Goal: Task Accomplishment & Management: Use online tool/utility

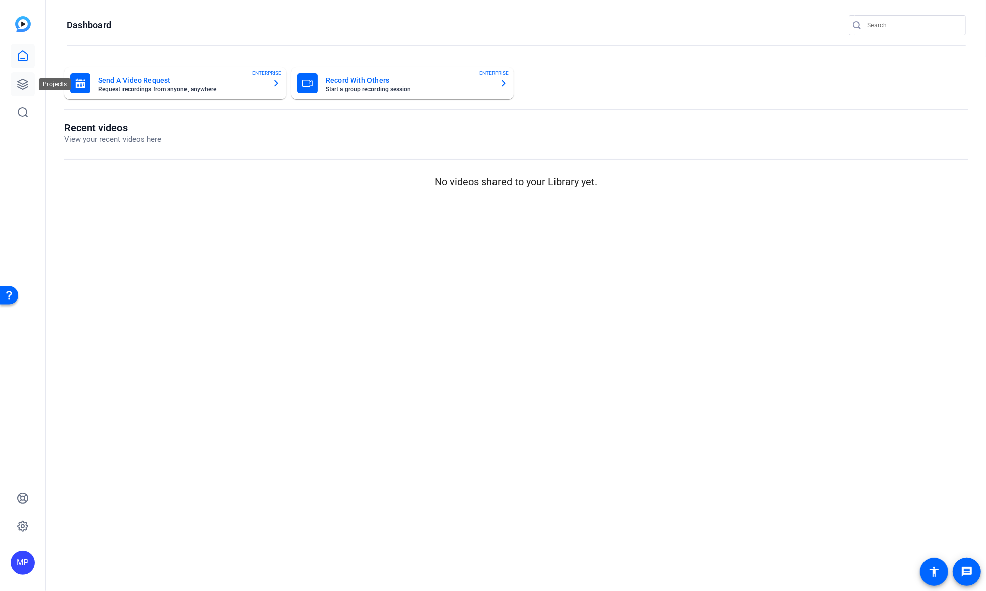
click at [18, 85] on icon at bounding box center [23, 84] width 12 height 12
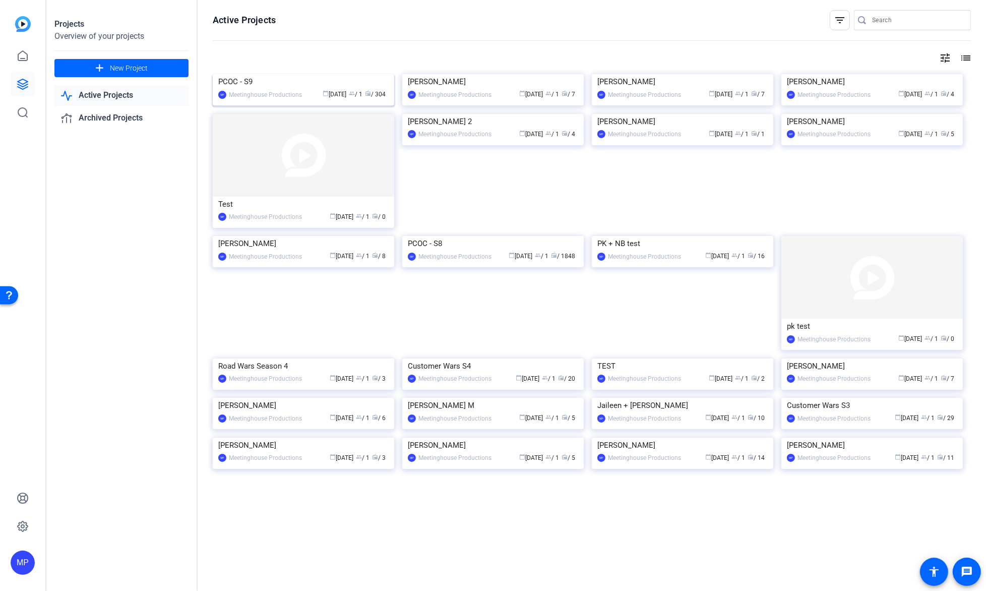
click at [307, 74] on img at bounding box center [304, 74] width 182 height 0
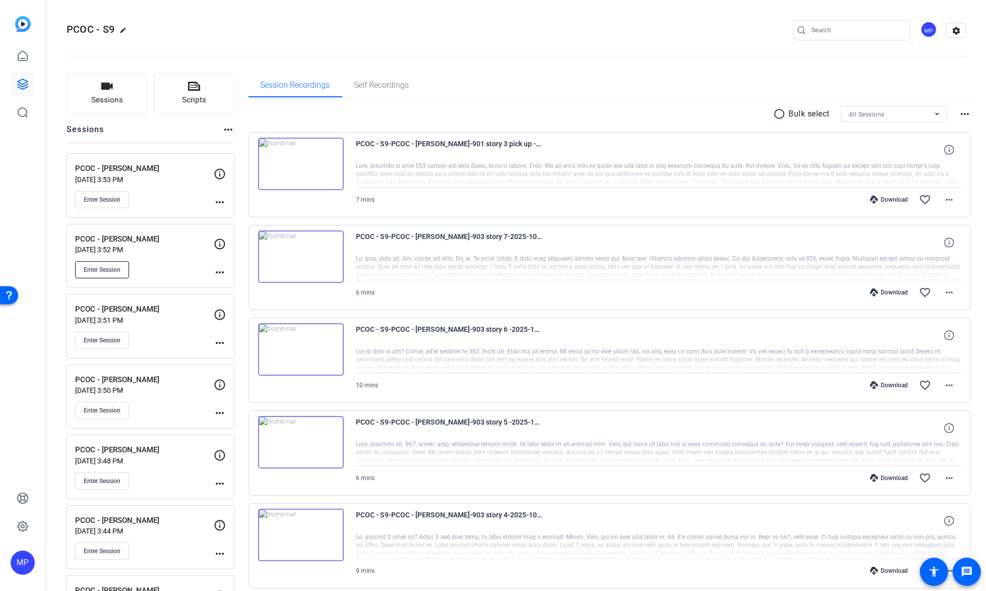
click at [113, 270] on span "Enter Session" at bounding box center [102, 270] width 37 height 8
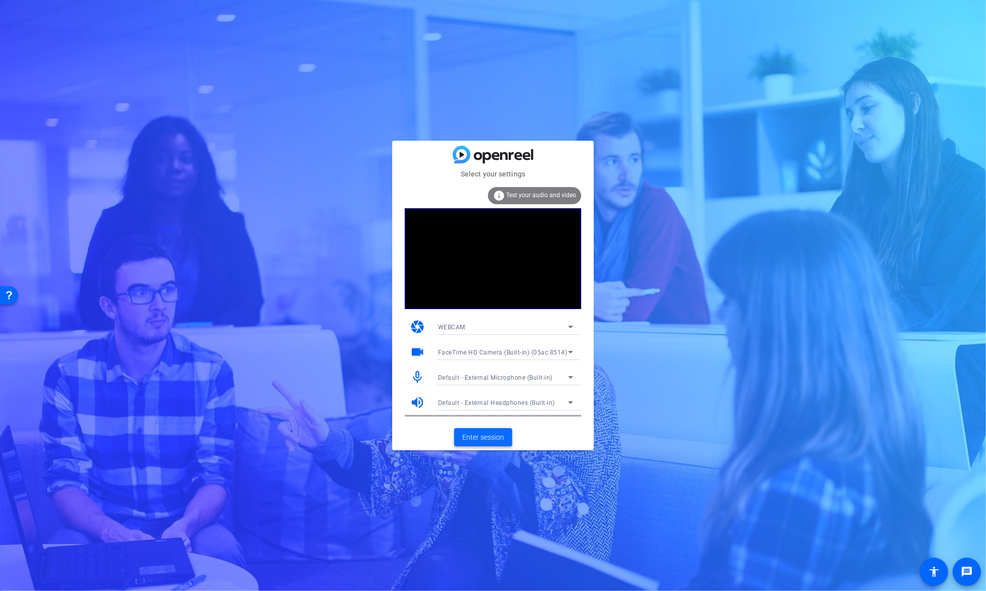
click at [491, 447] on span at bounding box center [483, 437] width 58 height 24
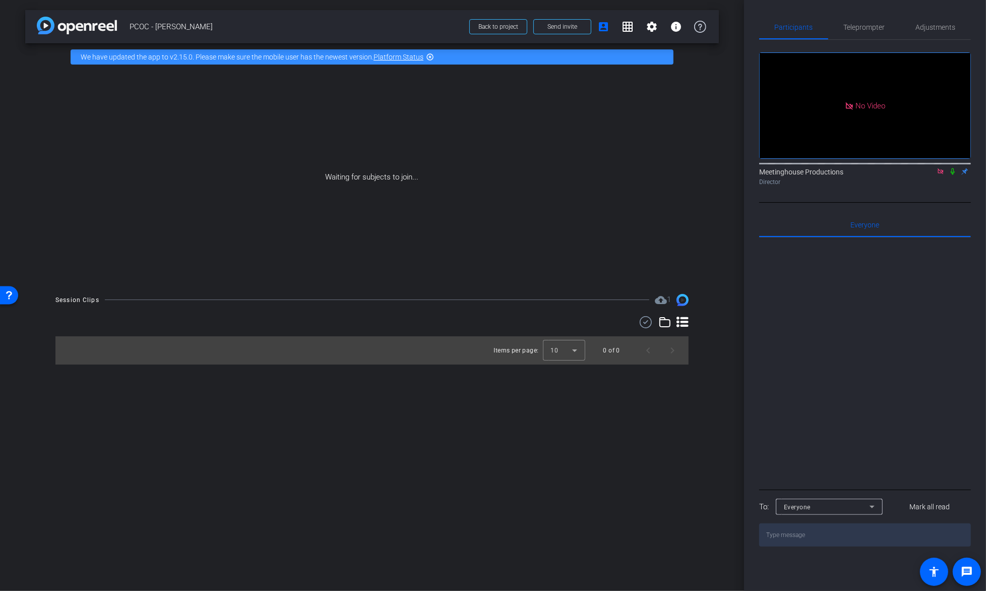
click at [954, 175] on icon at bounding box center [953, 171] width 8 height 7
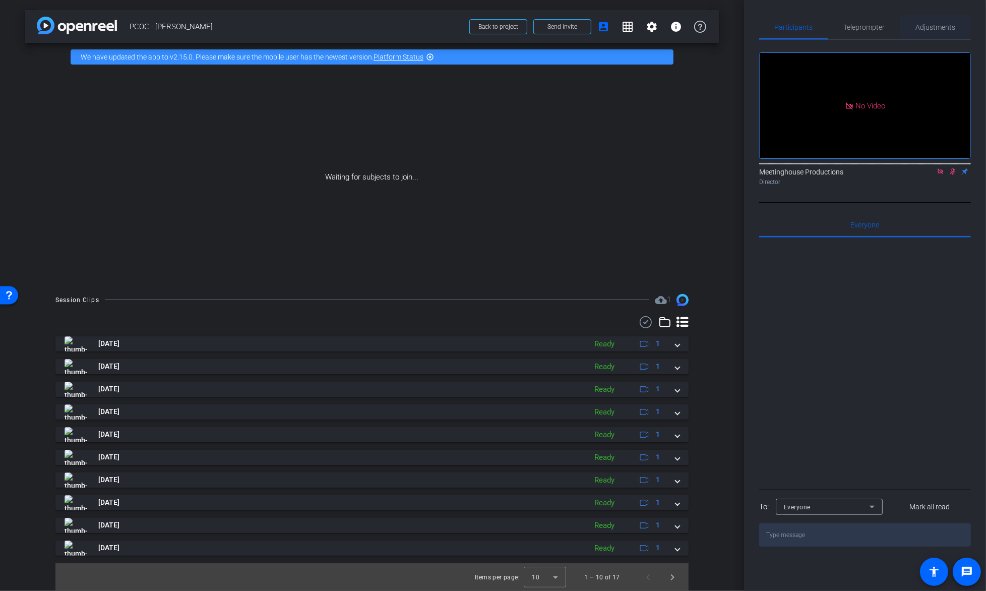
click at [930, 32] on span "Adjustments" at bounding box center [936, 27] width 40 height 24
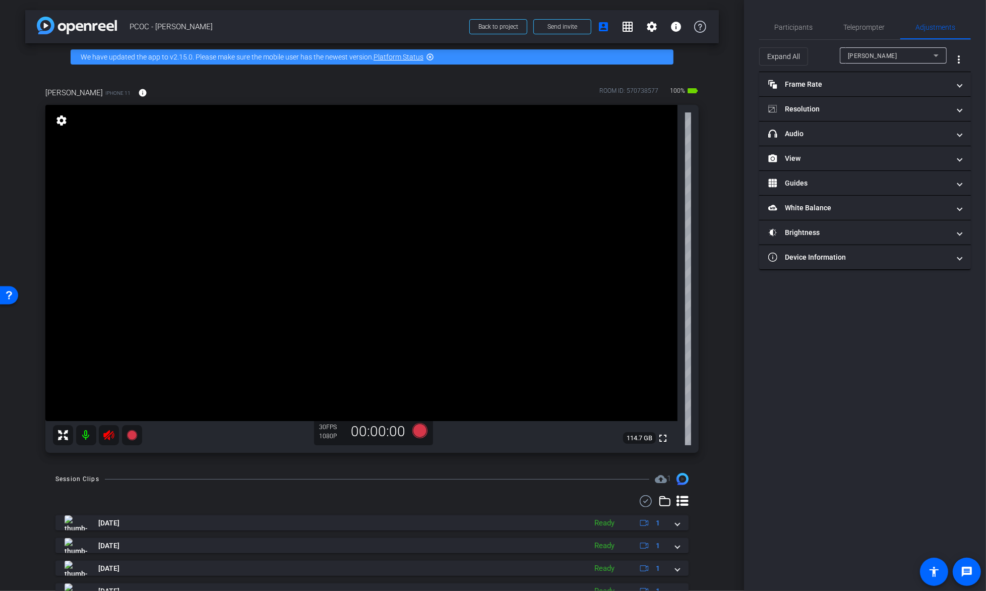
click at [107, 439] on icon at bounding box center [109, 435] width 12 height 12
click at [799, 30] on span "Participants" at bounding box center [794, 27] width 38 height 7
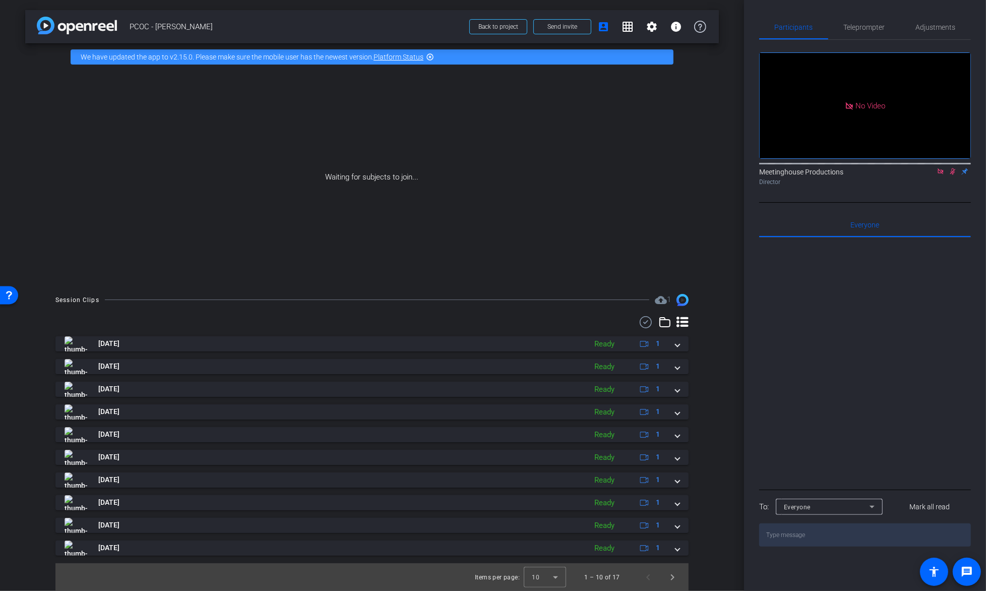
click at [956, 173] on icon at bounding box center [953, 171] width 8 height 7
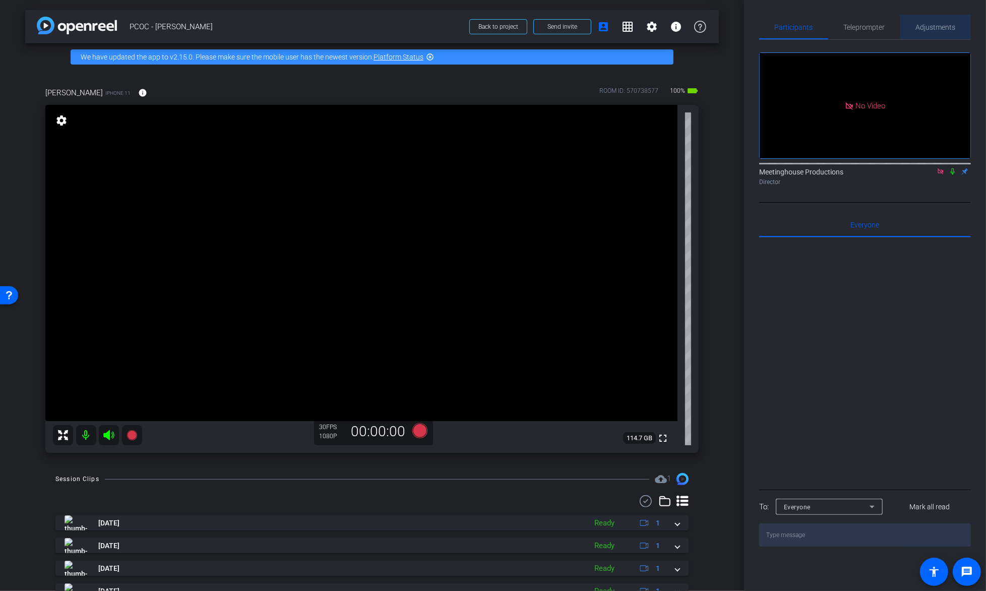
click at [937, 22] on span "Adjustments" at bounding box center [936, 27] width 40 height 24
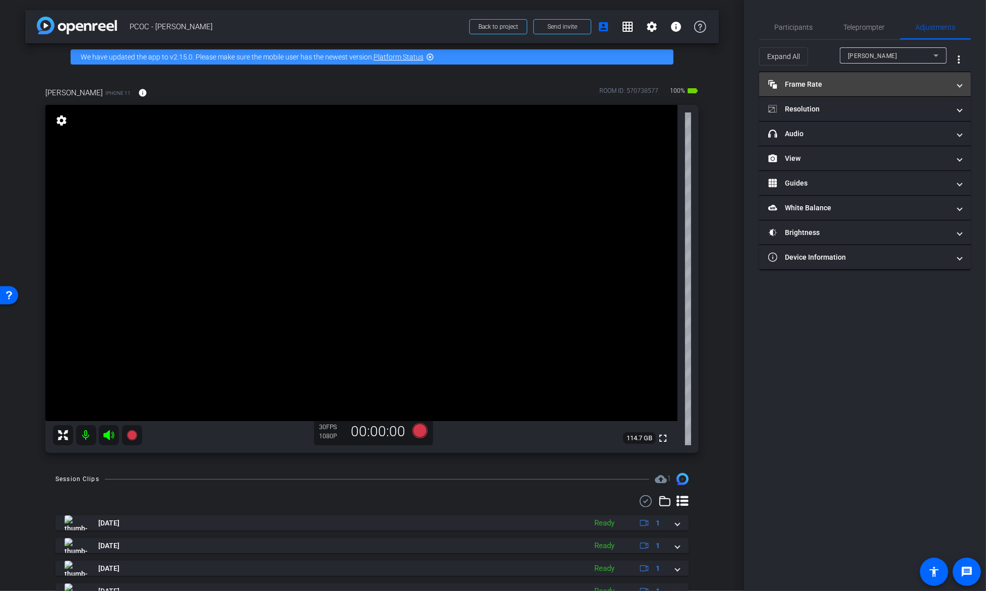
click at [915, 92] on mat-expansion-panel-header "Frame Rate Frame Rate" at bounding box center [865, 84] width 212 height 24
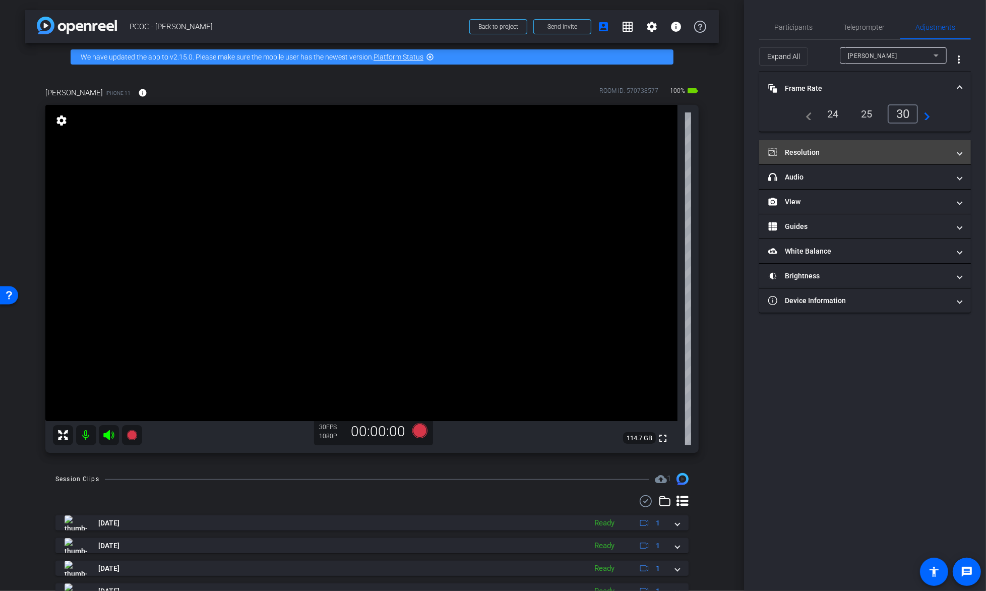
click at [883, 151] on mat-panel-title "Resolution" at bounding box center [859, 152] width 182 height 11
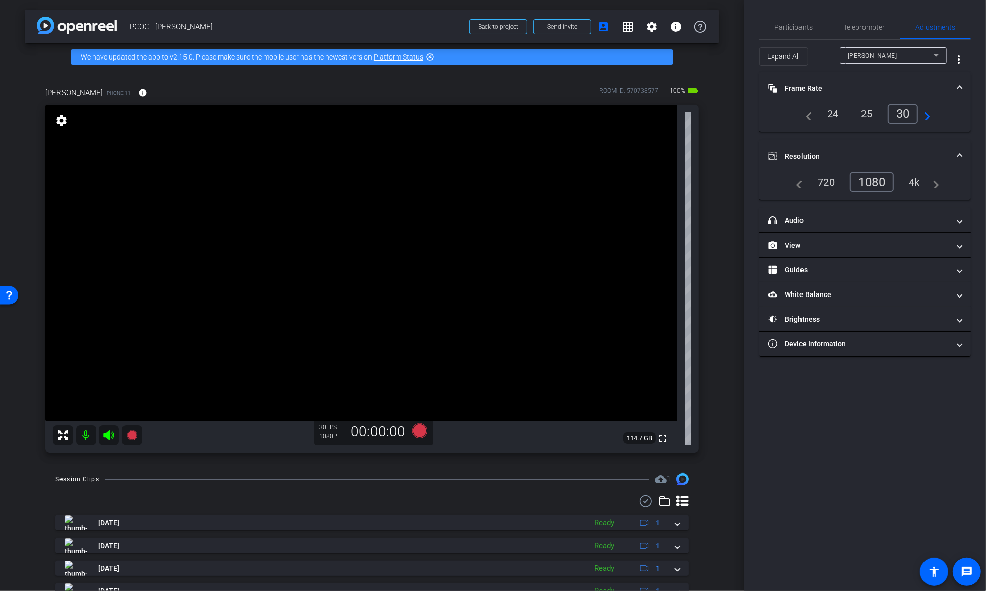
click at [903, 176] on div "4k" at bounding box center [914, 181] width 26 height 17
click at [894, 208] on mat-expansion-panel-header "headphone icon Audio" at bounding box center [865, 220] width 212 height 24
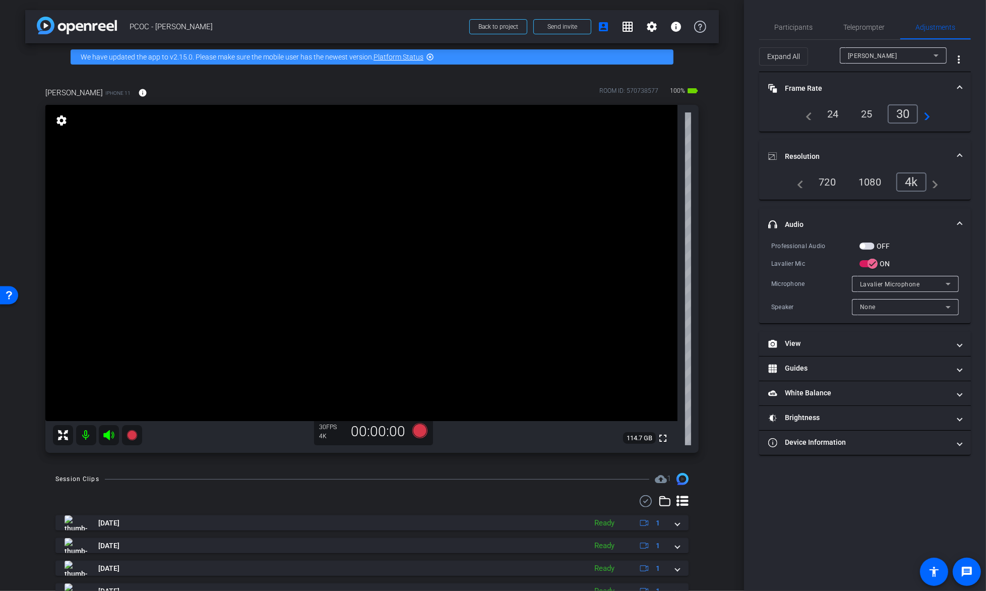
click at [870, 247] on span "button" at bounding box center [867, 246] width 15 height 7
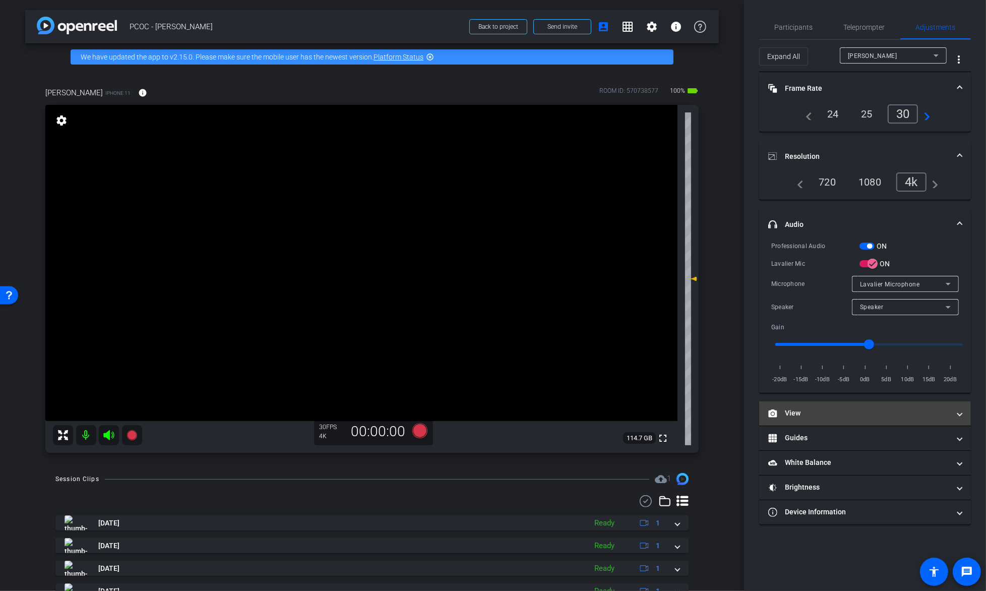
click at [809, 423] on mat-expansion-panel-header "View" at bounding box center [865, 413] width 212 height 24
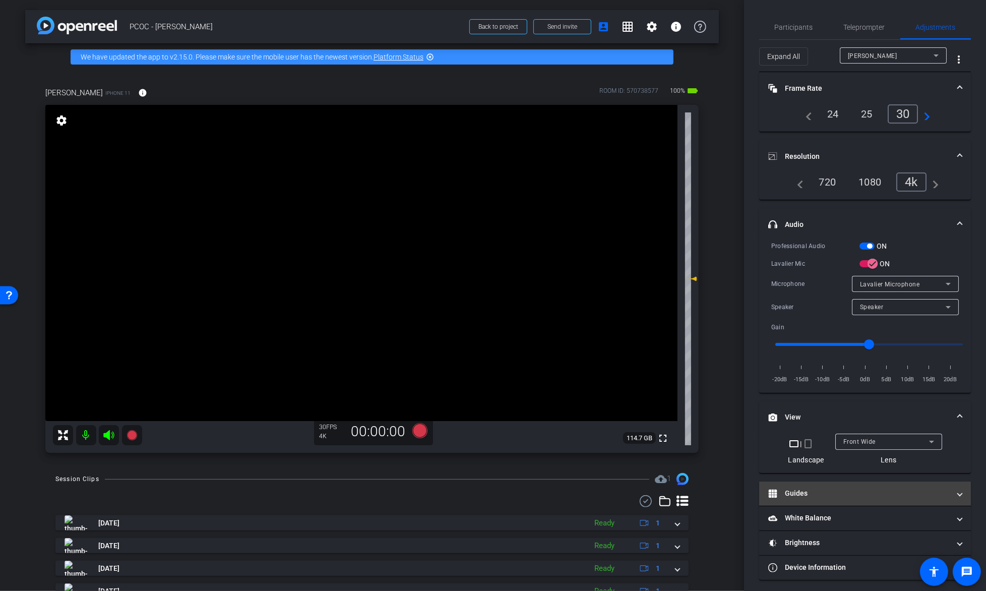
click at [822, 486] on mat-expansion-panel-header "Guides" at bounding box center [865, 493] width 212 height 24
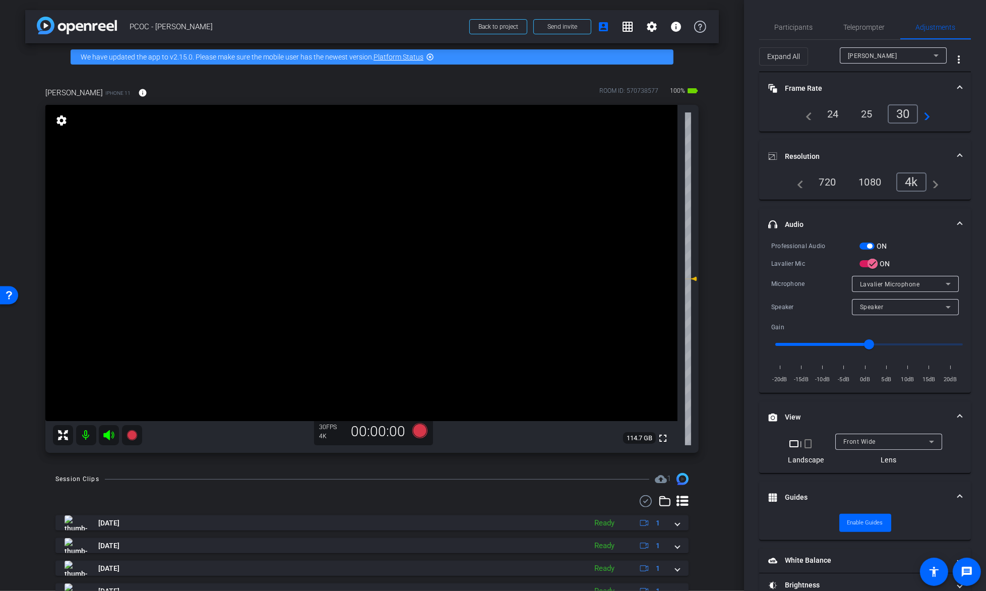
scroll to position [31, 0]
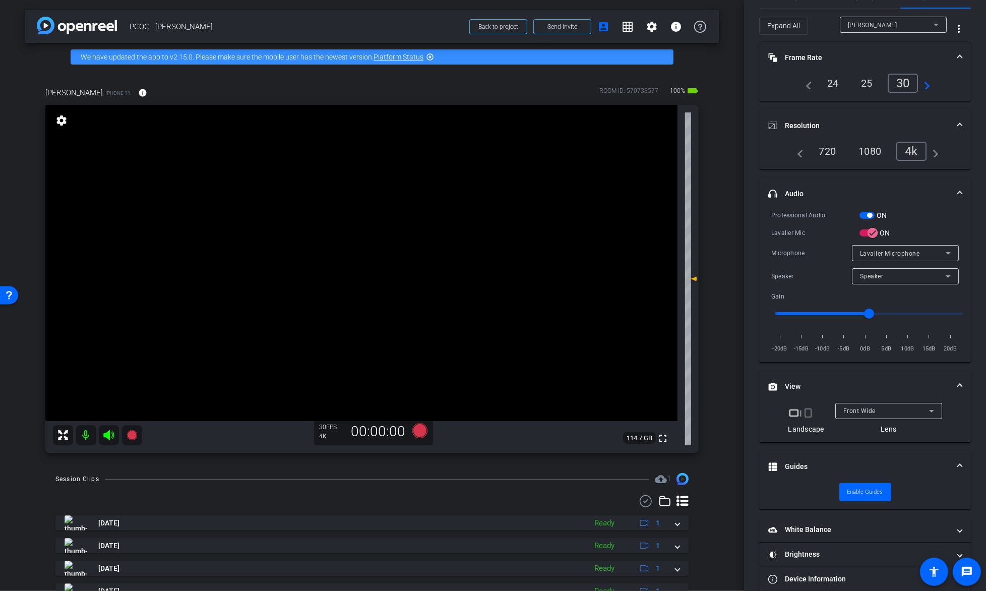
click at [870, 407] on span "Front Wide" at bounding box center [860, 410] width 32 height 7
click at [871, 432] on span "Back Wide" at bounding box center [859, 430] width 32 height 12
click at [827, 524] on mat-panel-title "Focus" at bounding box center [859, 529] width 182 height 11
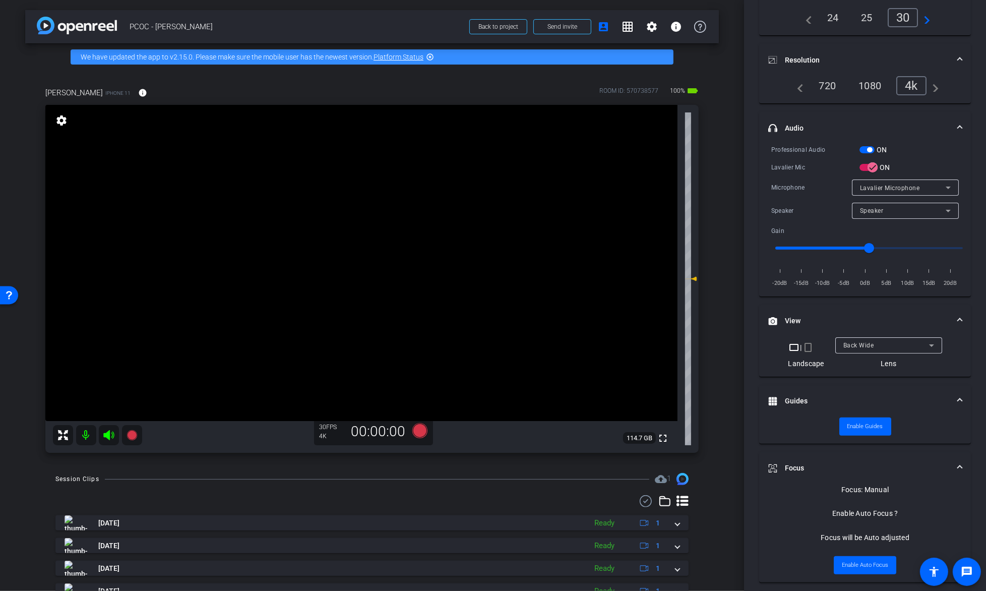
scroll to position [111, 0]
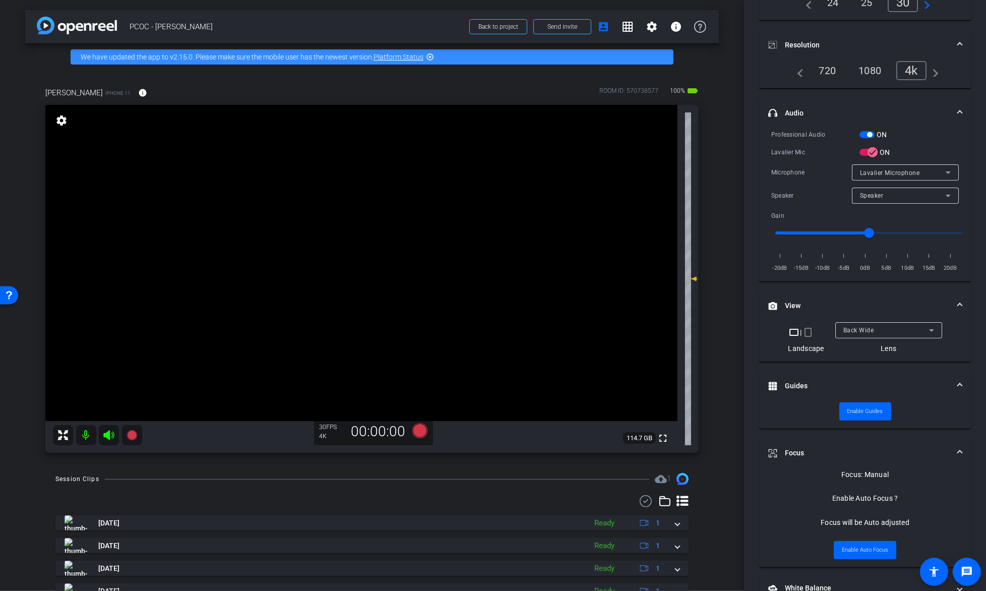
click at [412, 261] on video at bounding box center [361, 263] width 632 height 316
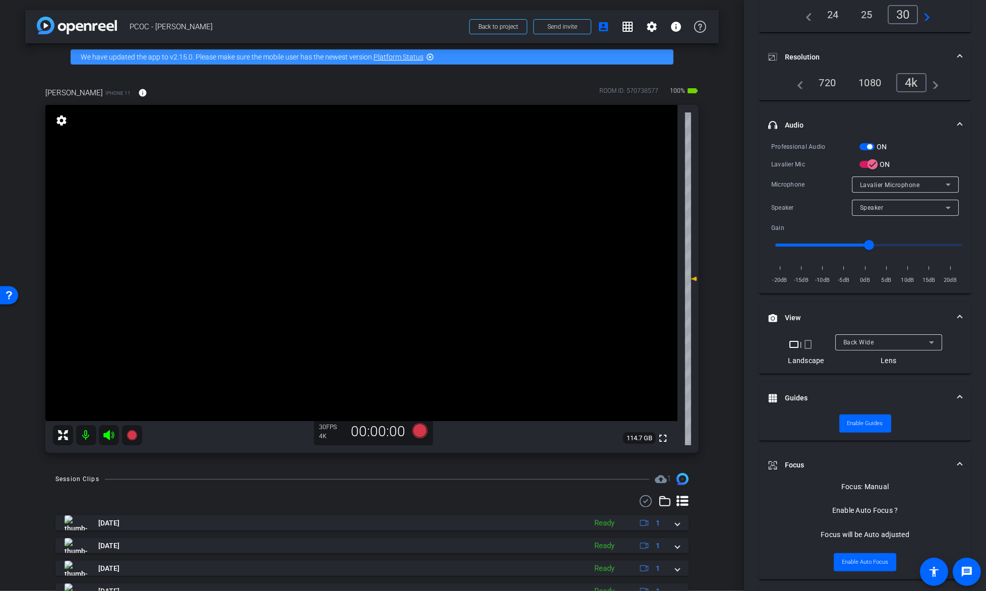
scroll to position [183, 0]
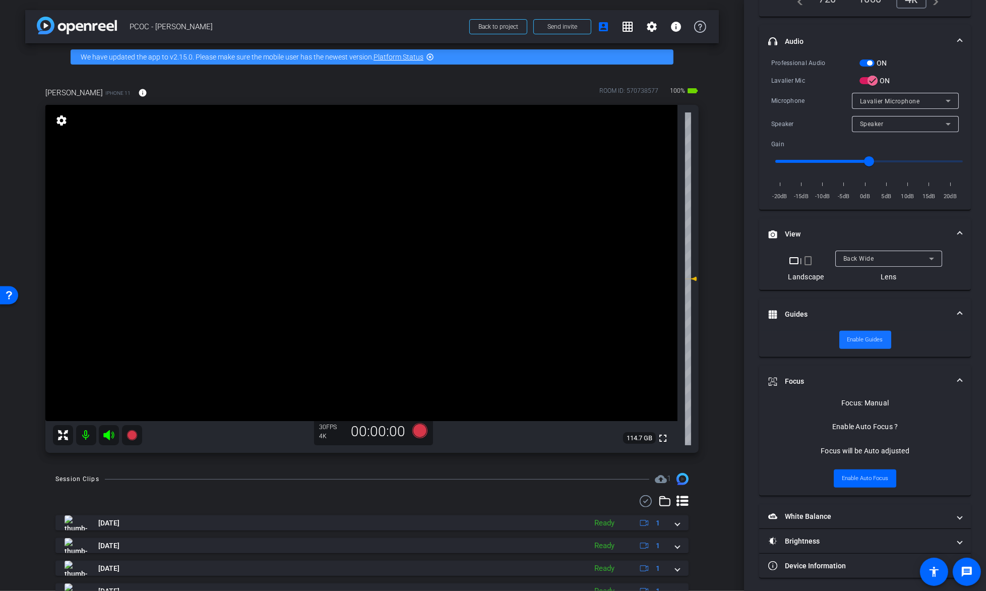
click at [860, 334] on span "Enable Guides" at bounding box center [866, 339] width 36 height 15
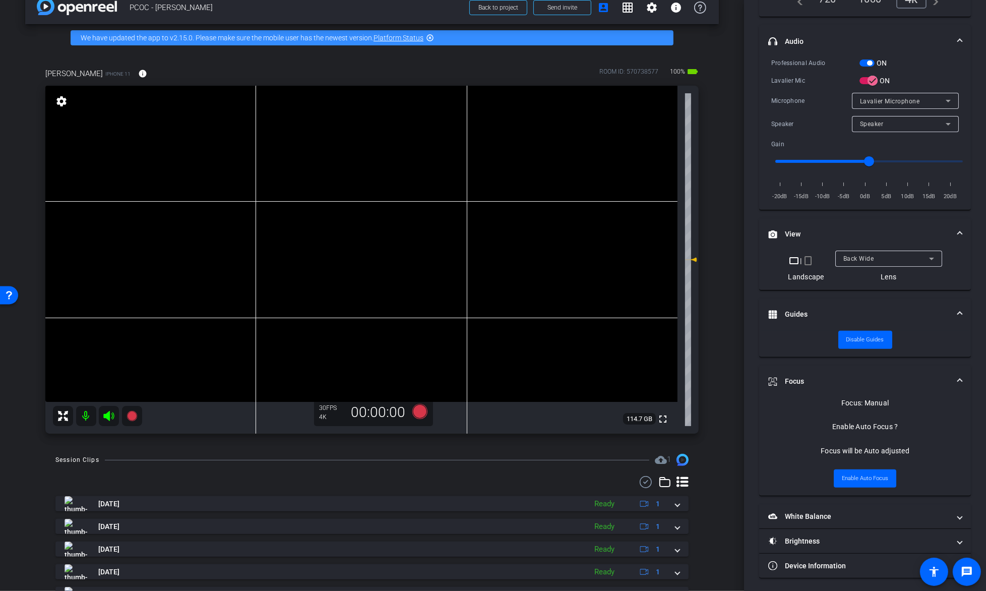
scroll to position [0, 0]
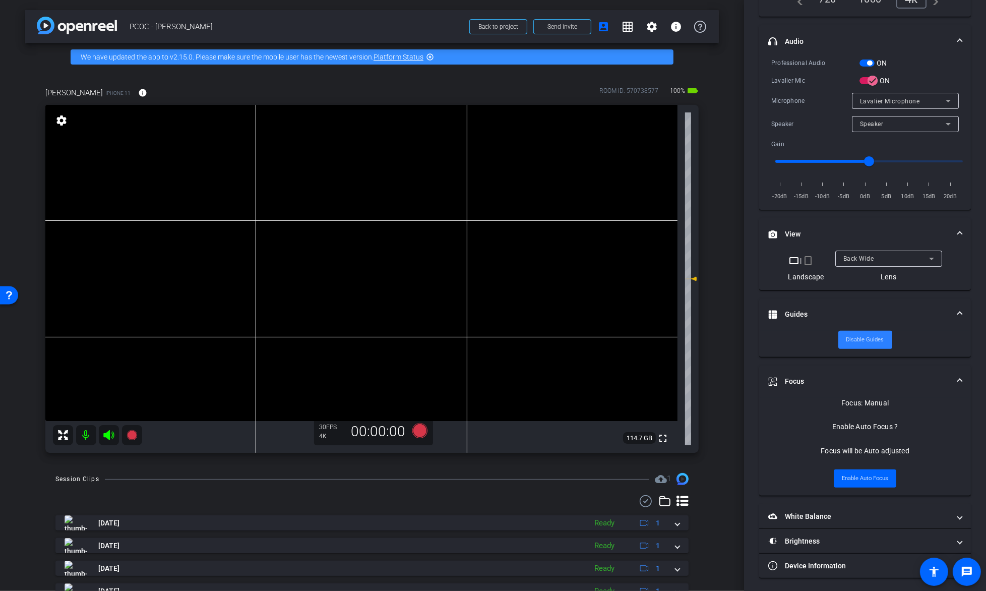
click at [885, 336] on span at bounding box center [865, 340] width 54 height 24
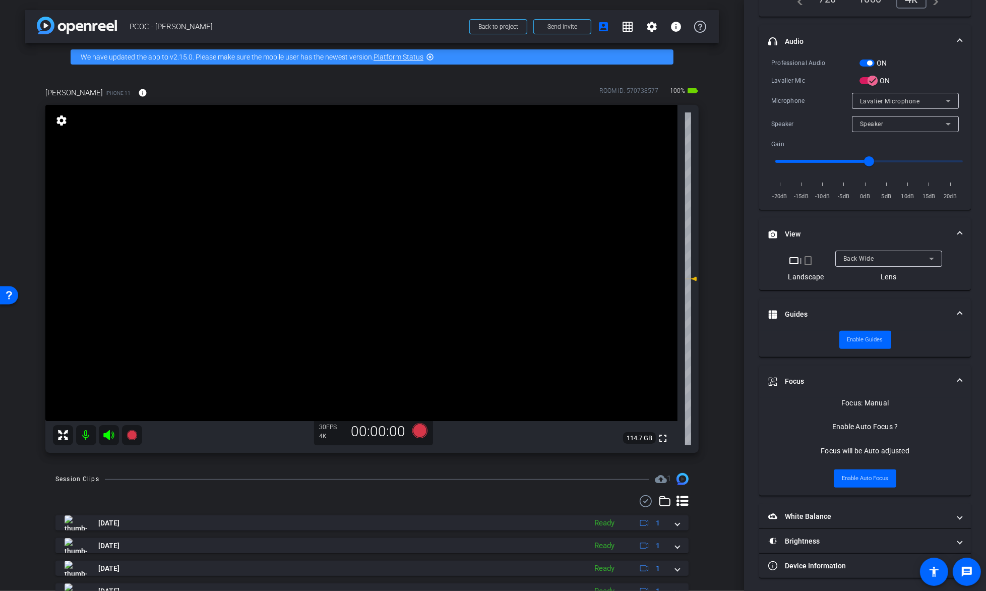
scroll to position [179, 0]
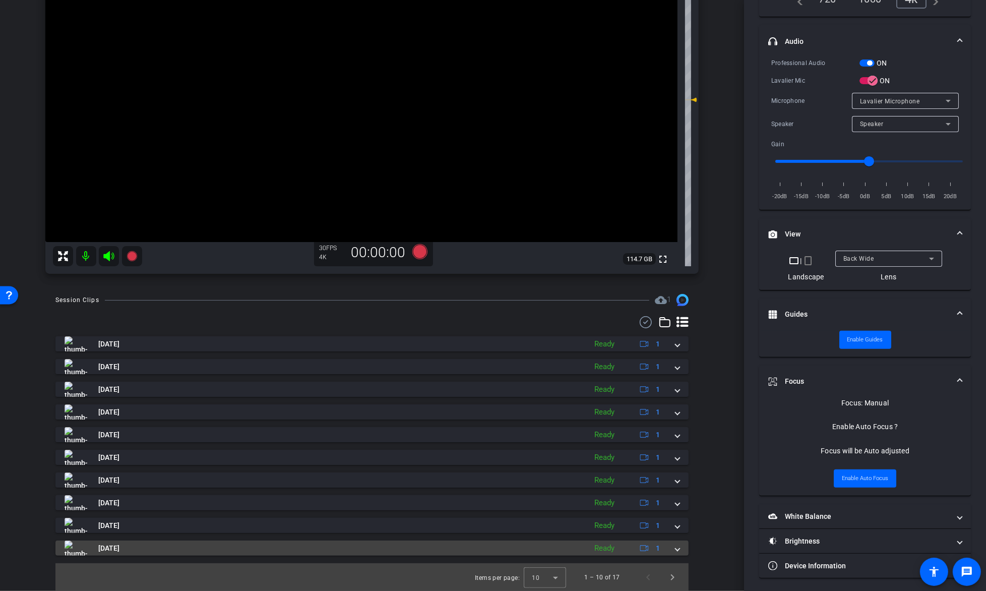
click at [676, 555] on mat-expansion-panel-header "[DATE] Ready 1" at bounding box center [371, 547] width 633 height 15
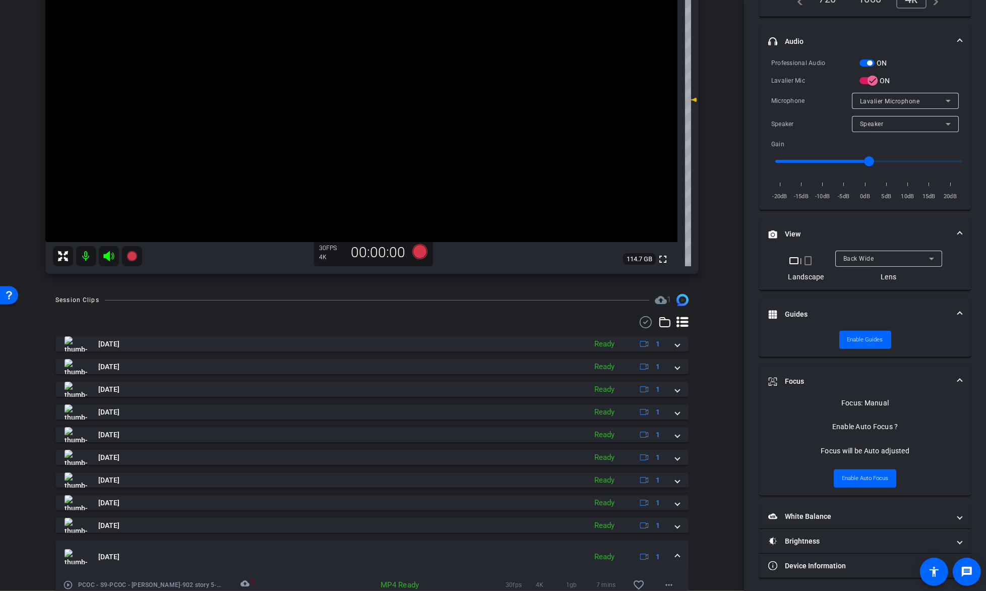
scroll to position [231, 0]
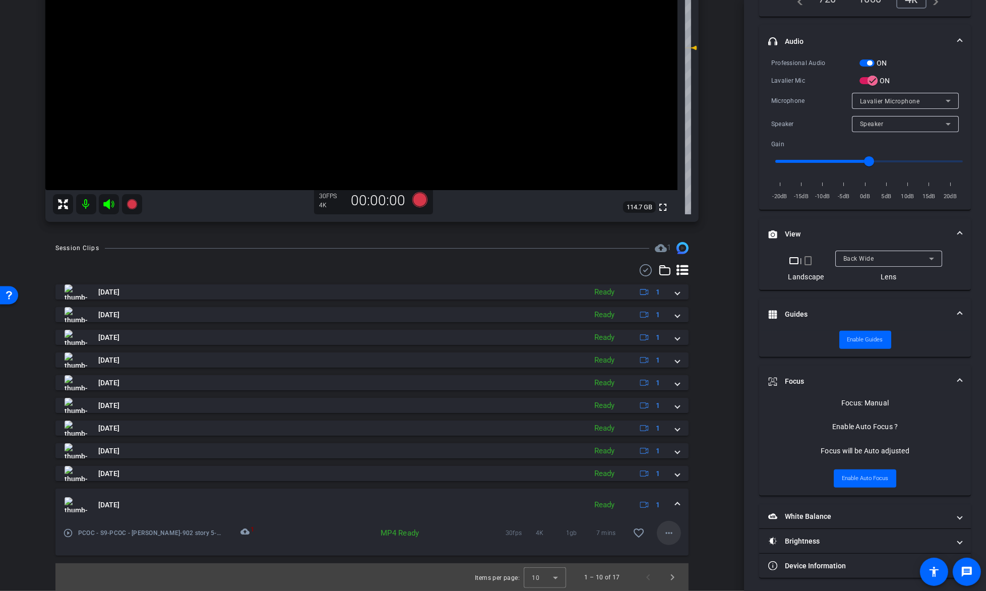
click at [666, 532] on mat-icon "more_horiz" at bounding box center [669, 533] width 12 height 12
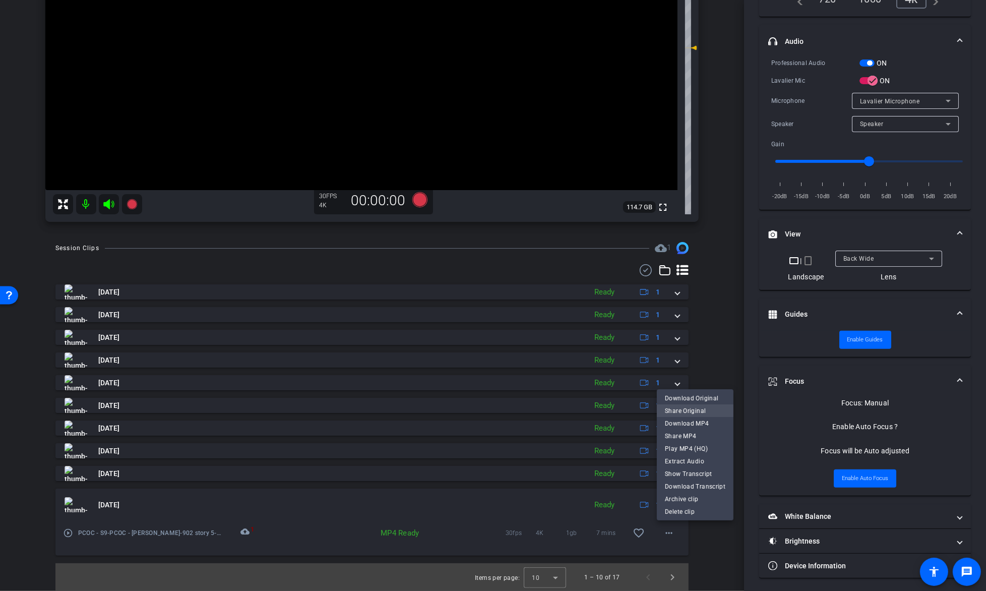
click at [703, 415] on span "Share Original" at bounding box center [695, 411] width 61 height 12
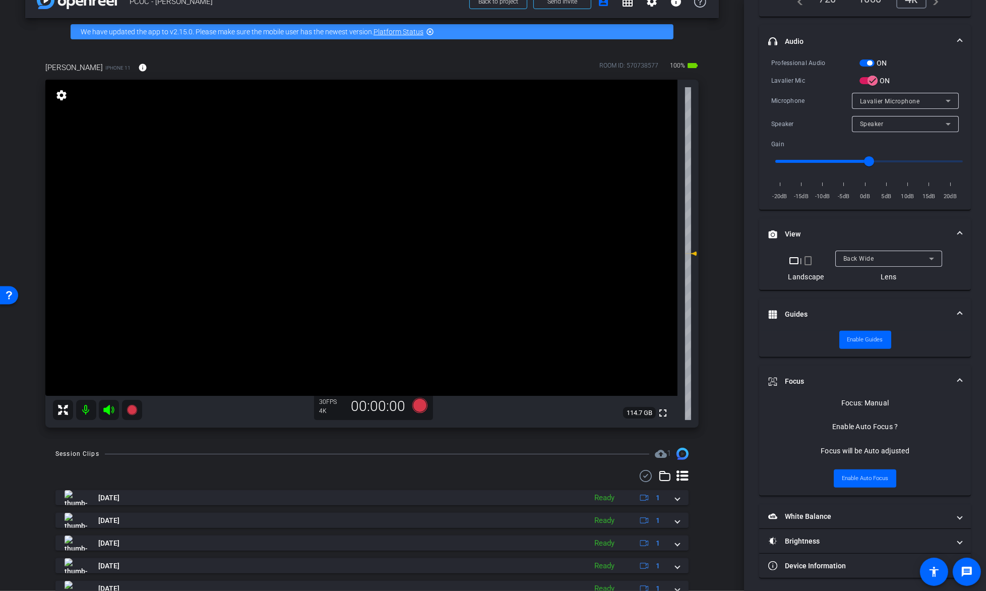
scroll to position [33, 0]
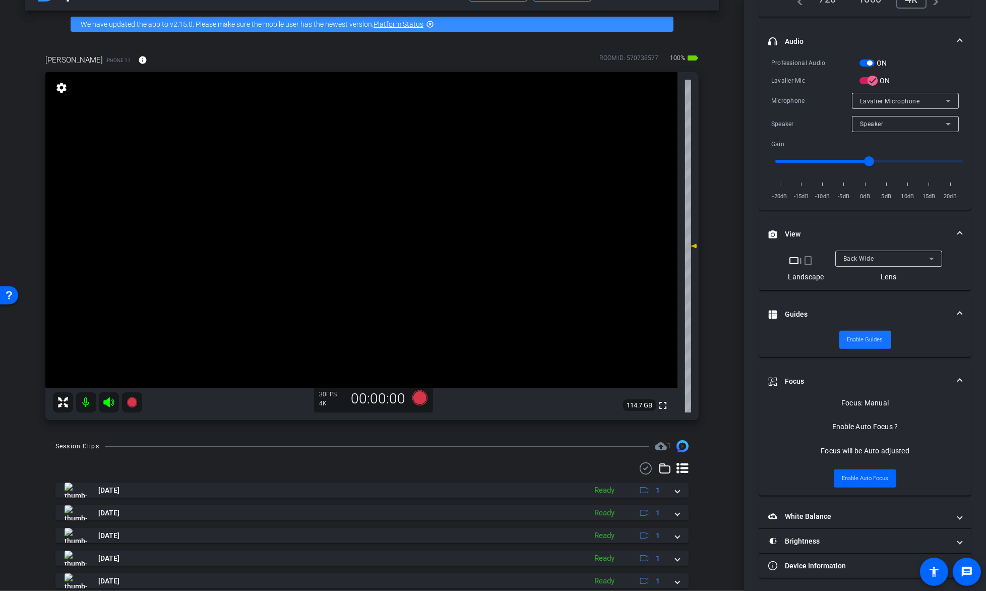
click at [865, 329] on span at bounding box center [865, 340] width 52 height 24
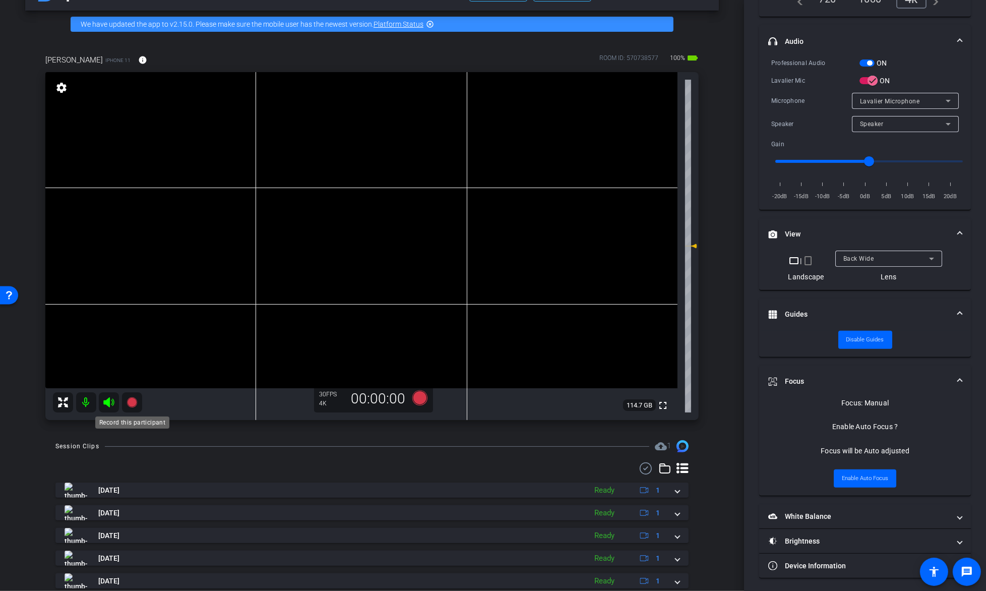
click at [131, 404] on icon at bounding box center [132, 402] width 10 height 10
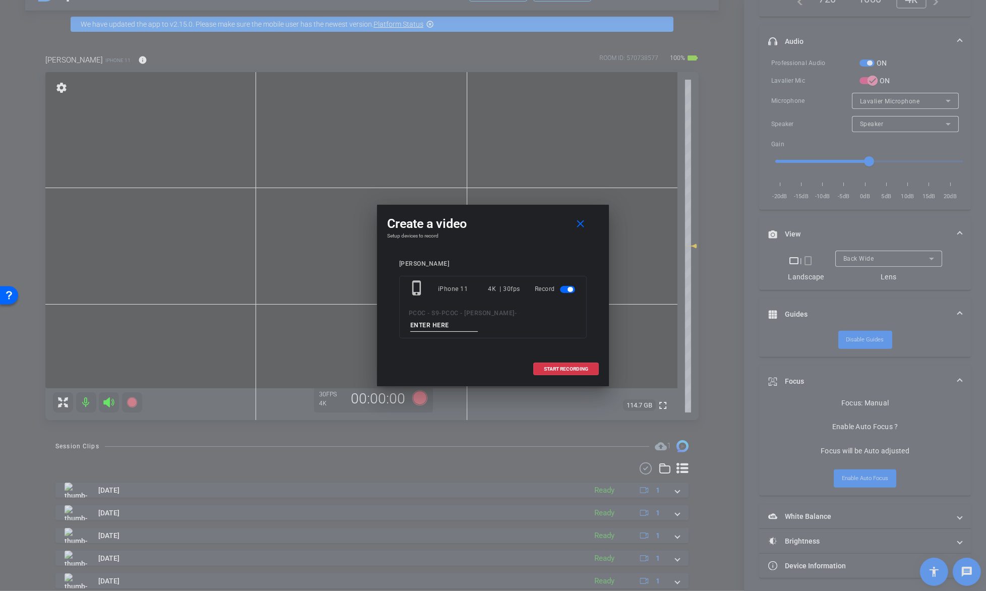
click at [478, 319] on input at bounding box center [444, 325] width 68 height 13
type input "Test"
click at [590, 365] on span at bounding box center [566, 369] width 65 height 24
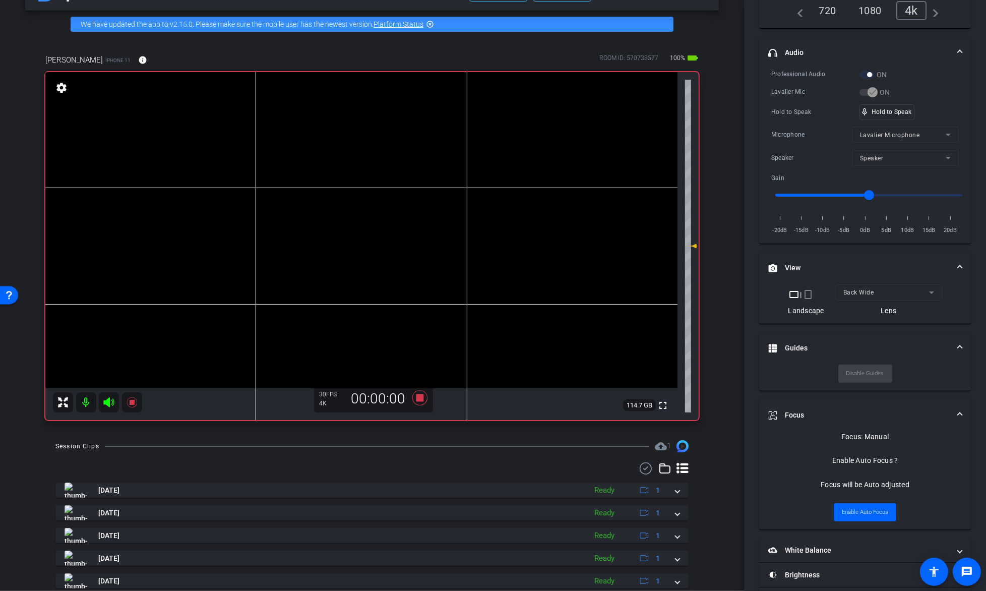
scroll to position [194, 0]
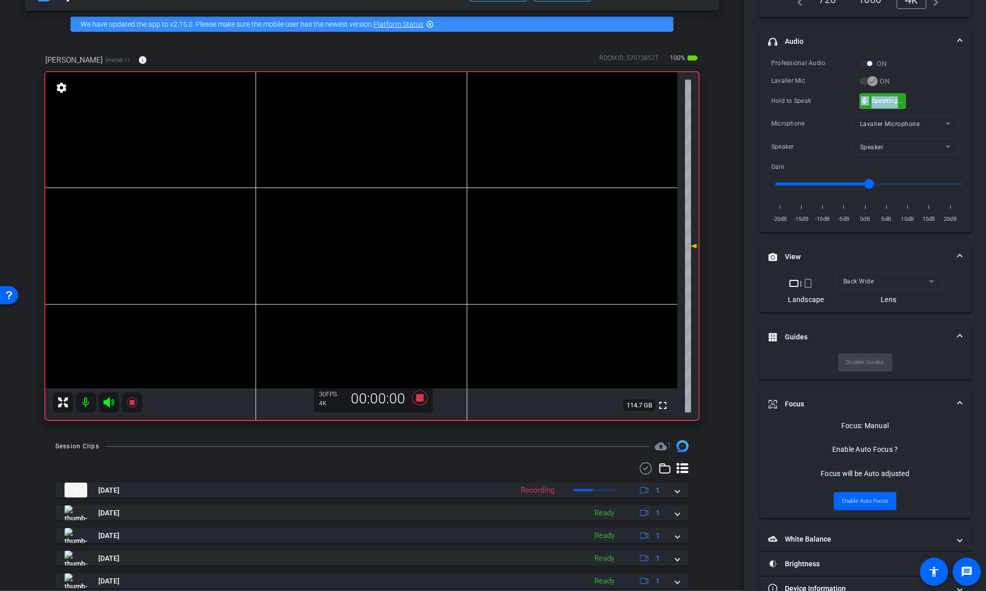
drag, startPoint x: 910, startPoint y: 93, endPoint x: 897, endPoint y: 100, distance: 14.2
click at [944, 91] on div "Professional Audio ON Lavalier Mic ON Hold to Speak mic_none Hold to Speak Micr…" at bounding box center [865, 141] width 188 height 166
click at [131, 405] on icon at bounding box center [132, 402] width 12 height 12
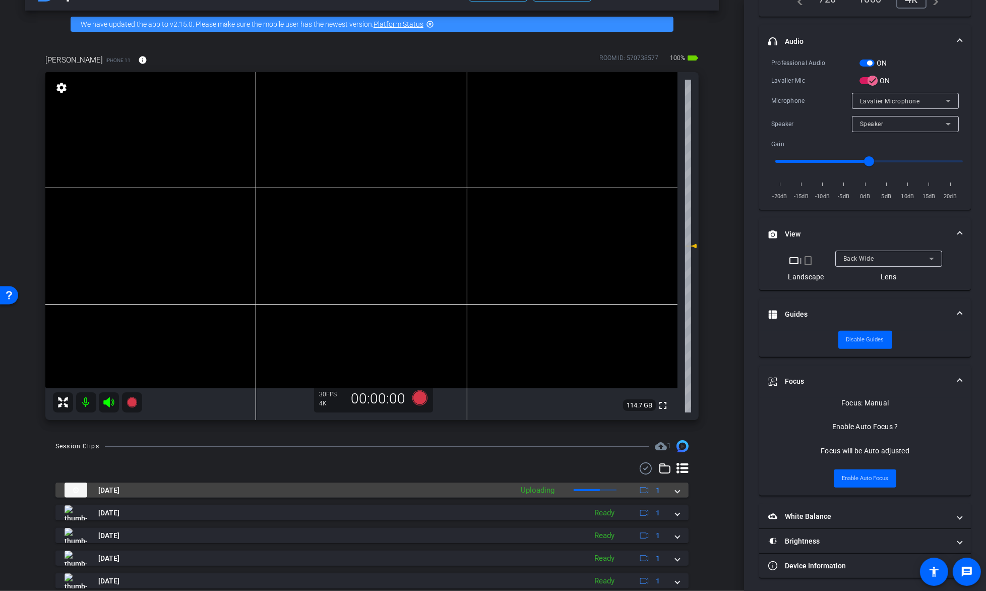
click at [677, 494] on span at bounding box center [678, 490] width 4 height 11
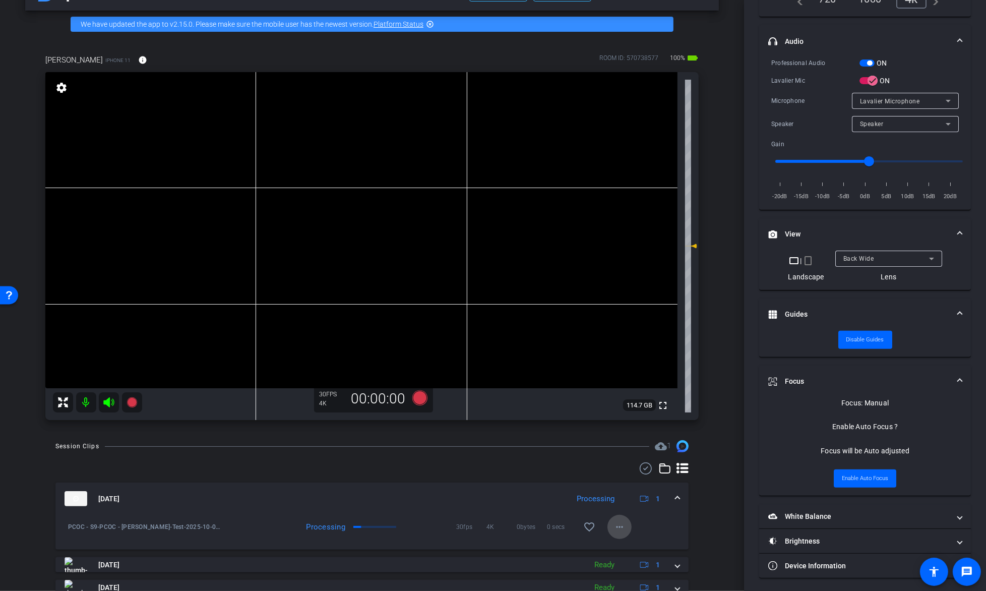
click at [620, 527] on mat-icon "more_horiz" at bounding box center [620, 527] width 12 height 12
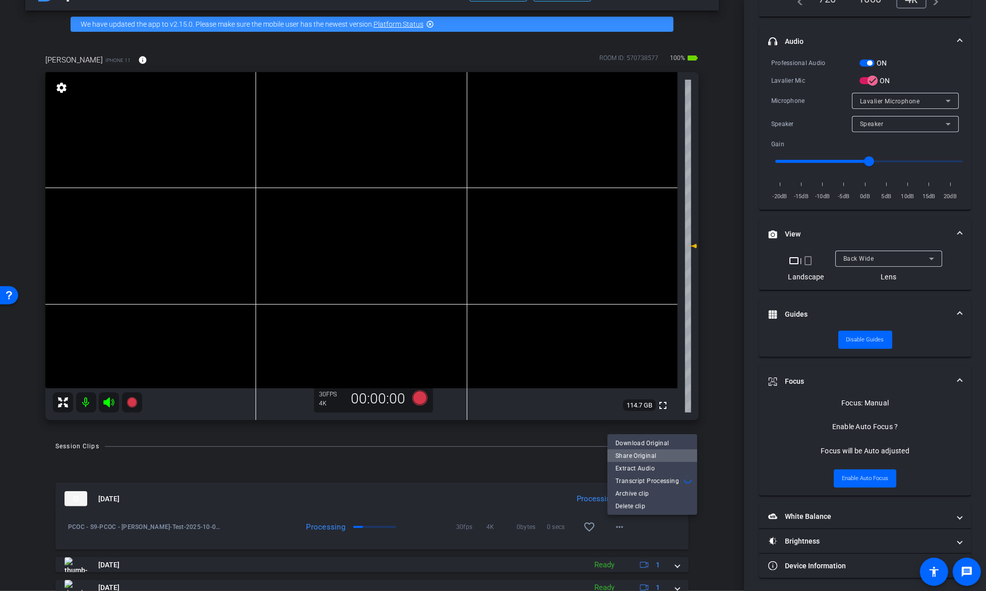
click at [655, 453] on span "Share Original" at bounding box center [653, 456] width 74 height 12
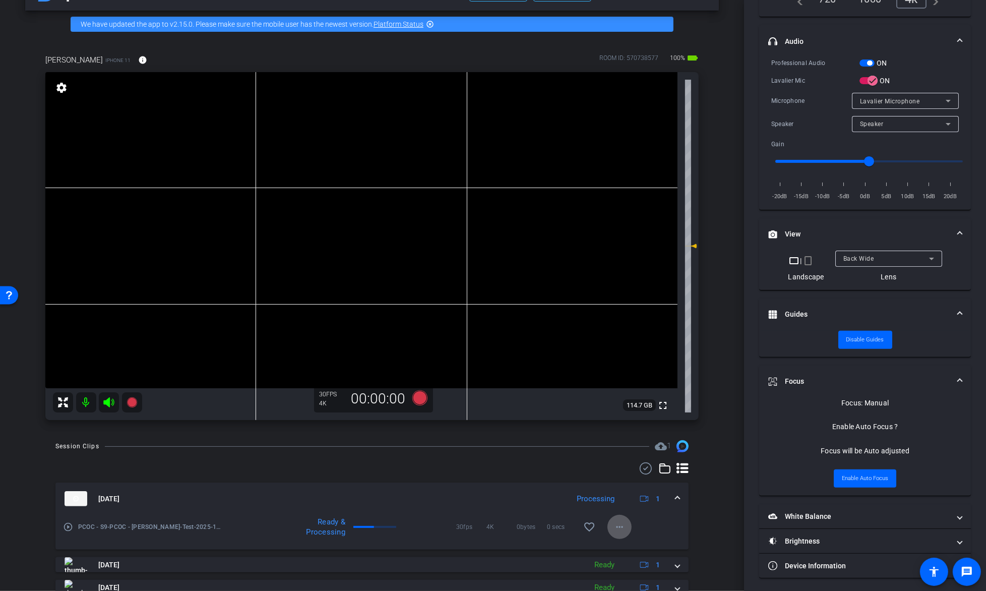
click at [623, 528] on mat-icon "more_horiz" at bounding box center [620, 527] width 12 height 12
click at [657, 442] on span "Share Original" at bounding box center [646, 443] width 61 height 12
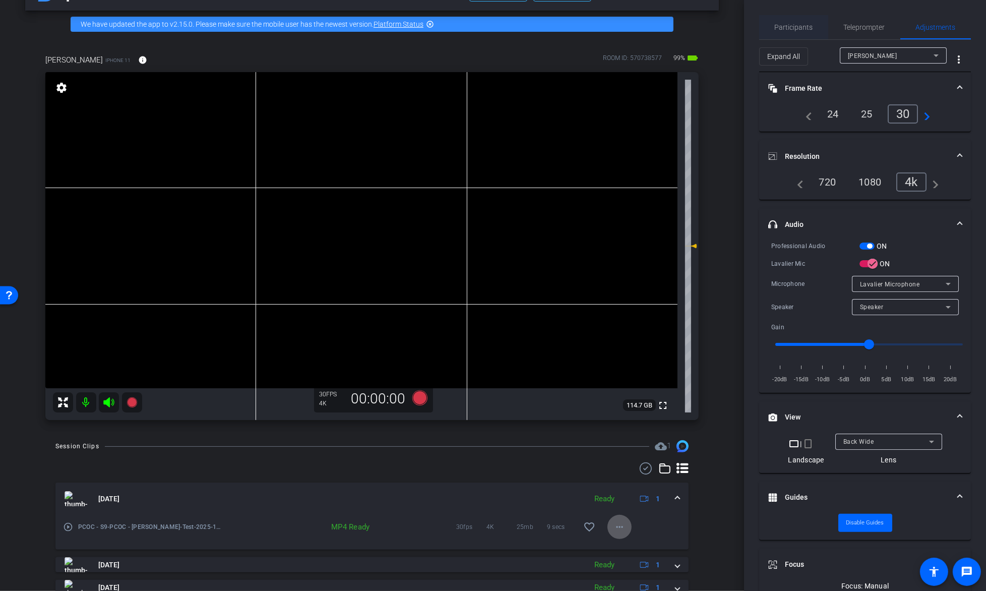
click at [798, 29] on span "Participants" at bounding box center [794, 27] width 38 height 7
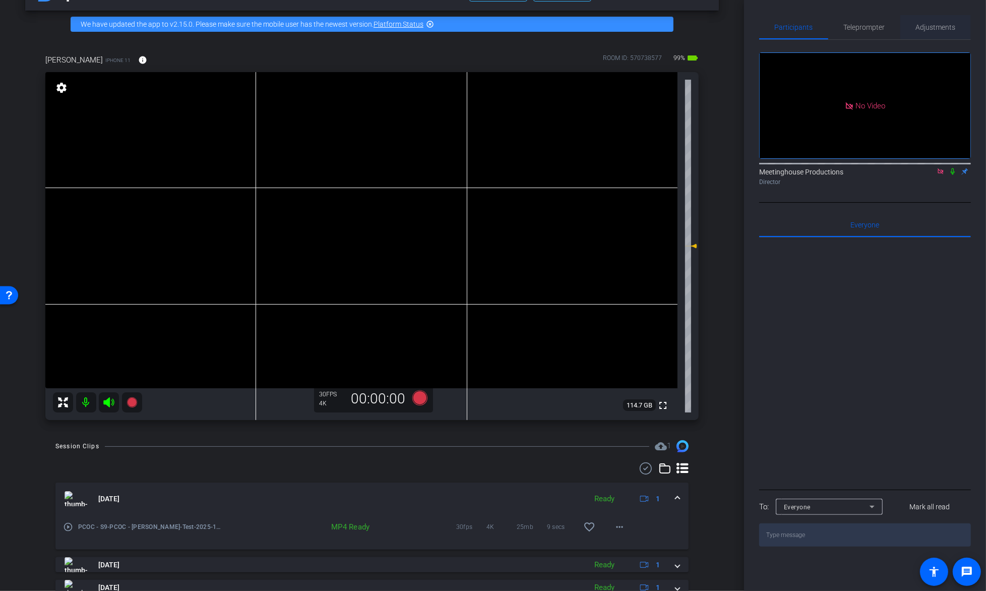
click at [946, 35] on span "Adjustments" at bounding box center [936, 27] width 40 height 24
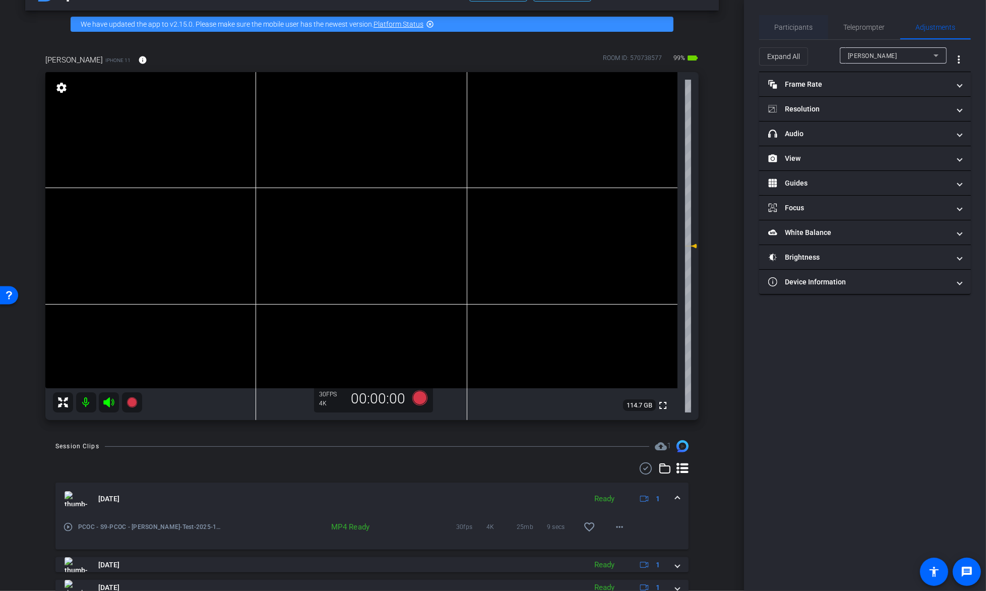
click at [793, 17] on span "Participants" at bounding box center [794, 27] width 38 height 24
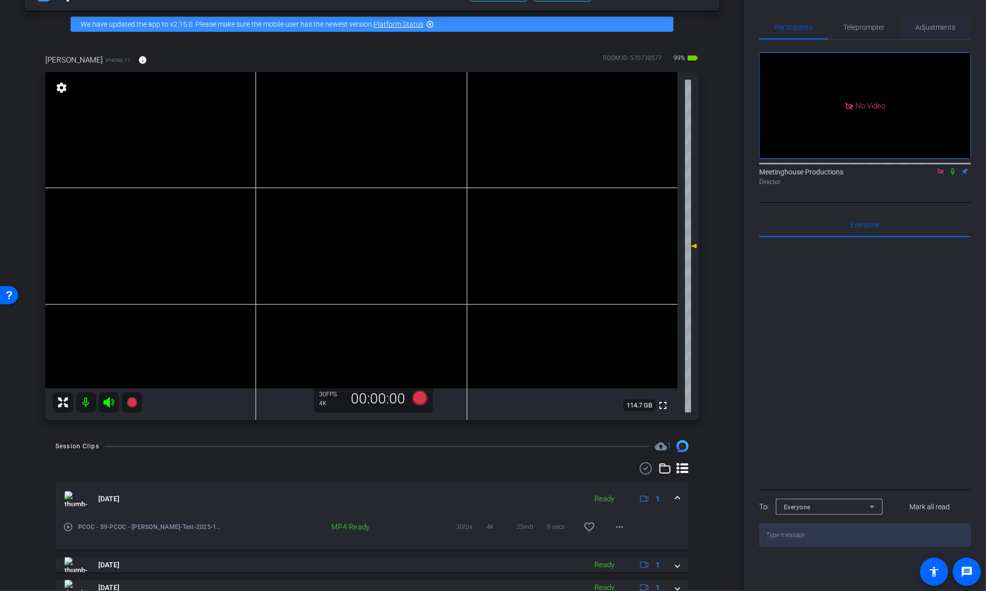
click at [926, 26] on span "Adjustments" at bounding box center [936, 27] width 40 height 7
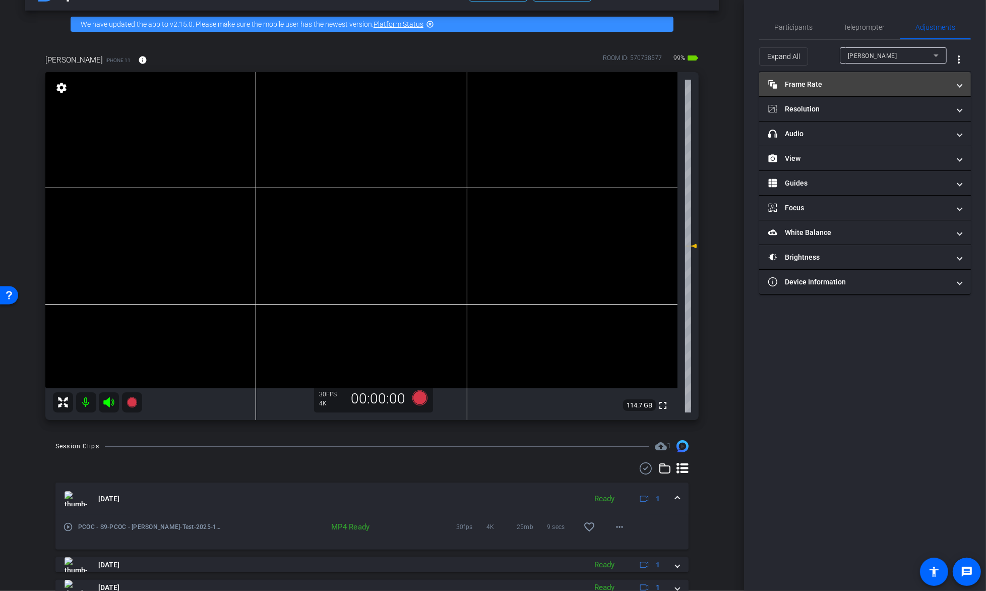
click at [846, 87] on mat-panel-title "Frame Rate Frame Rate" at bounding box center [859, 84] width 182 height 11
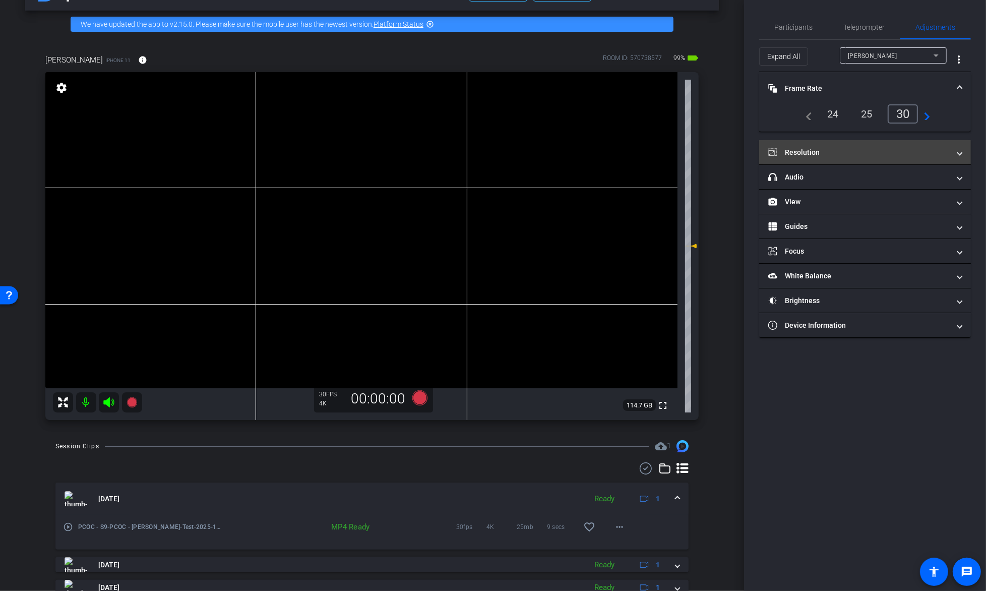
click at [840, 152] on mat-panel-title "Resolution" at bounding box center [859, 152] width 182 height 11
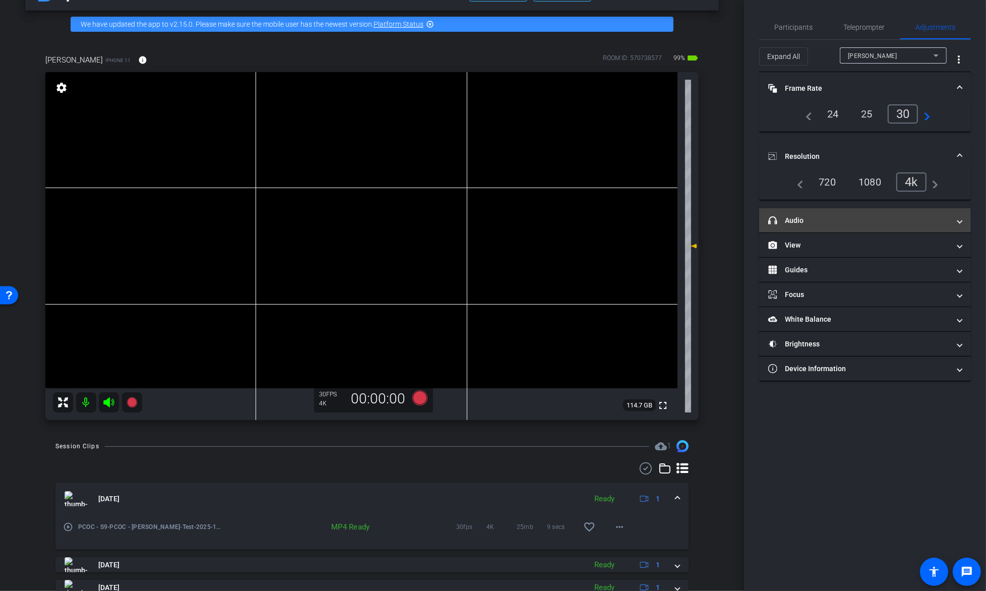
click at [837, 215] on mat-panel-title "headphone icon Audio" at bounding box center [859, 220] width 182 height 11
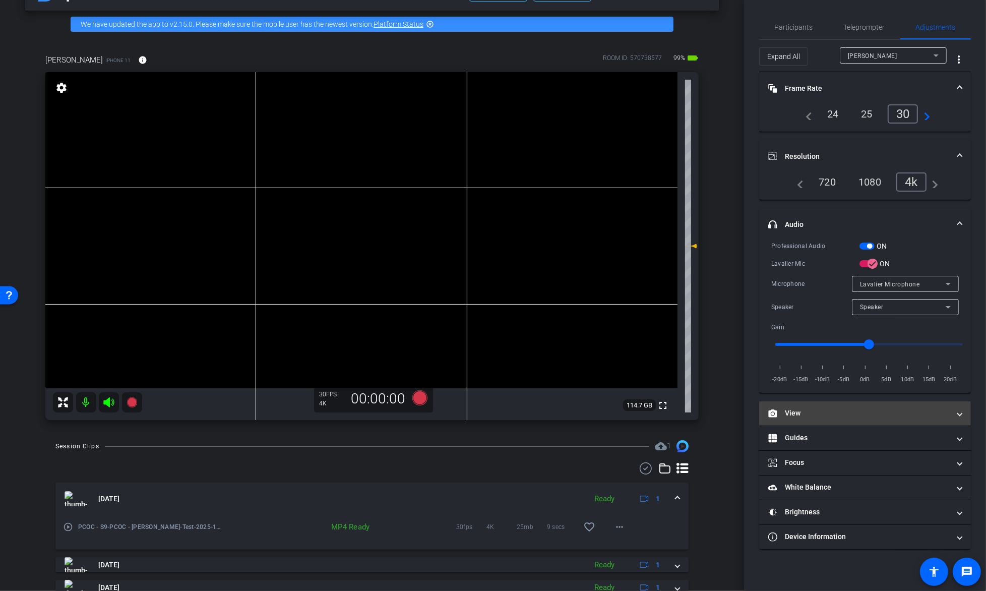
click at [846, 421] on mat-expansion-panel-header "View" at bounding box center [865, 413] width 212 height 24
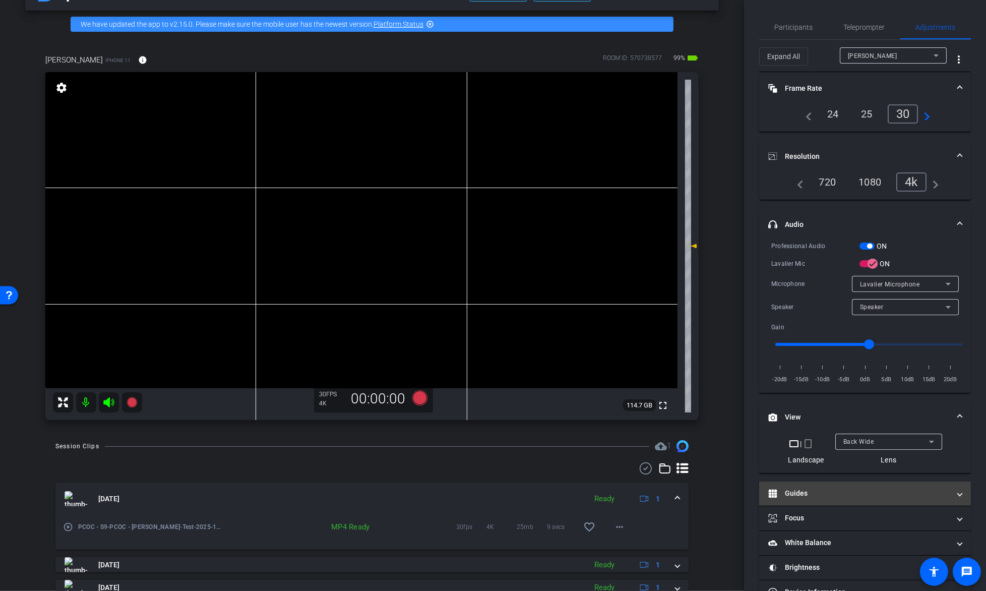
click at [838, 484] on mat-expansion-panel-header "Guides" at bounding box center [865, 493] width 212 height 24
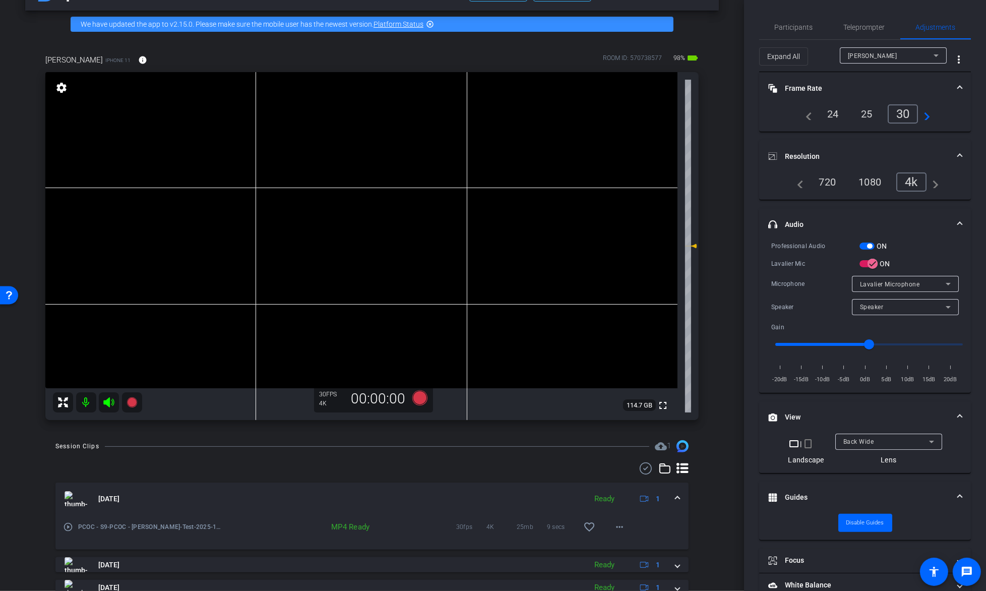
click at [716, 231] on div "[PERSON_NAME] iPhone 11 info ROOM ID: 570738577 98% battery_std fullscreen sett…" at bounding box center [372, 234] width 694 height 392
click at [869, 517] on span "Disable Guides" at bounding box center [866, 522] width 38 height 15
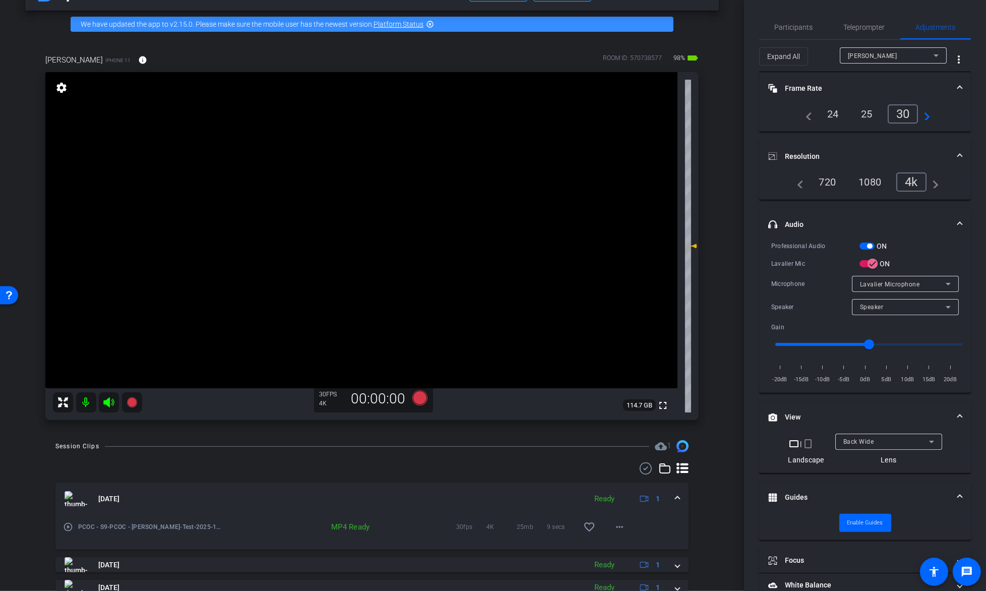
click at [725, 239] on div "arrow_back PCOC - [PERSON_NAME] Back to project Send invite account_box grid_on…" at bounding box center [372, 262] width 744 height 591
click at [133, 407] on icon at bounding box center [132, 402] width 12 height 12
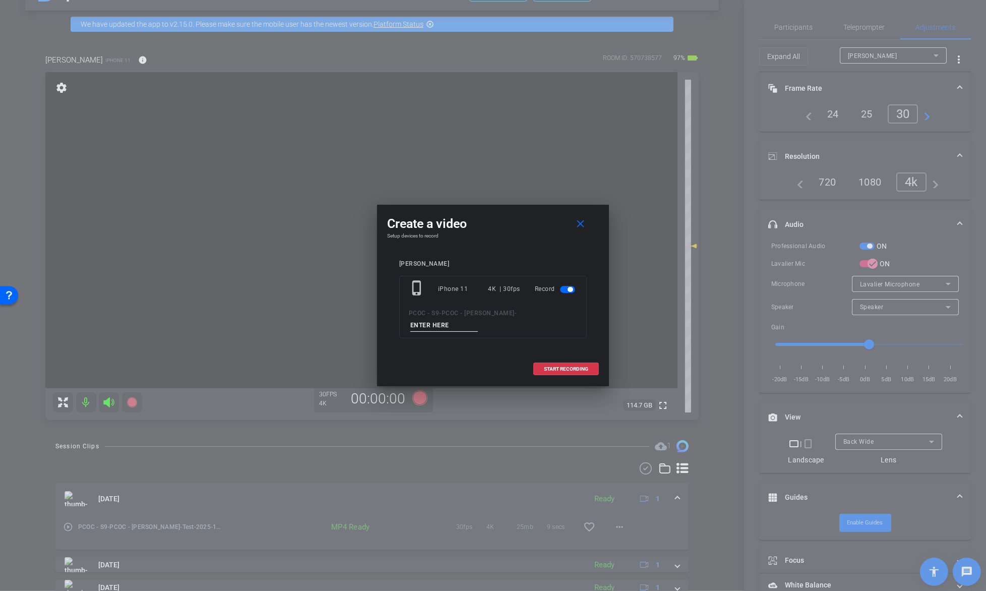
click at [478, 319] on input at bounding box center [444, 325] width 68 height 13
type input "901-3 pick up"
click at [570, 367] on span "START RECORDING" at bounding box center [566, 369] width 44 height 5
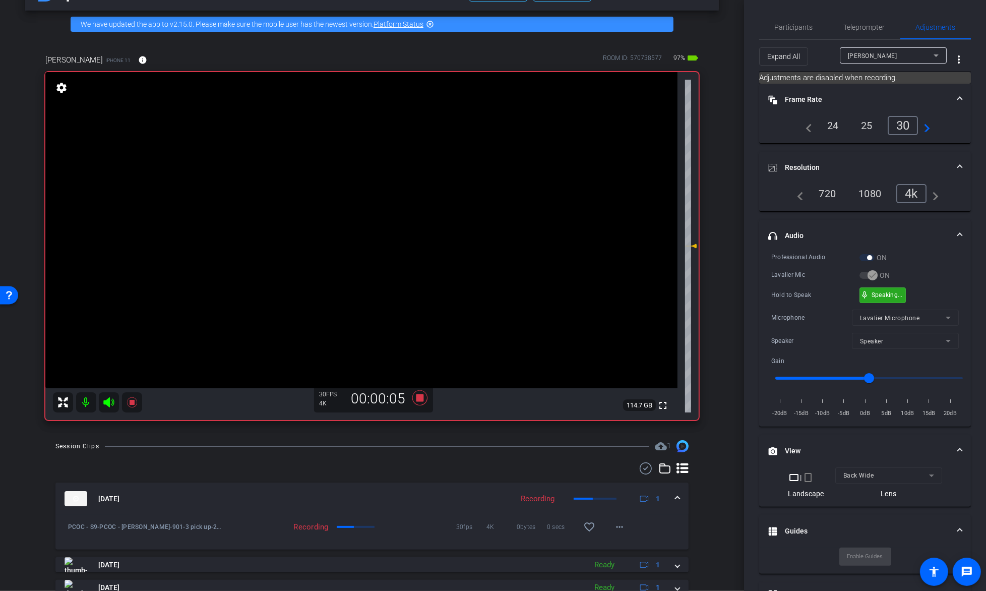
click at [886, 300] on div "mic_none Speaking..." at bounding box center [882, 295] width 45 height 15
click at [357, 242] on video at bounding box center [361, 230] width 632 height 316
click at [388, 235] on video at bounding box center [361, 230] width 632 height 316
click at [391, 216] on video at bounding box center [361, 230] width 632 height 316
click at [354, 226] on video at bounding box center [361, 230] width 632 height 316
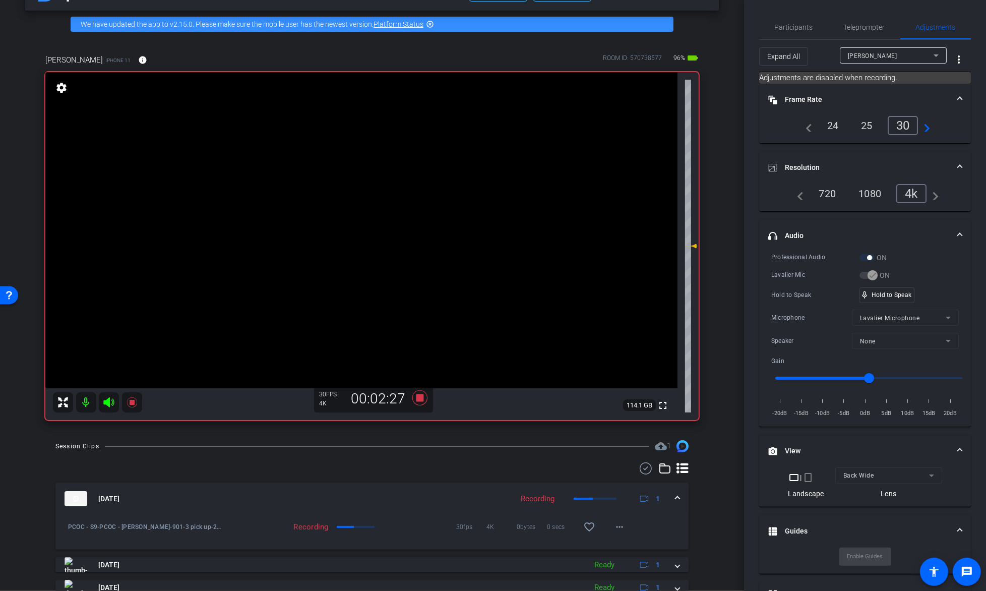
click at [379, 216] on video at bounding box center [361, 230] width 632 height 316
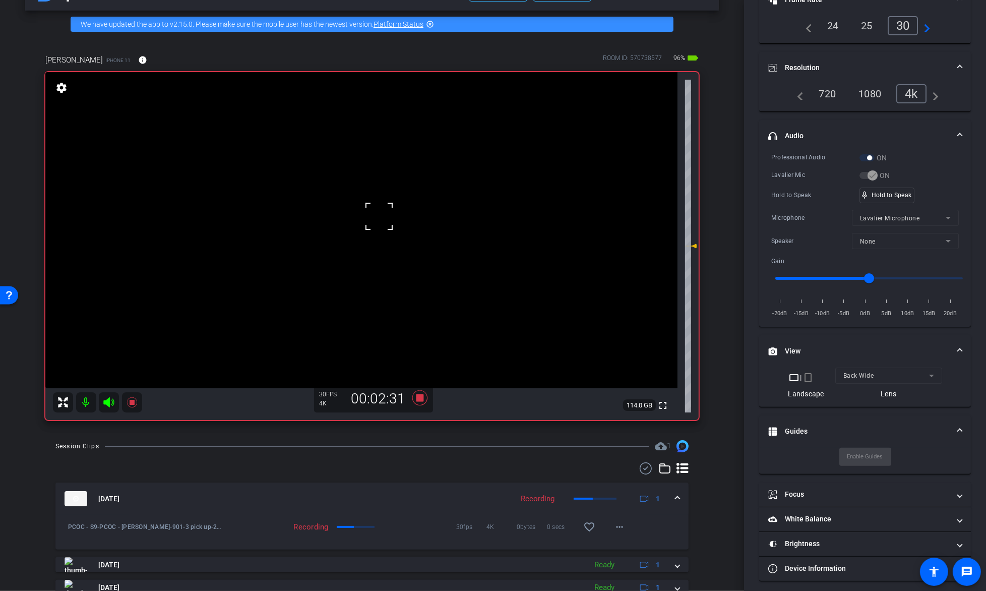
scroll to position [102, 0]
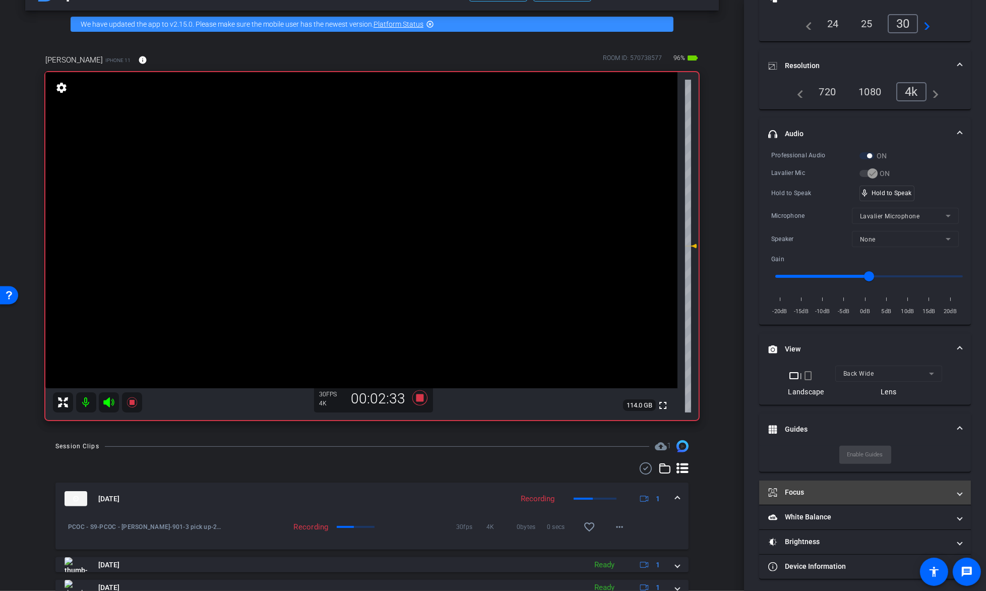
click at [834, 494] on mat-panel-title "Focus" at bounding box center [859, 492] width 182 height 11
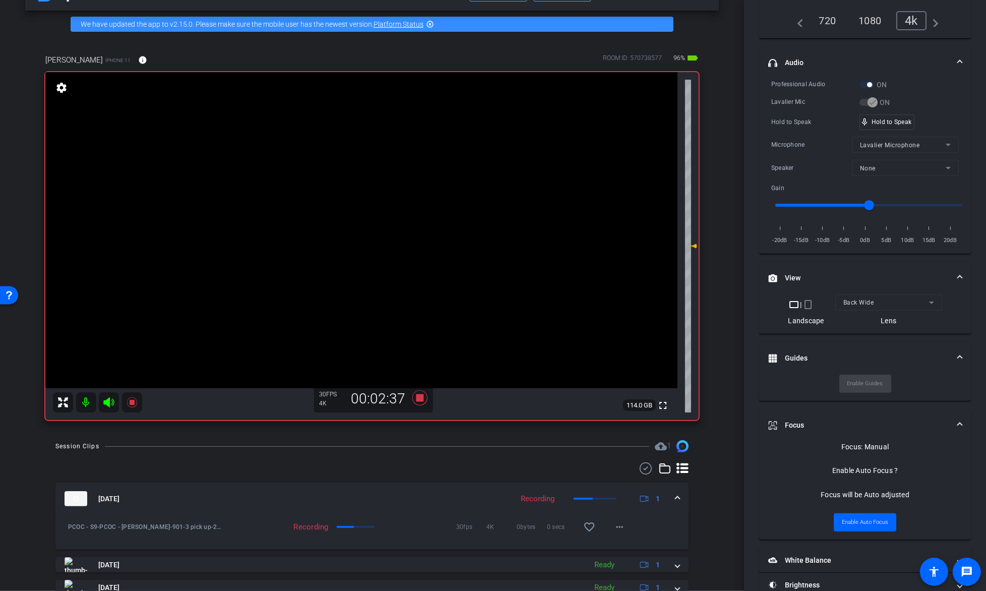
scroll to position [216, 0]
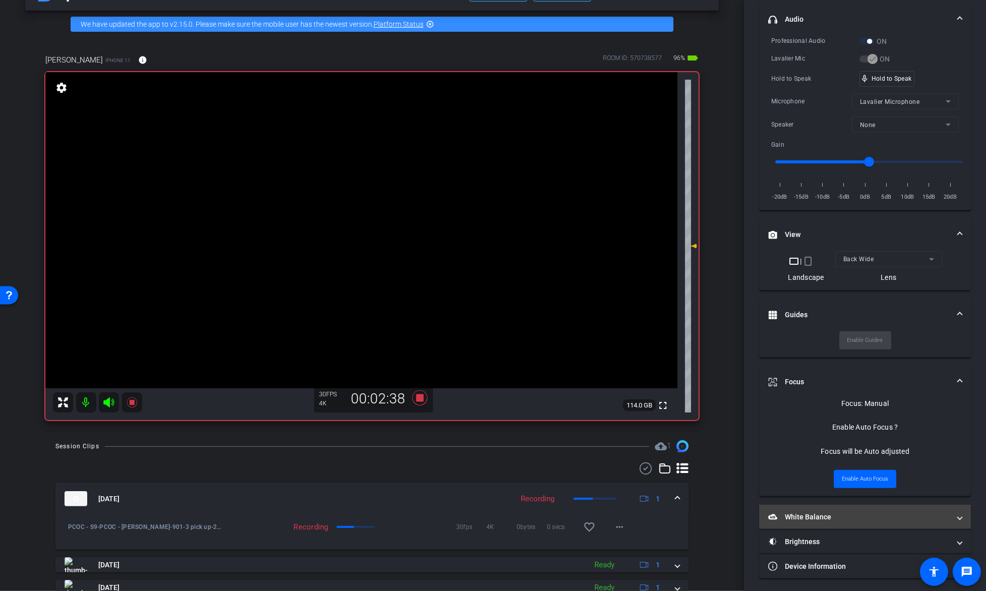
click at [808, 520] on mat-expansion-panel-header "White Balance White Balance" at bounding box center [865, 517] width 212 height 24
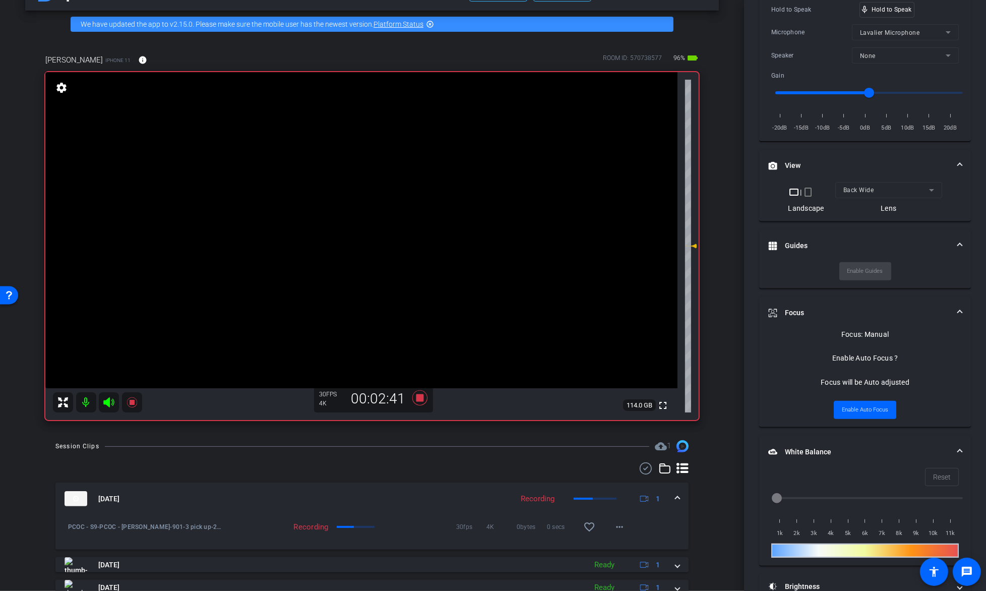
click at [803, 453] on mat-panel-title "White Balance White Balance" at bounding box center [859, 452] width 182 height 11
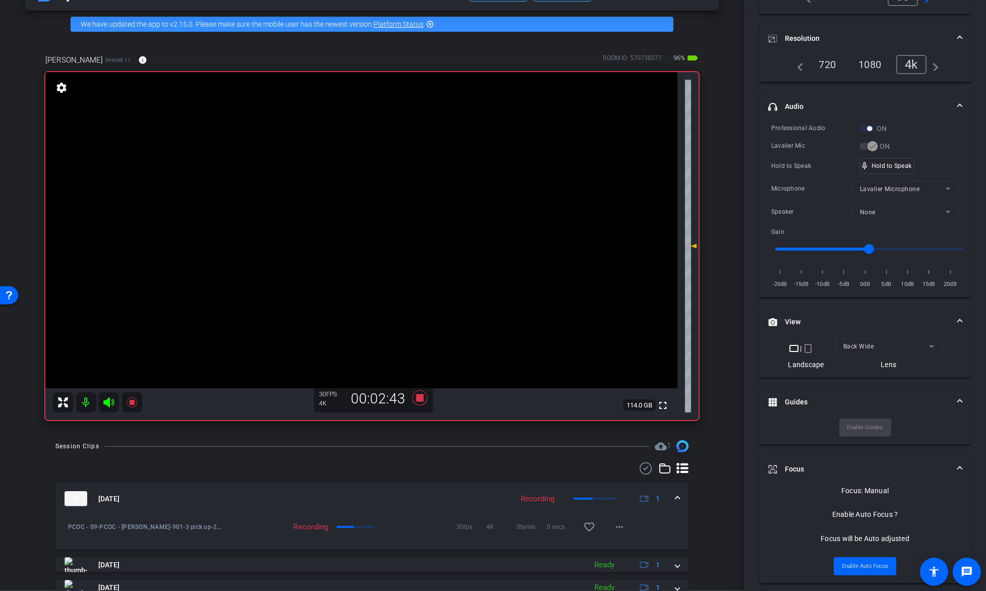
scroll to position [124, 0]
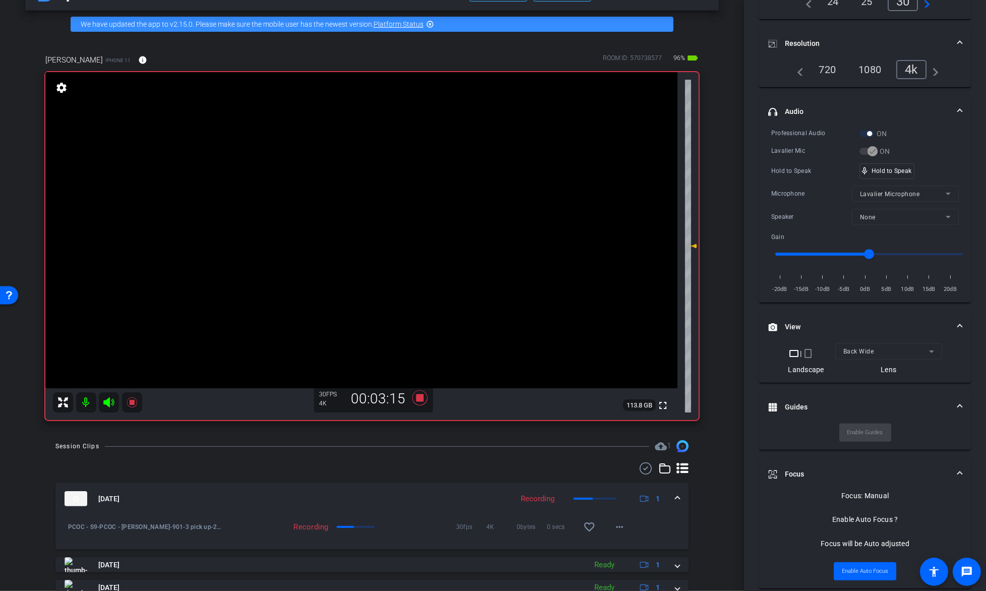
click at [404, 208] on video at bounding box center [361, 230] width 632 height 316
click at [389, 207] on video at bounding box center [361, 230] width 632 height 316
click at [376, 198] on div at bounding box center [388, 207] width 25 height 25
click at [367, 194] on video at bounding box center [361, 230] width 632 height 316
click at [366, 208] on video at bounding box center [361, 230] width 632 height 316
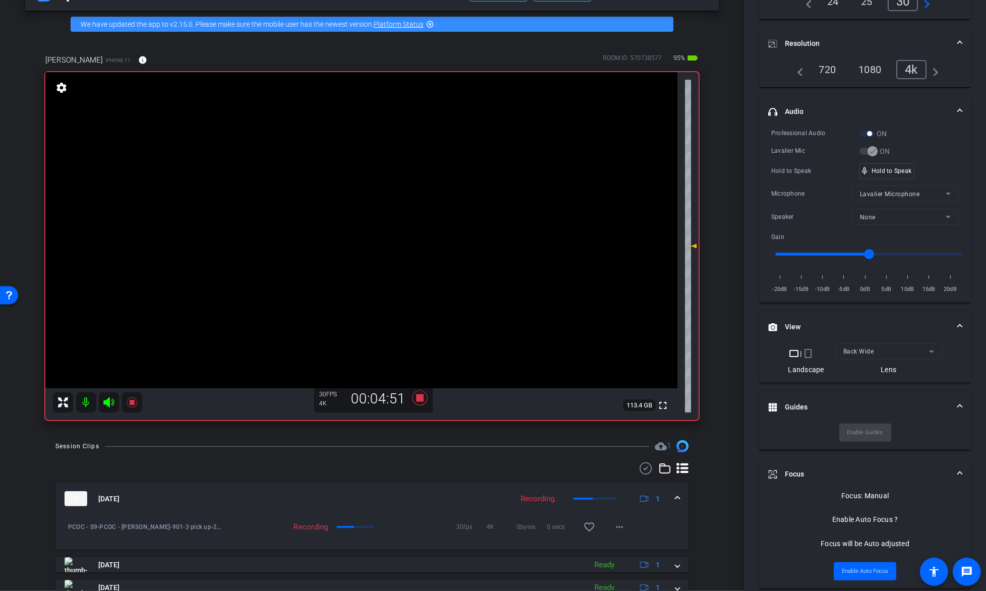
click at [366, 208] on video at bounding box center [361, 230] width 632 height 316
click at [403, 211] on video at bounding box center [361, 230] width 632 height 316
click at [365, 199] on video at bounding box center [361, 230] width 632 height 316
click at [382, 225] on video at bounding box center [361, 230] width 632 height 316
click at [403, 213] on video at bounding box center [361, 230] width 632 height 316
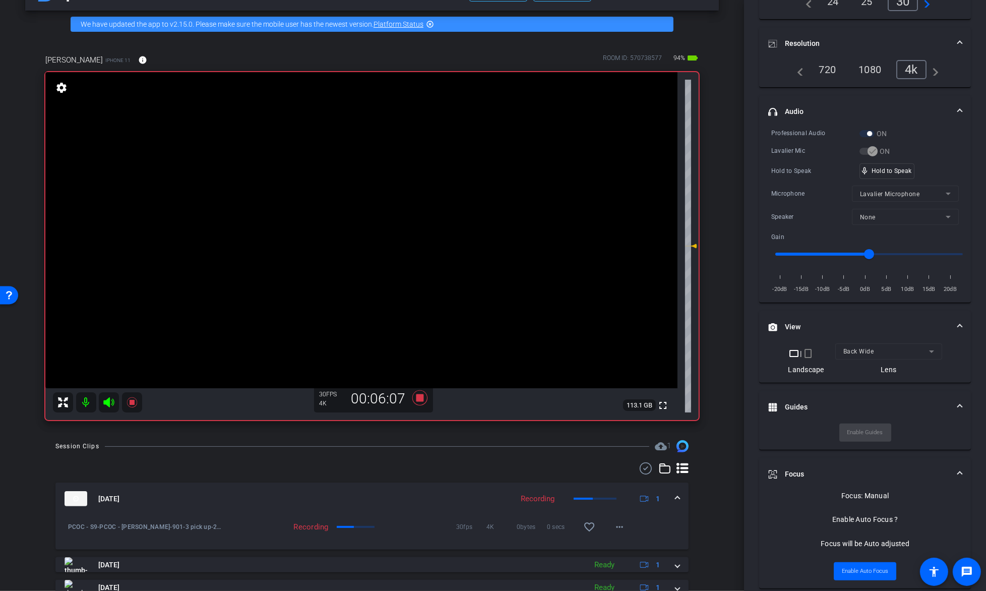
click at [376, 214] on video at bounding box center [361, 230] width 632 height 316
click at [374, 207] on video at bounding box center [361, 230] width 632 height 316
click at [370, 208] on video at bounding box center [361, 230] width 632 height 316
click at [131, 407] on icon at bounding box center [132, 402] width 12 height 12
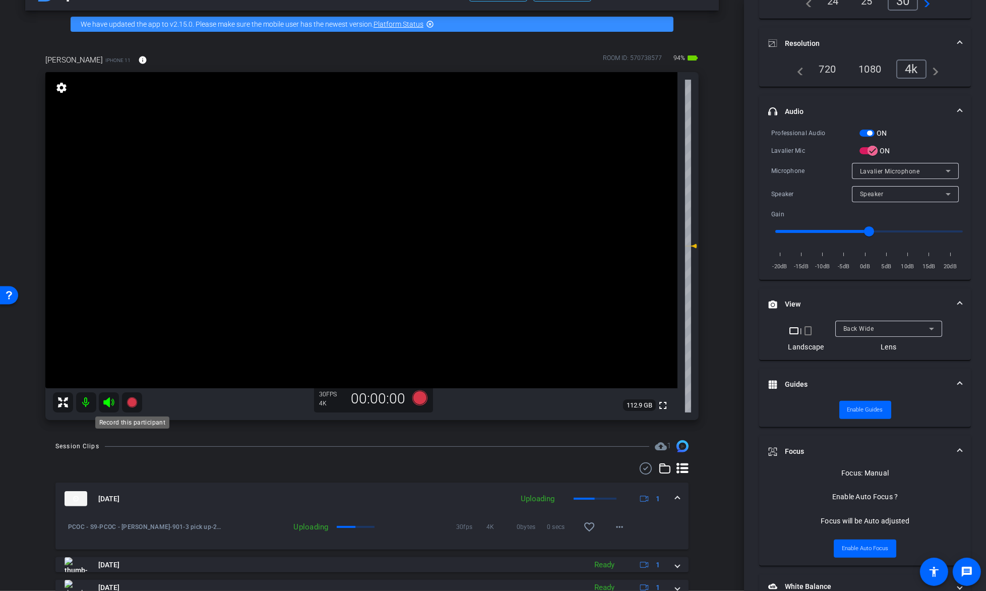
click at [135, 402] on icon at bounding box center [132, 402] width 10 height 10
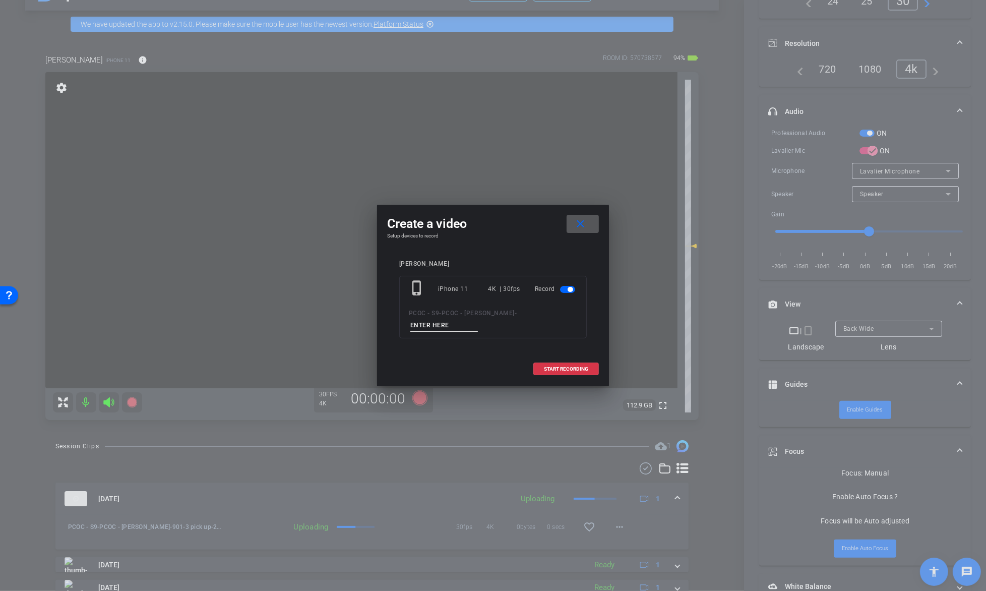
click at [478, 319] on input at bounding box center [444, 325] width 68 height 13
type input "903-1"
click at [580, 367] on span "START RECORDING" at bounding box center [566, 369] width 44 height 5
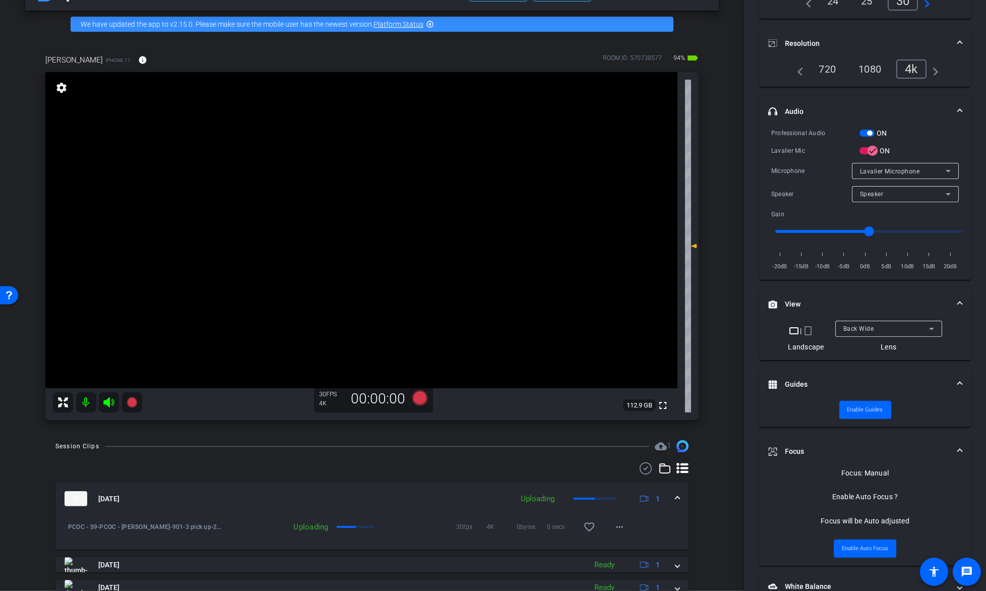
scroll to position [124, 0]
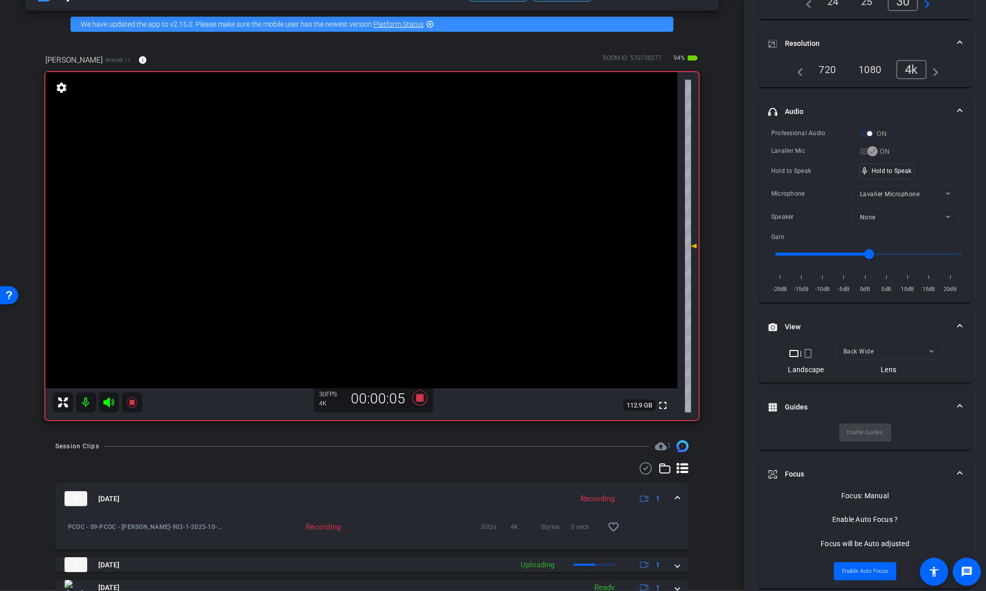
click at [376, 219] on video at bounding box center [361, 230] width 632 height 316
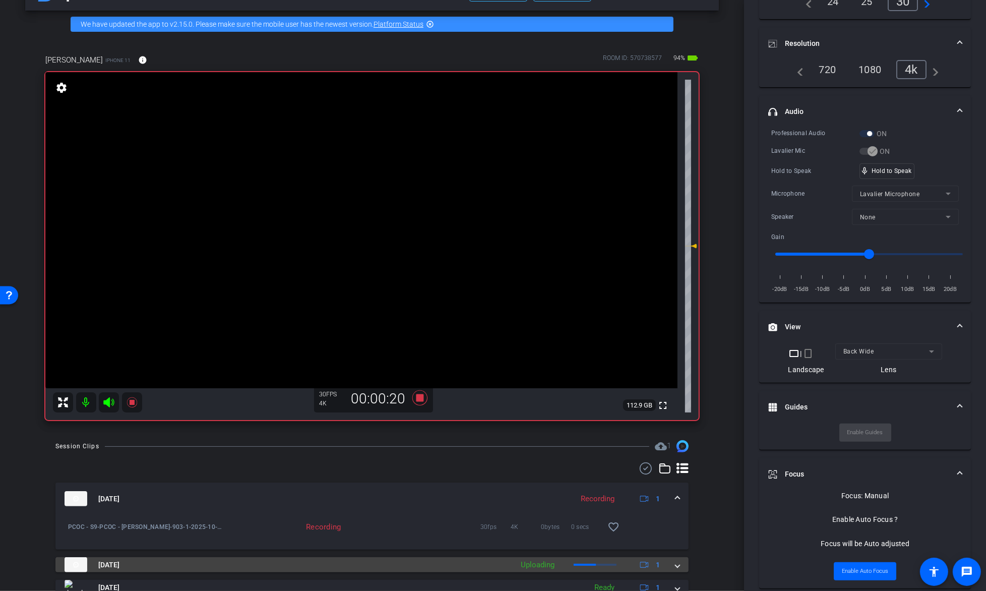
click at [678, 567] on span at bounding box center [678, 565] width 4 height 11
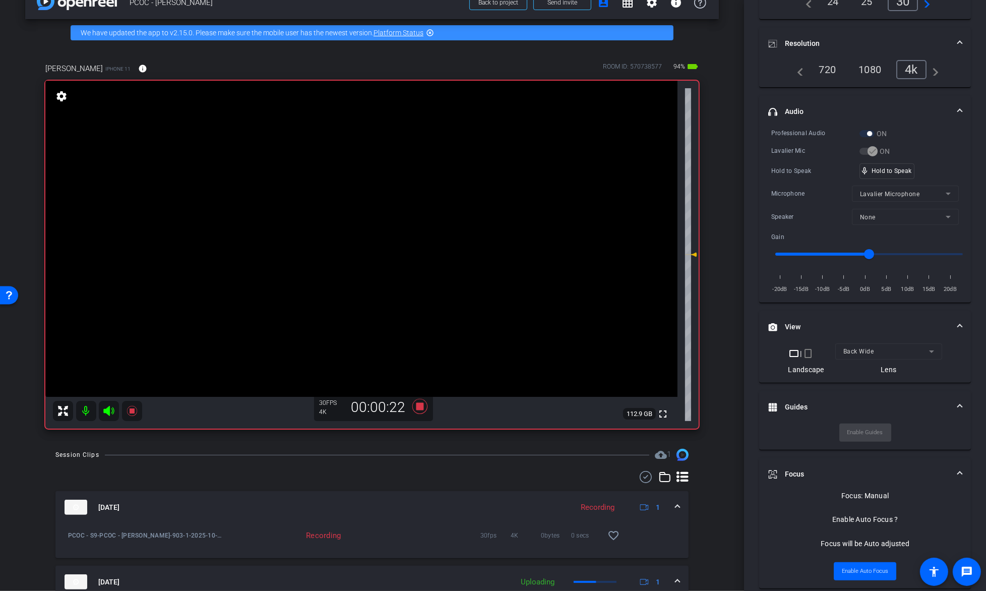
scroll to position [0, 0]
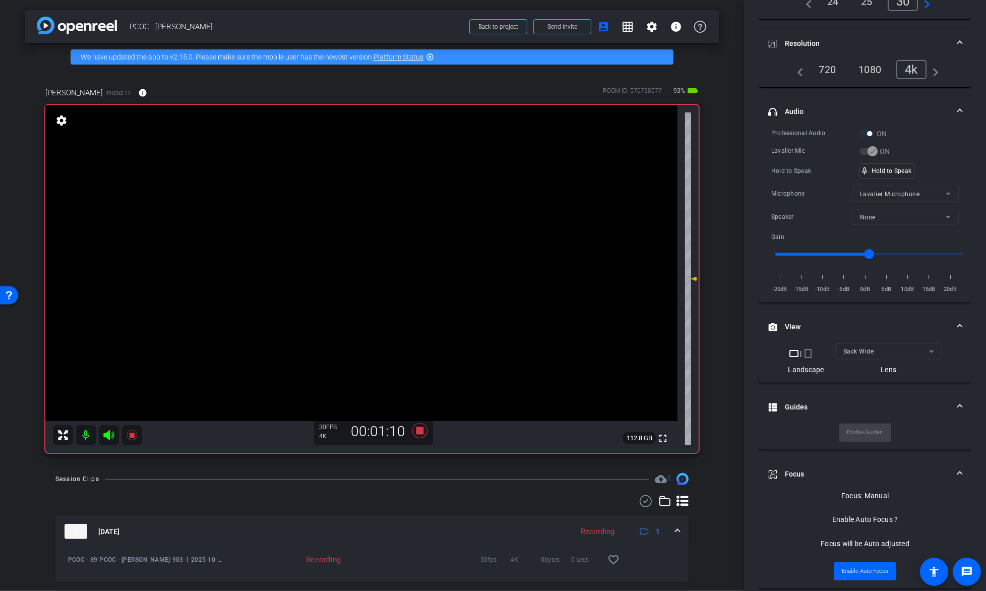
click at [360, 248] on video at bounding box center [361, 263] width 632 height 316
click at [367, 242] on video at bounding box center [361, 263] width 632 height 316
click at [901, 164] on div "mic_none Speaking..." at bounding box center [882, 171] width 45 height 15
click at [388, 256] on video at bounding box center [361, 263] width 632 height 316
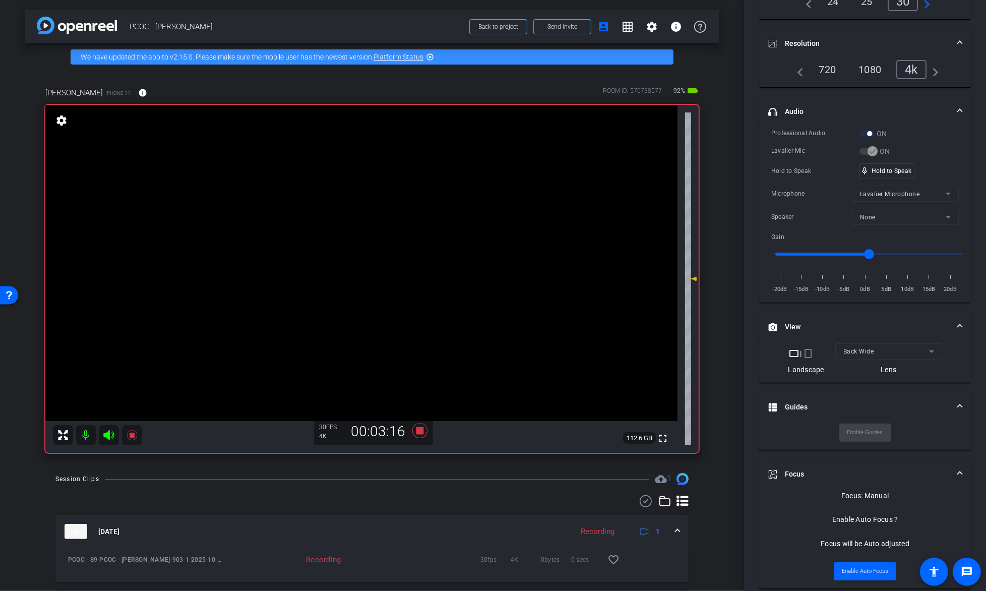
click at [406, 248] on video at bounding box center [361, 263] width 632 height 316
click at [878, 174] on div "mic_none Speaking..." at bounding box center [882, 171] width 45 height 15
click at [410, 238] on video at bounding box center [361, 263] width 632 height 316
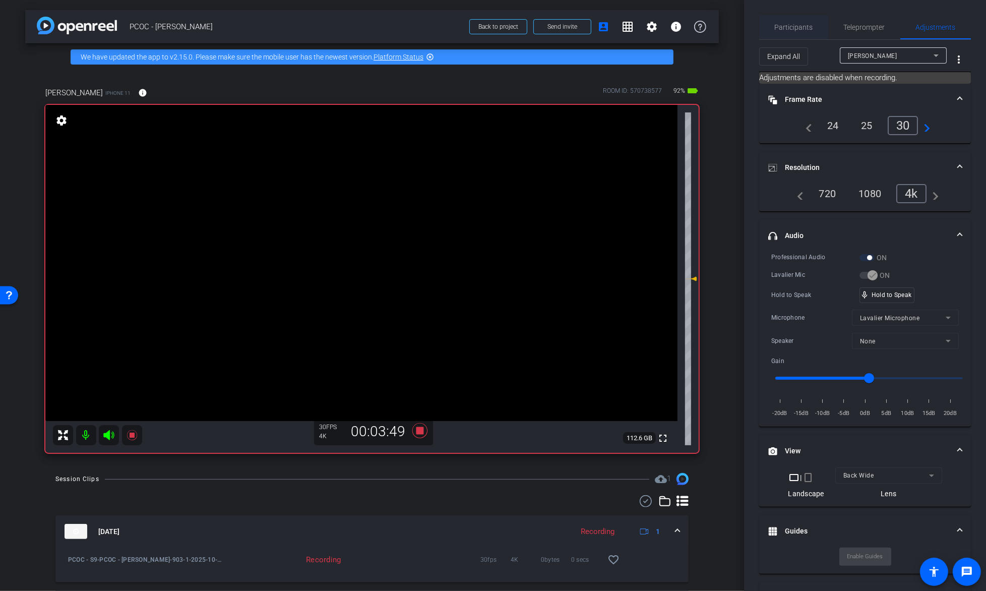
click at [807, 32] on span "Participants" at bounding box center [794, 27] width 38 height 24
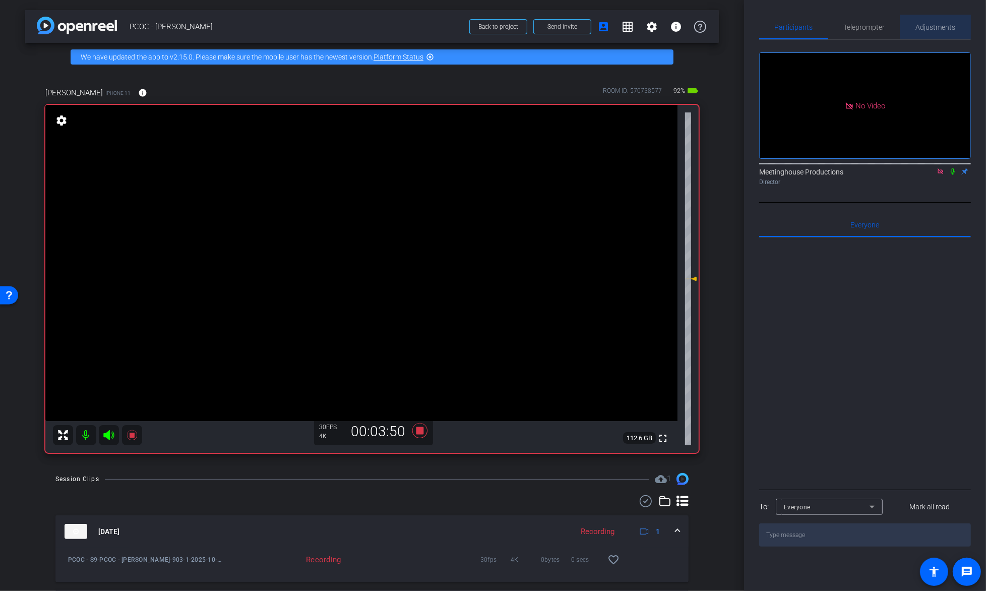
click at [936, 19] on span "Adjustments" at bounding box center [936, 27] width 40 height 24
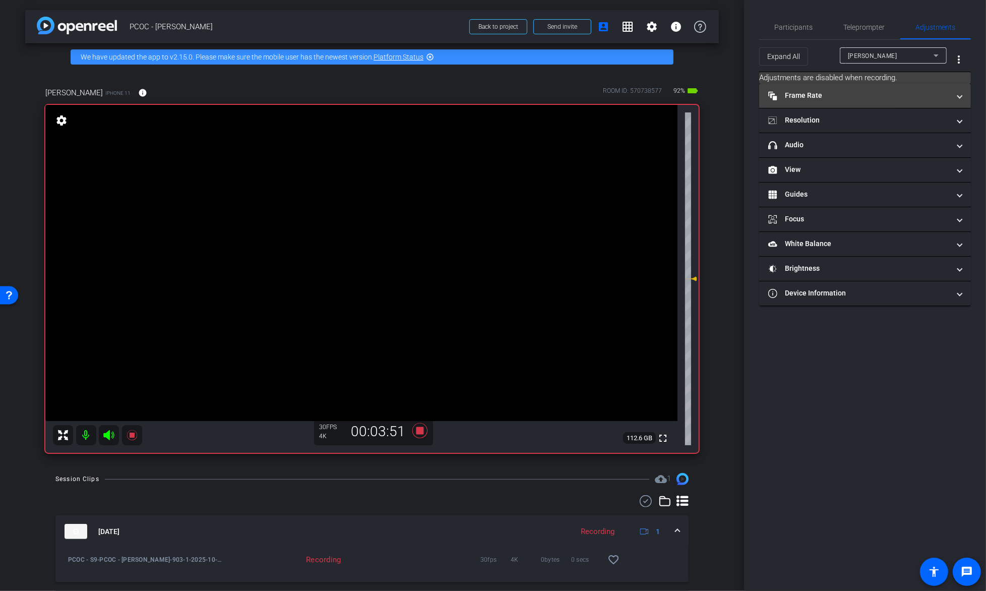
click at [843, 86] on mat-expansion-panel-header "Frame Rate Frame Rate" at bounding box center [865, 96] width 212 height 24
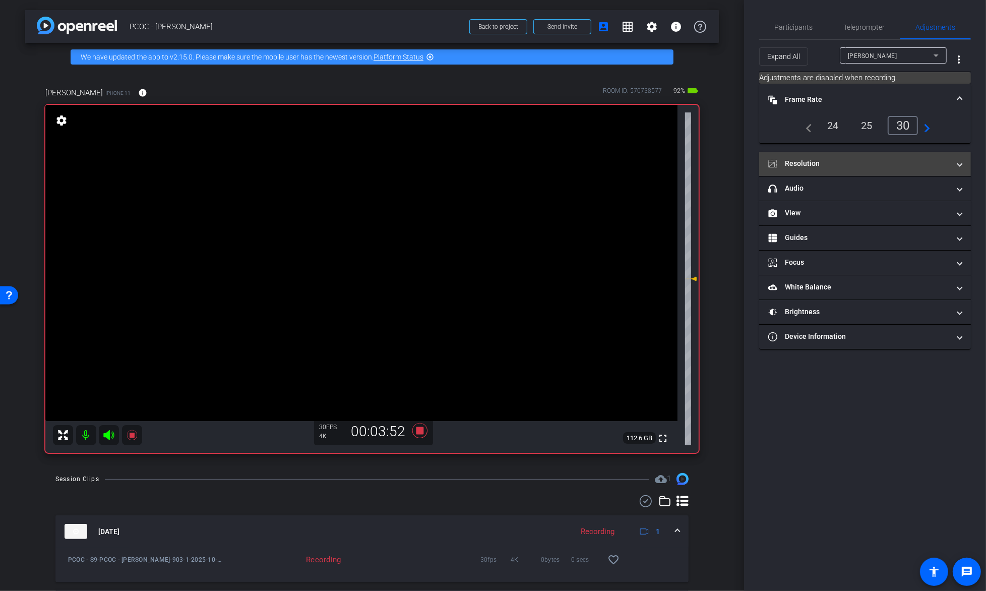
click at [805, 171] on mat-expansion-panel-header "Resolution" at bounding box center [865, 164] width 212 height 24
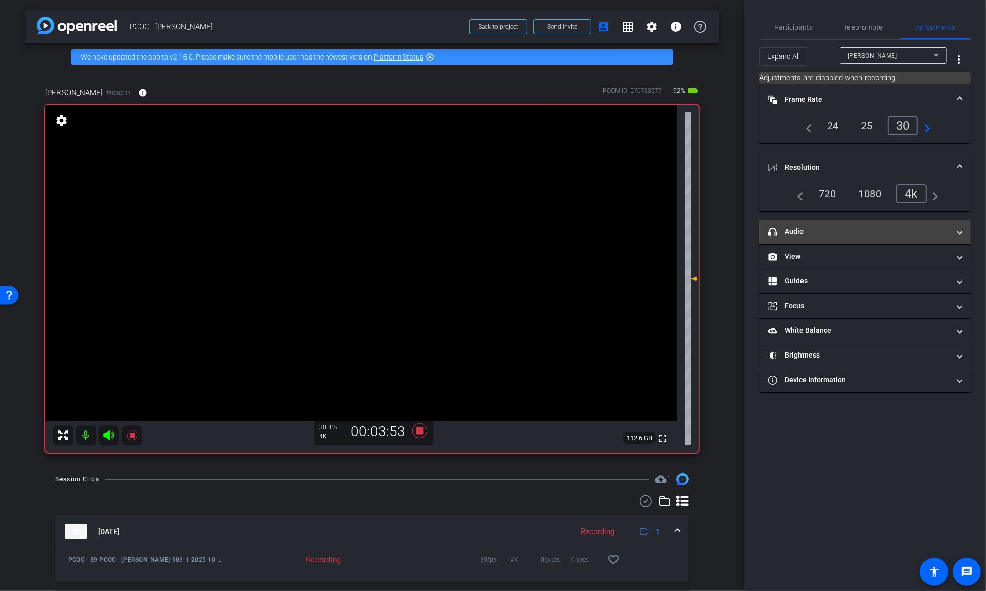
click at [797, 226] on mat-panel-title "headphone icon Audio" at bounding box center [859, 231] width 182 height 11
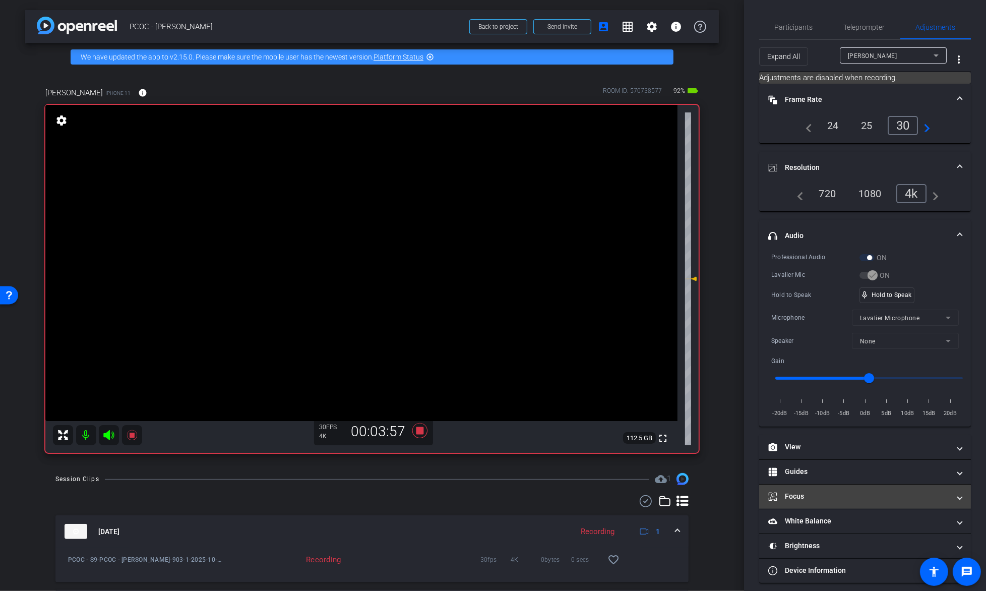
click at [842, 493] on mat-panel-title "Focus" at bounding box center [859, 496] width 182 height 11
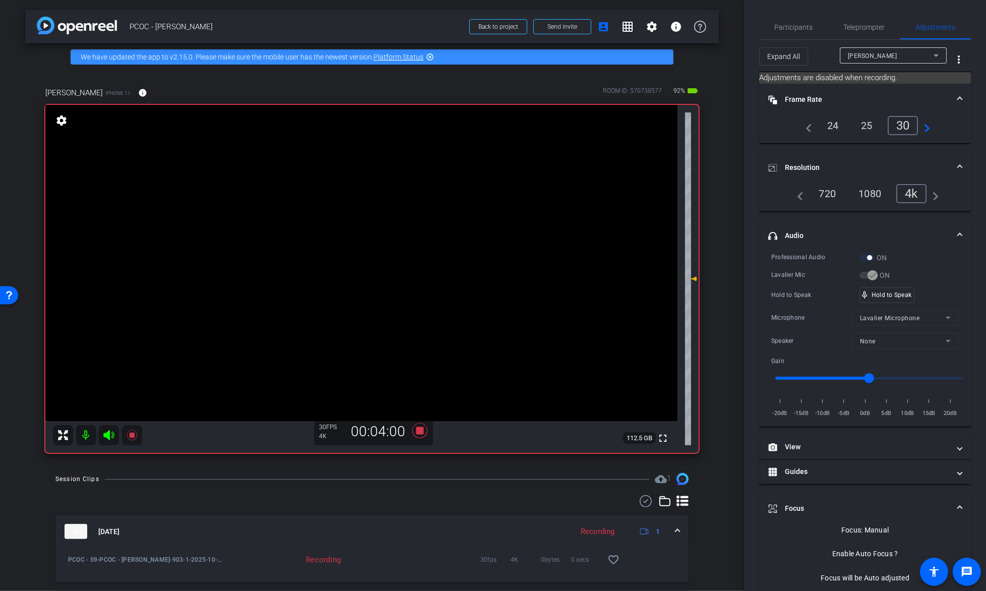
click at [354, 258] on video at bounding box center [361, 263] width 632 height 316
click at [390, 244] on video at bounding box center [361, 263] width 632 height 316
click at [870, 293] on div "mic_none Speaking..." at bounding box center [882, 295] width 45 height 15
click at [362, 244] on video at bounding box center [361, 263] width 632 height 316
click at [869, 288] on div "mic_none Speaking..." at bounding box center [882, 295] width 45 height 15
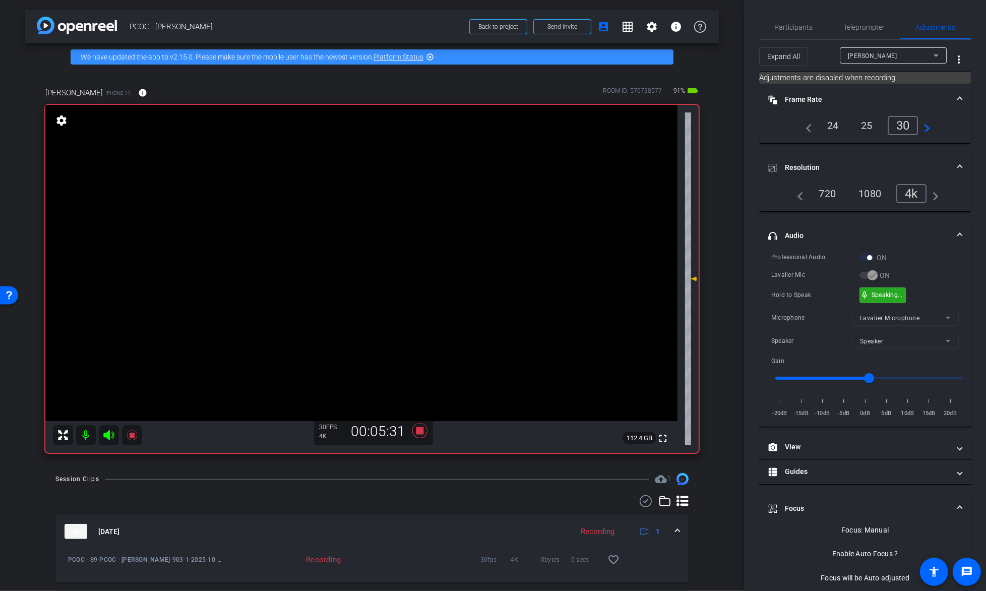
click at [869, 288] on div "mic_none Speaking..." at bounding box center [882, 295] width 45 height 15
click at [398, 233] on video at bounding box center [361, 263] width 632 height 316
click at [403, 242] on video at bounding box center [361, 263] width 632 height 316
click at [366, 255] on video at bounding box center [361, 263] width 632 height 316
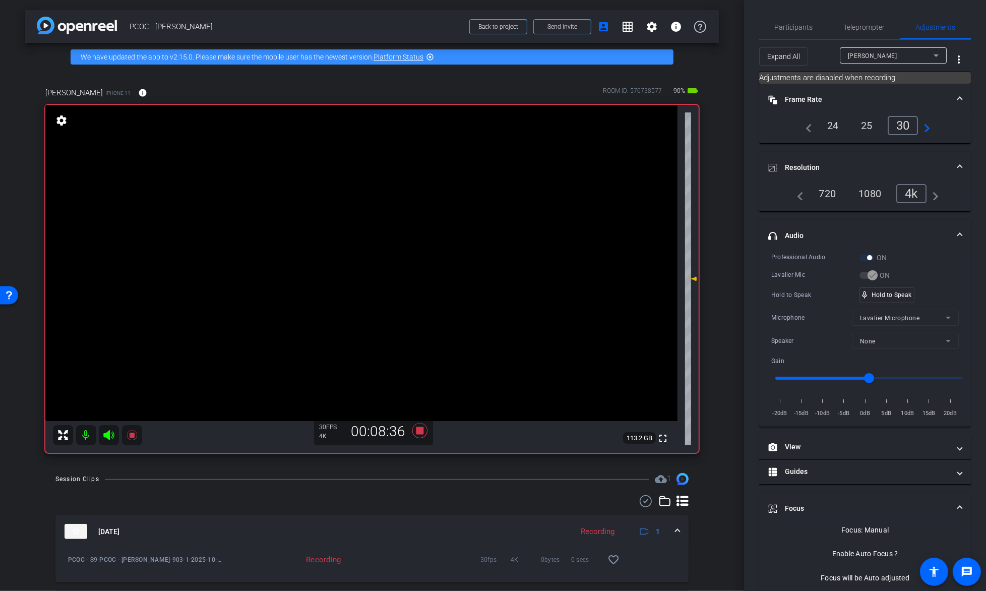
click at [369, 239] on video at bounding box center [361, 263] width 632 height 316
click at [369, 249] on video at bounding box center [361, 263] width 632 height 316
click at [874, 285] on div "Professional Audio ON Lavalier Mic ON Hold to Speak mic_none Speaking... Microp…" at bounding box center [865, 335] width 188 height 166
click at [372, 240] on video at bounding box center [361, 263] width 632 height 316
click at [365, 239] on div at bounding box center [371, 240] width 25 height 25
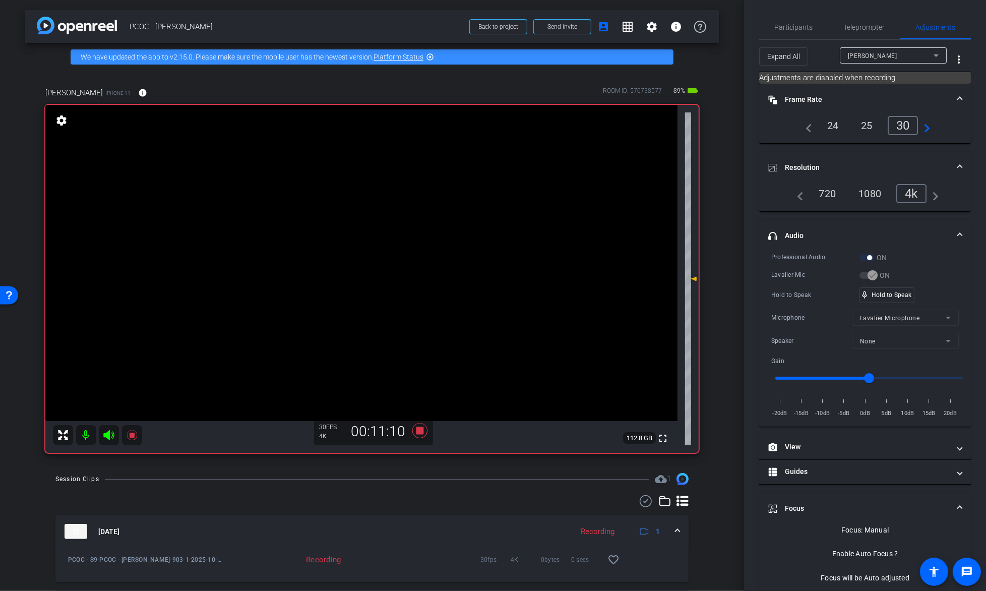
click at [392, 252] on video at bounding box center [361, 263] width 632 height 316
click at [131, 438] on icon at bounding box center [132, 435] width 12 height 12
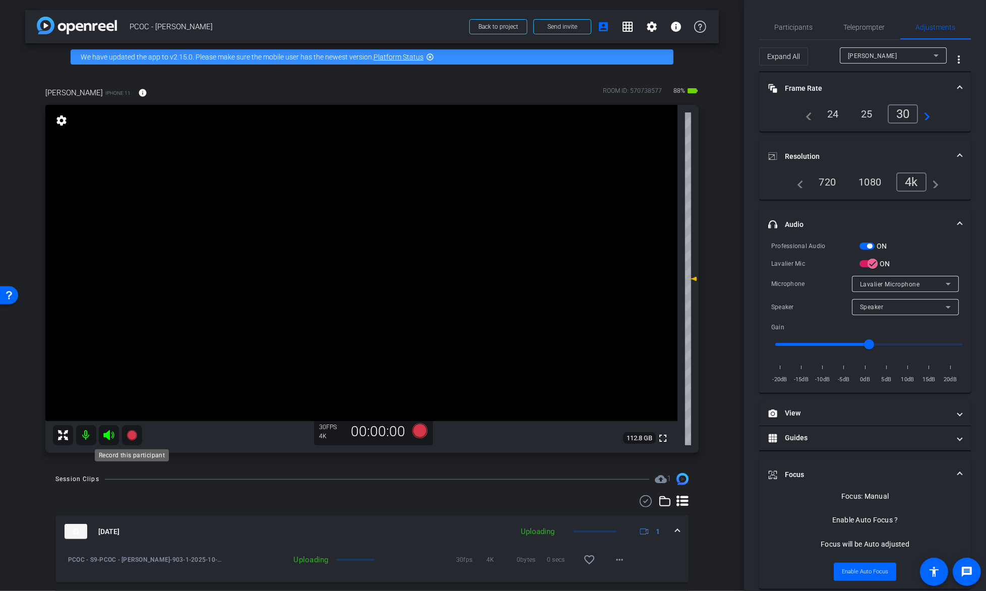
click at [131, 438] on icon at bounding box center [132, 435] width 10 height 10
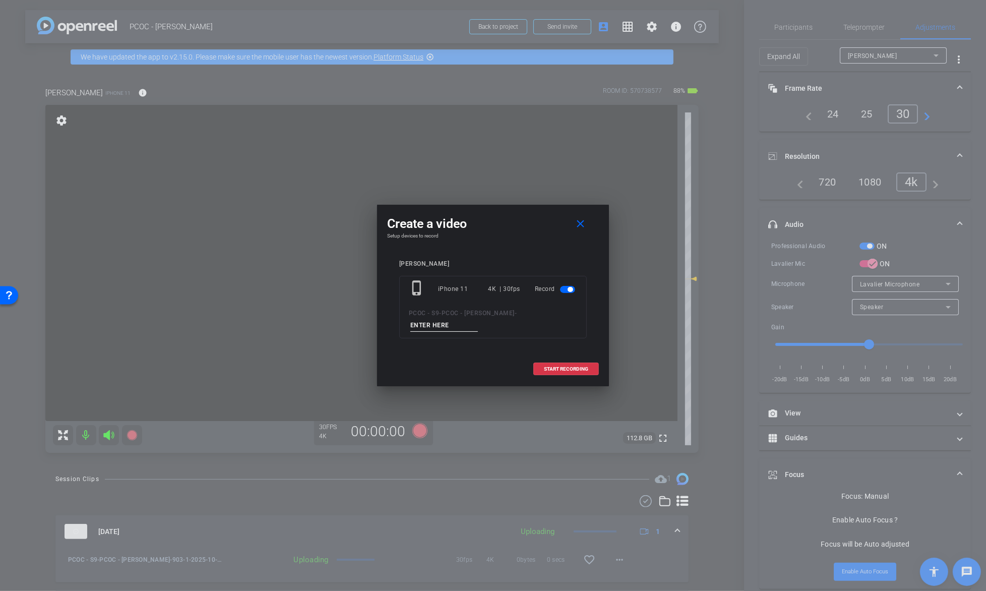
click at [478, 319] on input at bounding box center [444, 325] width 68 height 13
type input "903-2"
click at [562, 357] on span at bounding box center [566, 369] width 65 height 24
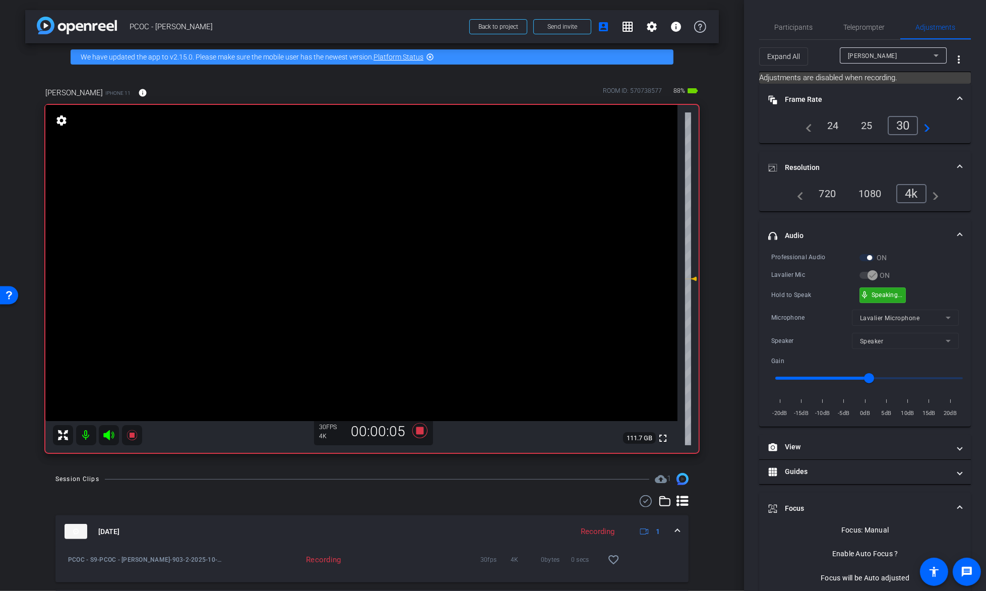
click at [880, 288] on div "mic_none Speaking..." at bounding box center [882, 295] width 45 height 15
click at [352, 300] on video at bounding box center [361, 263] width 632 height 316
click at [368, 226] on video at bounding box center [361, 263] width 632 height 316
click at [372, 237] on div at bounding box center [367, 226] width 25 height 25
click at [372, 237] on video at bounding box center [361, 263] width 632 height 316
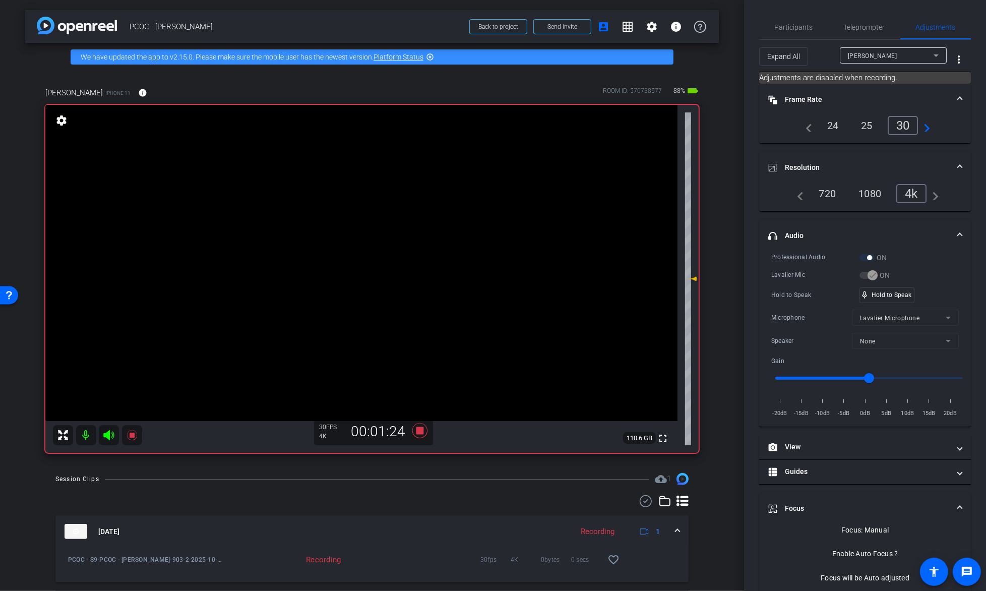
click at [372, 248] on video at bounding box center [361, 263] width 632 height 316
click at [378, 241] on video at bounding box center [361, 263] width 632 height 316
click at [871, 297] on div "mic_none Speaking..." at bounding box center [882, 295] width 45 height 15
click at [375, 253] on video at bounding box center [361, 263] width 632 height 316
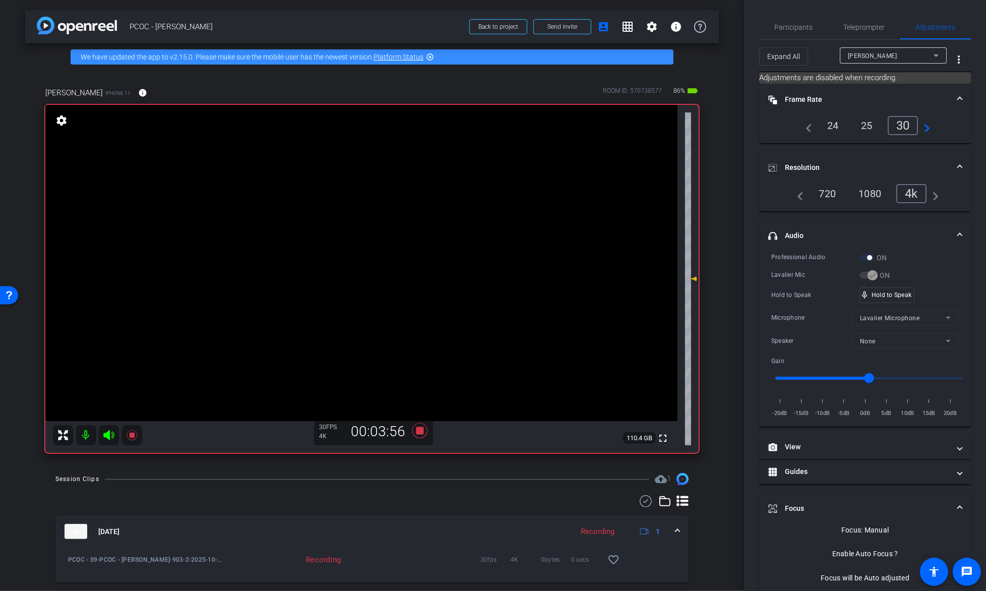
click at [383, 234] on video at bounding box center [361, 263] width 632 height 316
click at [391, 252] on video at bounding box center [361, 263] width 632 height 316
click at [378, 253] on video at bounding box center [361, 263] width 632 height 316
click at [869, 294] on div "mic_none Speaking..." at bounding box center [882, 295] width 45 height 15
click at [403, 241] on video at bounding box center [361, 263] width 632 height 316
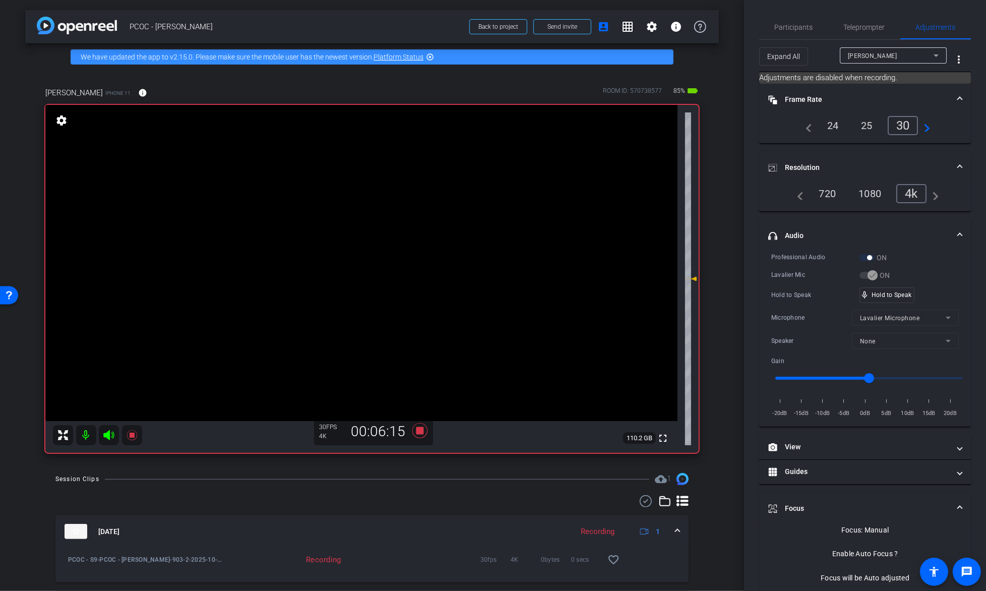
click at [388, 248] on video at bounding box center [361, 263] width 632 height 316
click at [885, 288] on div "mic_none Speaking..." at bounding box center [882, 295] width 45 height 15
click at [132, 439] on icon at bounding box center [132, 435] width 12 height 12
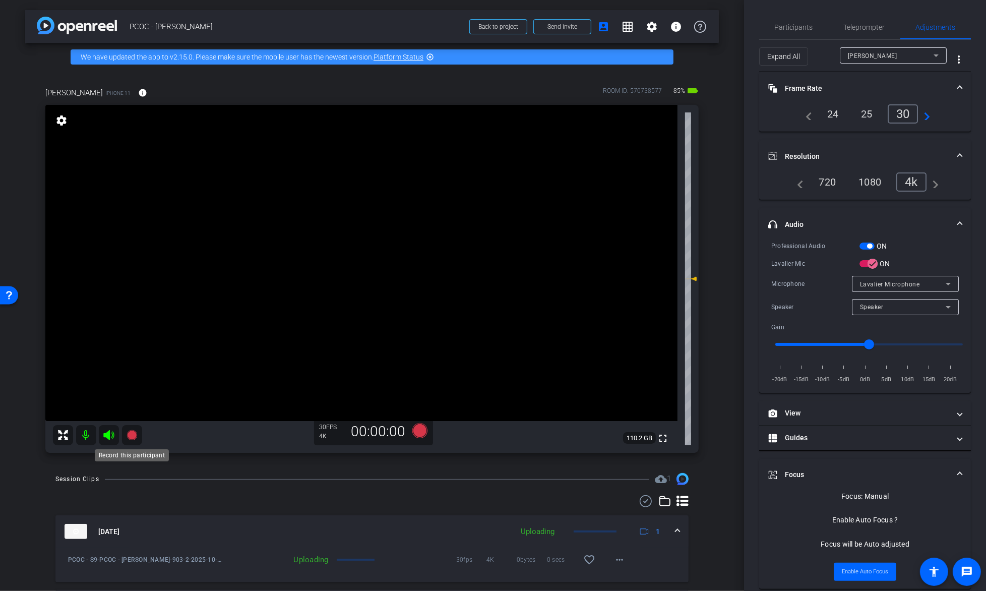
click at [132, 439] on icon at bounding box center [132, 435] width 10 height 10
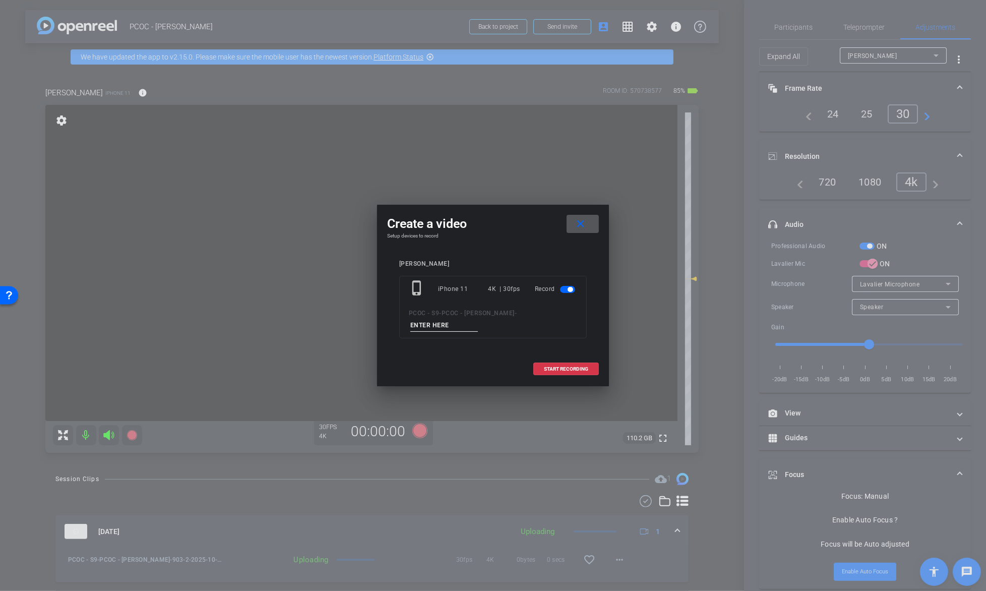
click at [478, 319] on input at bounding box center [444, 325] width 68 height 13
type input "903-3"
click at [571, 357] on span at bounding box center [566, 369] width 65 height 24
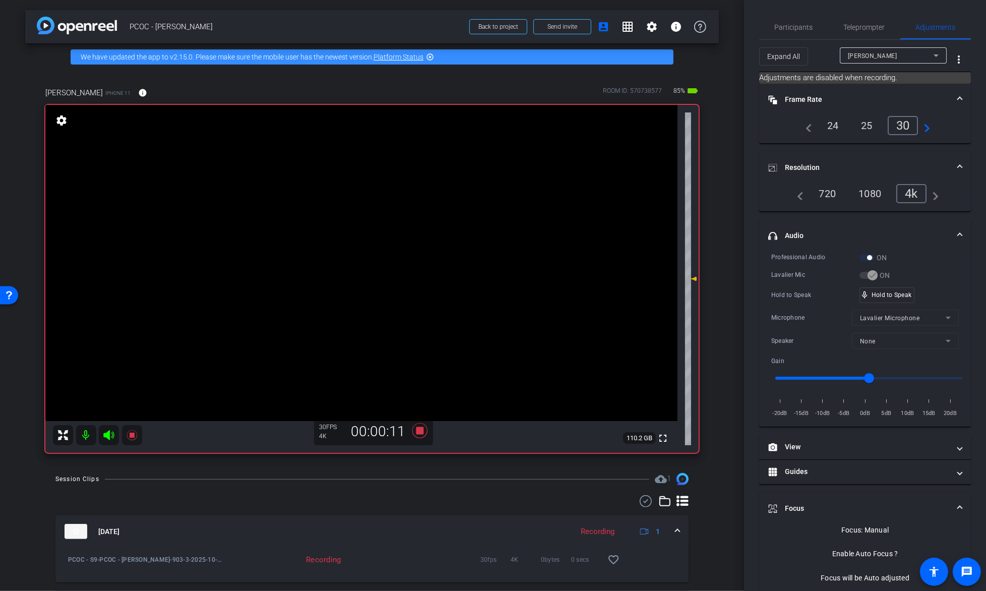
click at [383, 233] on video at bounding box center [361, 263] width 632 height 316
click at [382, 242] on div at bounding box center [382, 232] width 25 height 25
click at [370, 247] on video at bounding box center [361, 263] width 632 height 316
click at [359, 248] on div at bounding box center [369, 246] width 25 height 25
click at [360, 249] on video at bounding box center [361, 263] width 632 height 316
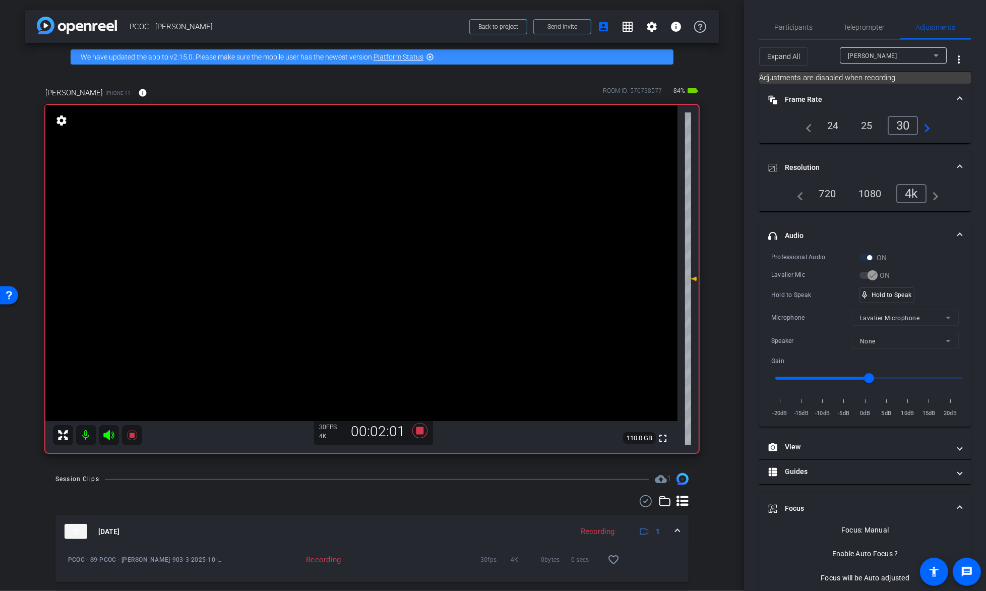
click at [372, 247] on video at bounding box center [361, 263] width 632 height 316
click at [390, 223] on video at bounding box center [361, 263] width 632 height 316
click at [390, 237] on video at bounding box center [361, 263] width 632 height 316
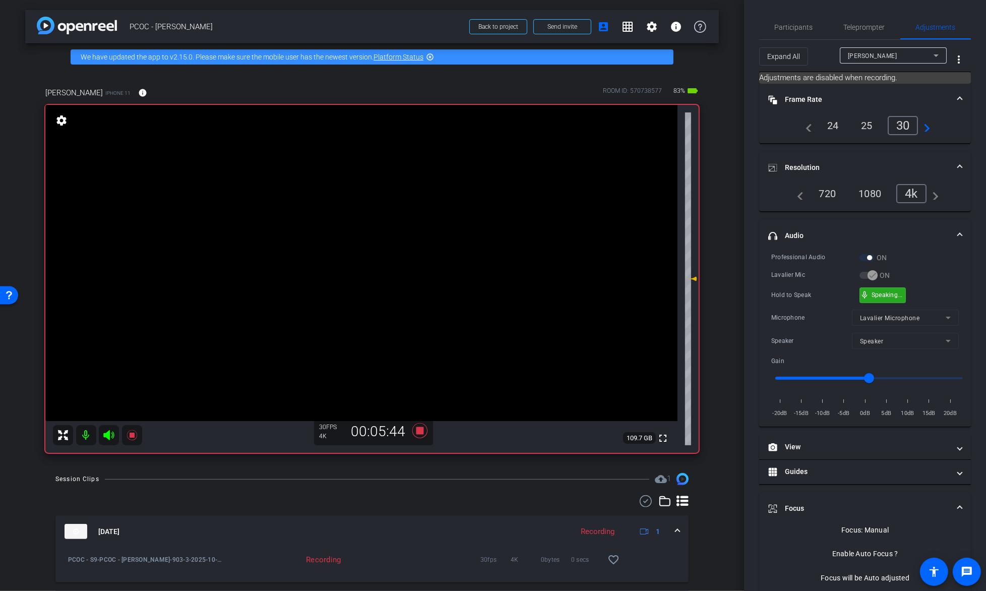
click at [870, 290] on div "mic_none Speaking..." at bounding box center [882, 295] width 45 height 15
click at [396, 262] on video at bounding box center [361, 263] width 632 height 316
click at [388, 260] on video at bounding box center [361, 263] width 632 height 316
click at [897, 288] on div "mic_none Speaking..." at bounding box center [882, 295] width 45 height 15
click at [132, 434] on icon at bounding box center [132, 435] width 10 height 10
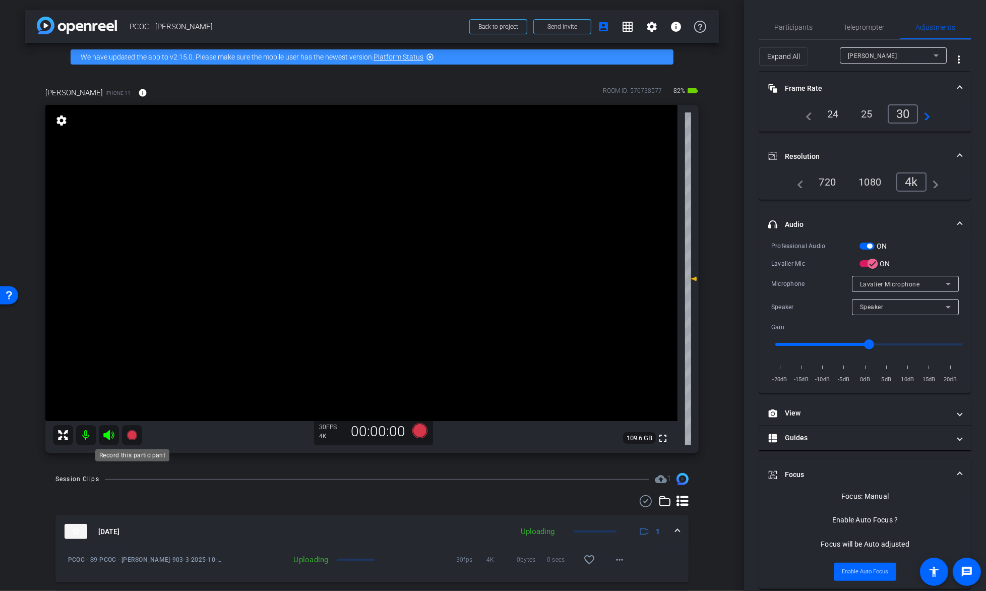
click at [135, 431] on icon at bounding box center [132, 435] width 10 height 10
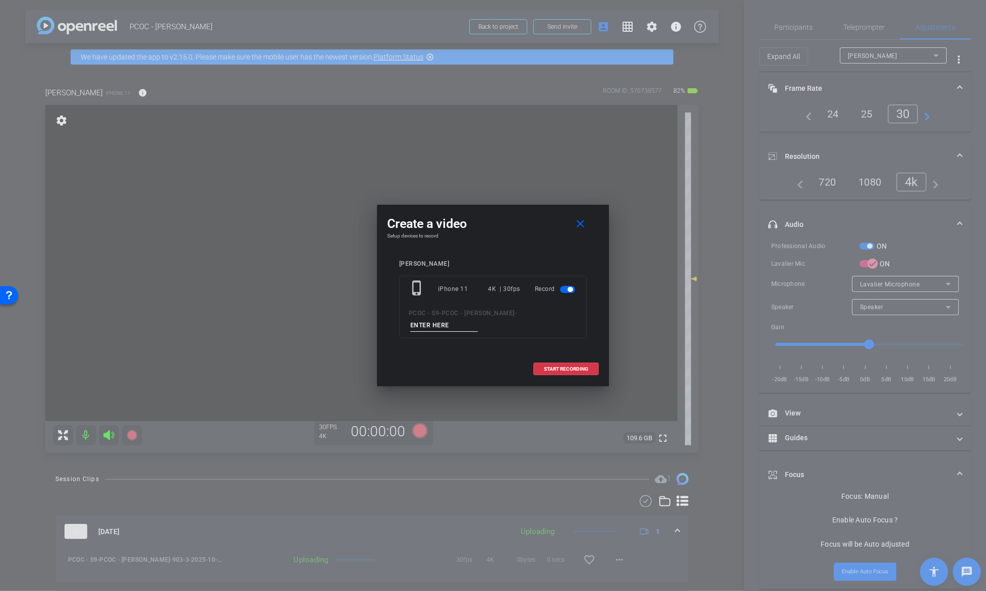
click at [478, 319] on input at bounding box center [444, 325] width 68 height 13
type input "903-4"
click at [565, 367] on span "START RECORDING" at bounding box center [566, 369] width 44 height 5
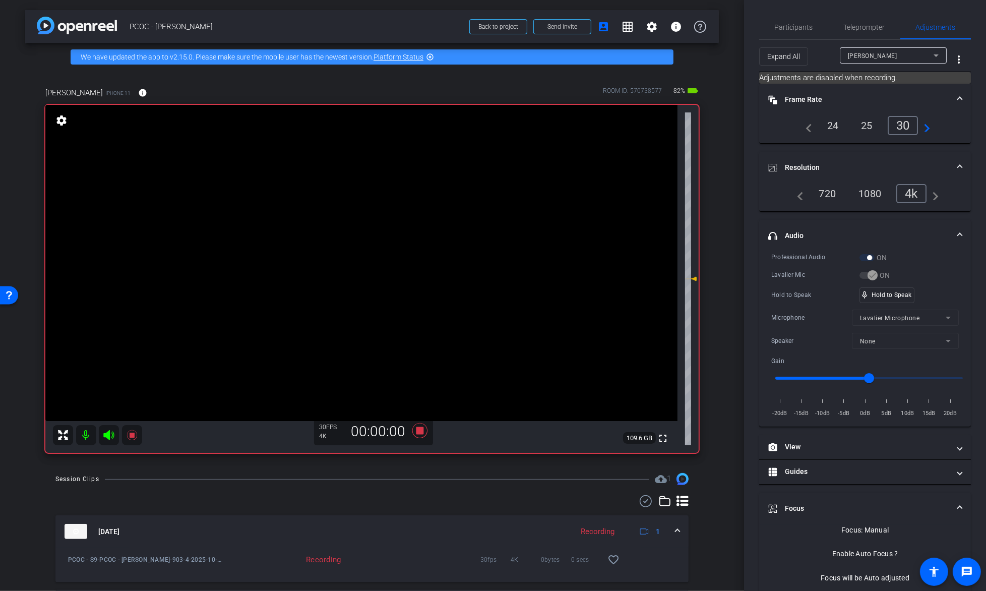
click at [297, 337] on video at bounding box center [361, 263] width 632 height 316
click at [389, 240] on video at bounding box center [361, 263] width 632 height 316
click at [389, 250] on div at bounding box center [389, 239] width 25 height 25
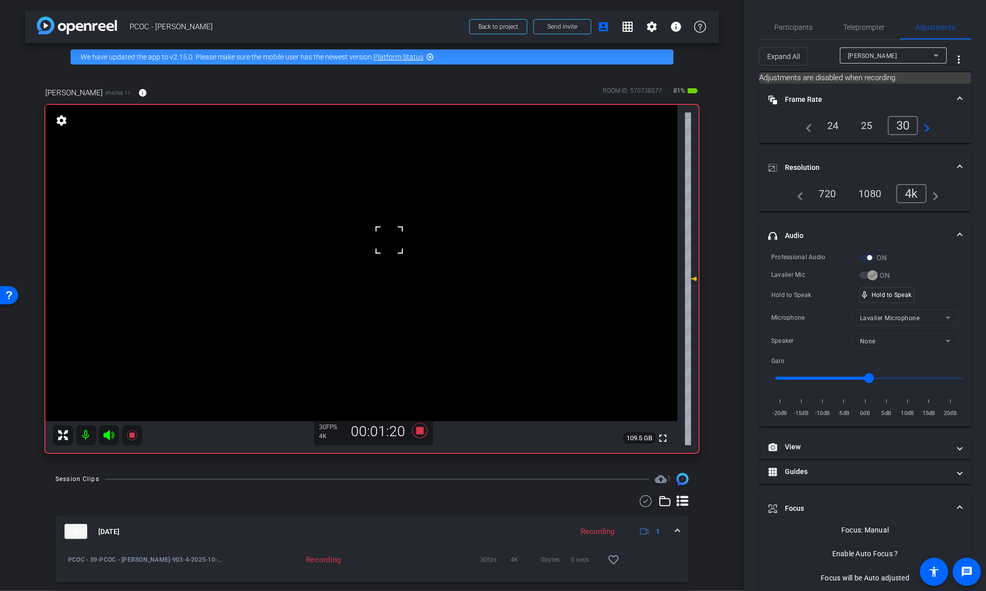
click at [365, 259] on video at bounding box center [361, 263] width 632 height 316
click at [387, 256] on video at bounding box center [361, 263] width 632 height 316
click at [376, 249] on div at bounding box center [386, 256] width 25 height 25
click at [369, 248] on video at bounding box center [361, 263] width 632 height 316
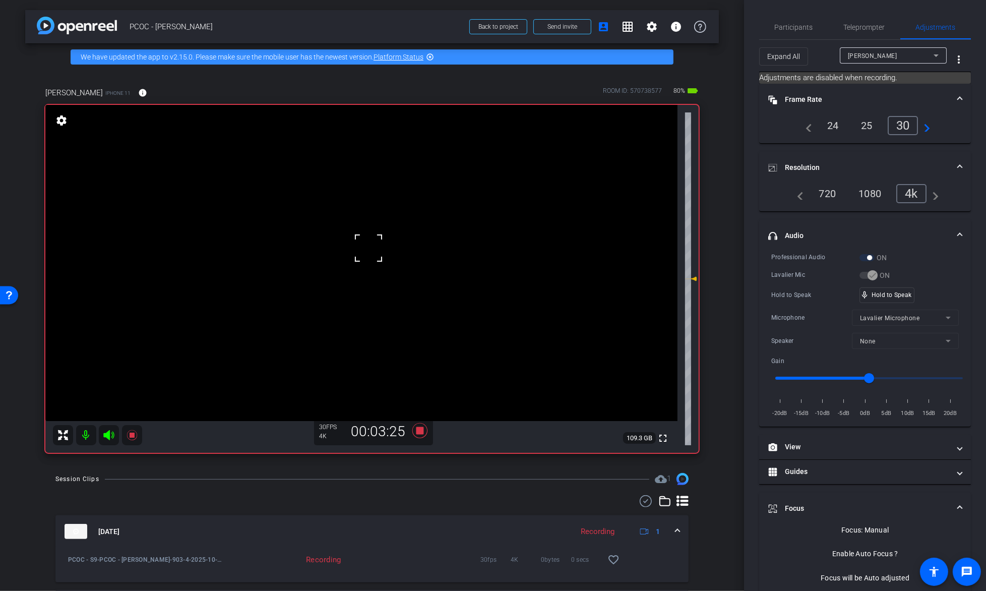
click at [381, 242] on div at bounding box center [368, 247] width 25 height 25
click at [383, 252] on video at bounding box center [361, 263] width 632 height 316
click at [391, 237] on video at bounding box center [361, 263] width 632 height 316
click at [386, 242] on video at bounding box center [361, 263] width 632 height 316
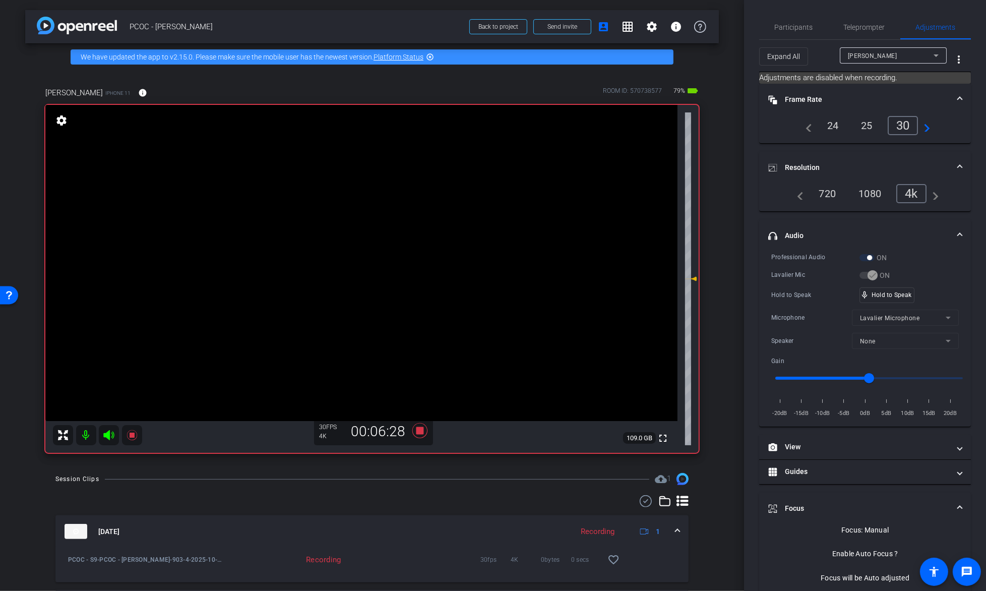
click at [386, 242] on video at bounding box center [361, 263] width 632 height 316
click at [385, 244] on video at bounding box center [361, 263] width 632 height 316
click at [371, 249] on video at bounding box center [361, 263] width 632 height 316
click at [374, 259] on video at bounding box center [361, 263] width 632 height 316
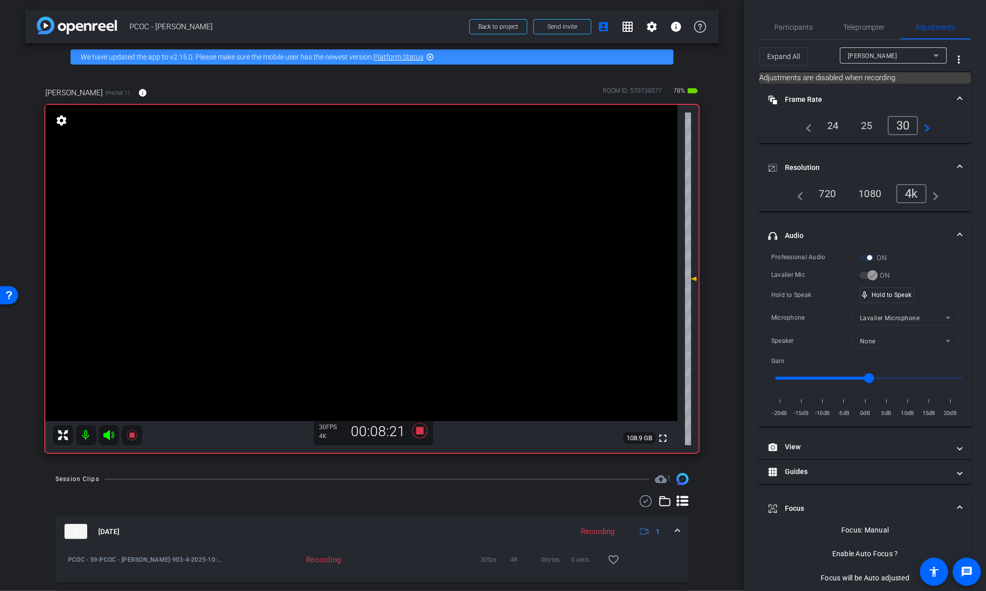
click at [338, 264] on video at bounding box center [361, 263] width 632 height 316
click at [355, 253] on video at bounding box center [361, 263] width 632 height 316
click at [877, 288] on div "mic_none Speaking..." at bounding box center [882, 295] width 45 height 15
click at [356, 279] on video at bounding box center [361, 263] width 632 height 316
click at [406, 262] on video at bounding box center [361, 263] width 632 height 316
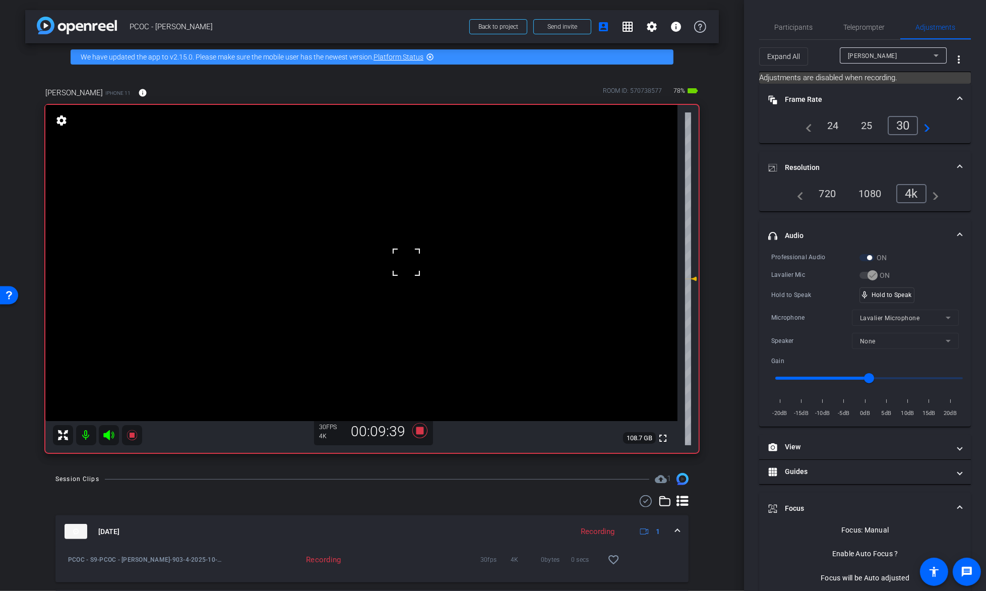
click at [375, 238] on video at bounding box center [361, 263] width 632 height 316
click at [137, 438] on icon at bounding box center [132, 435] width 12 height 12
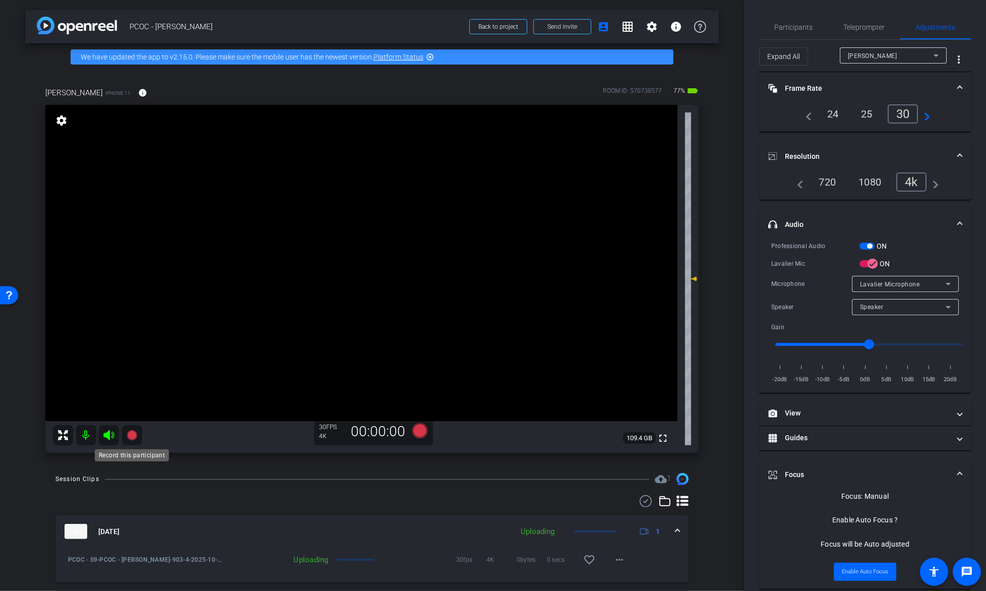
click at [132, 438] on icon at bounding box center [132, 435] width 10 height 10
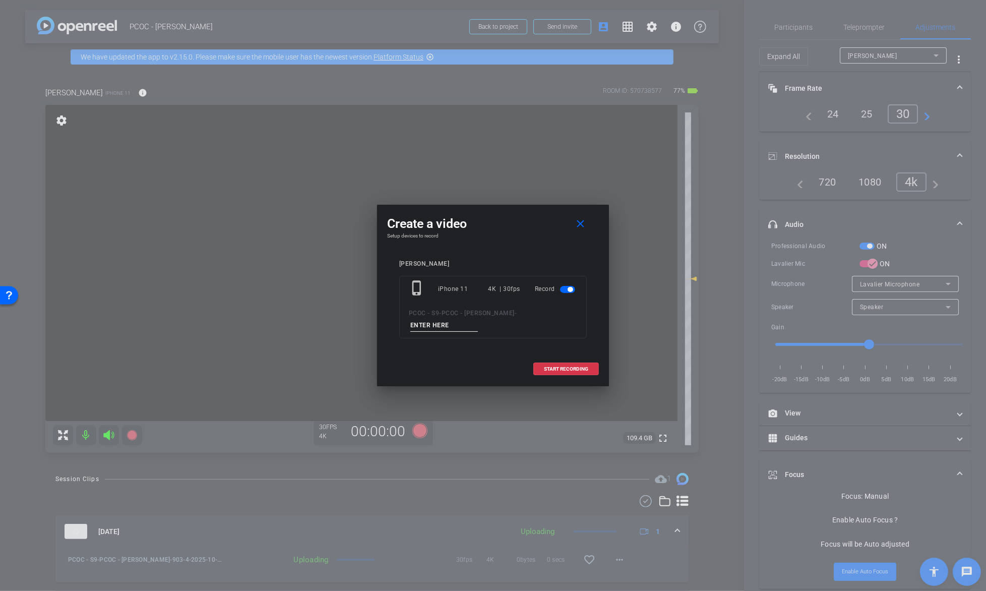
click at [478, 319] on input at bounding box center [444, 325] width 68 height 13
type input "903-5"
click at [551, 367] on span "START RECORDING" at bounding box center [566, 369] width 44 height 5
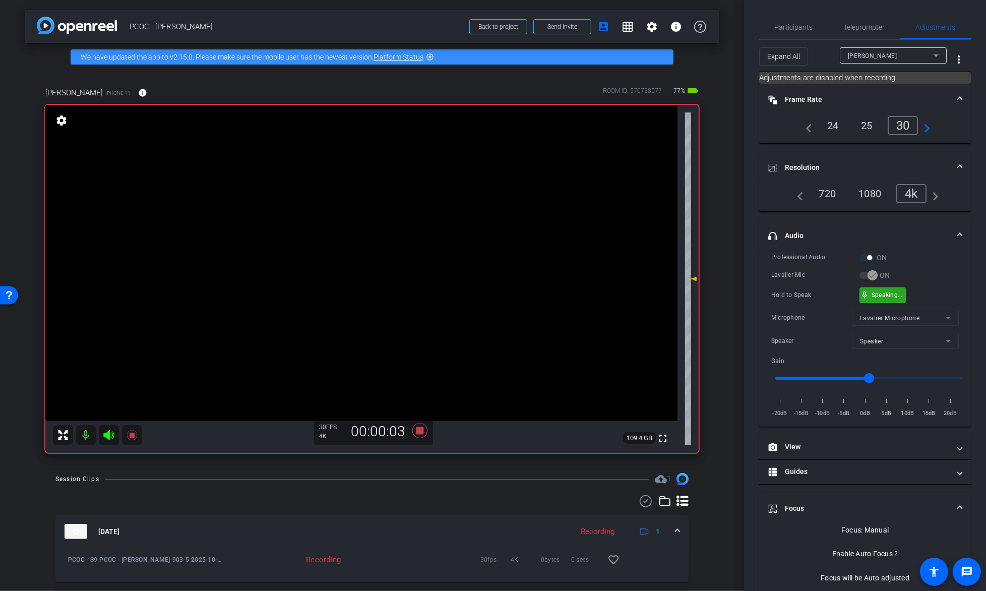
click at [905, 300] on div "mic_none Speaking..." at bounding box center [883, 295] width 46 height 16
click at [374, 300] on video at bounding box center [361, 263] width 632 height 316
click at [389, 239] on video at bounding box center [361, 263] width 632 height 316
click at [365, 240] on video at bounding box center [361, 263] width 632 height 316
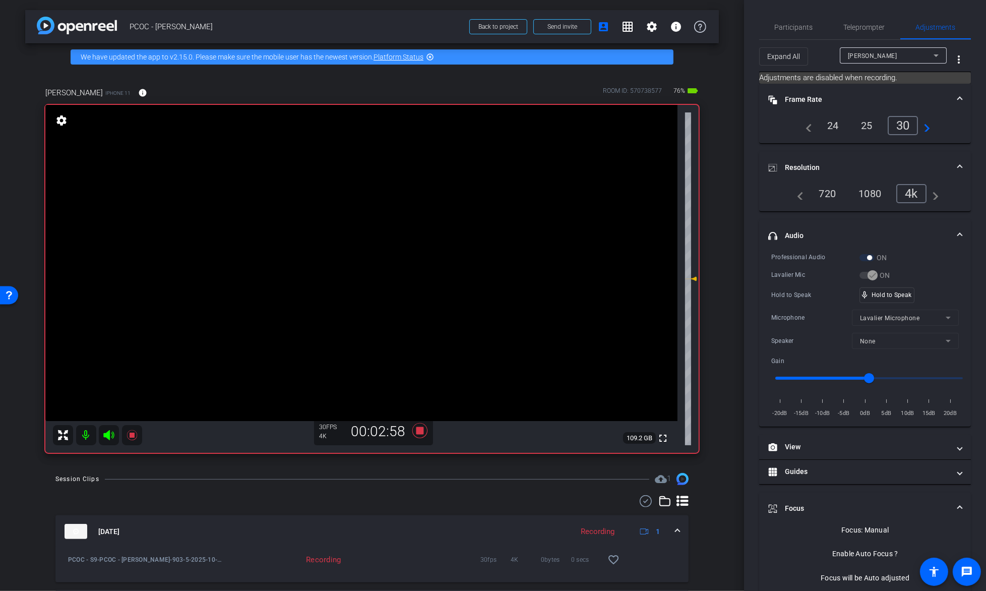
click at [408, 248] on video at bounding box center [361, 263] width 632 height 316
click at [895, 298] on div "mic_none Speaking..." at bounding box center [882, 295] width 45 height 15
click at [402, 235] on video at bounding box center [361, 263] width 632 height 316
click at [399, 276] on video at bounding box center [361, 263] width 632 height 316
click at [375, 251] on video at bounding box center [361, 263] width 632 height 316
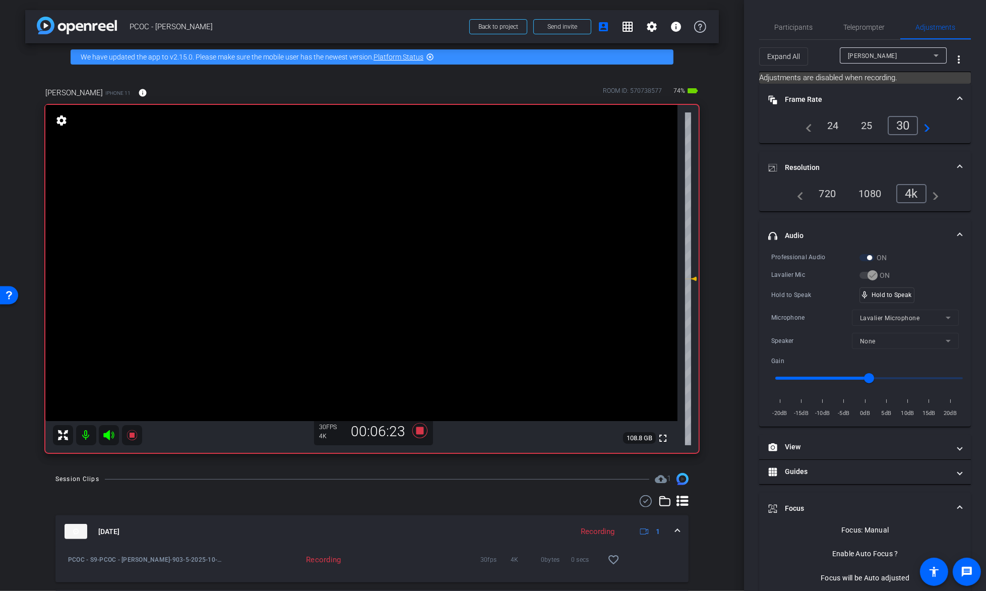
click at [380, 244] on video at bounding box center [361, 263] width 632 height 316
click at [367, 264] on video at bounding box center [361, 263] width 632 height 316
click at [135, 440] on icon at bounding box center [132, 435] width 12 height 12
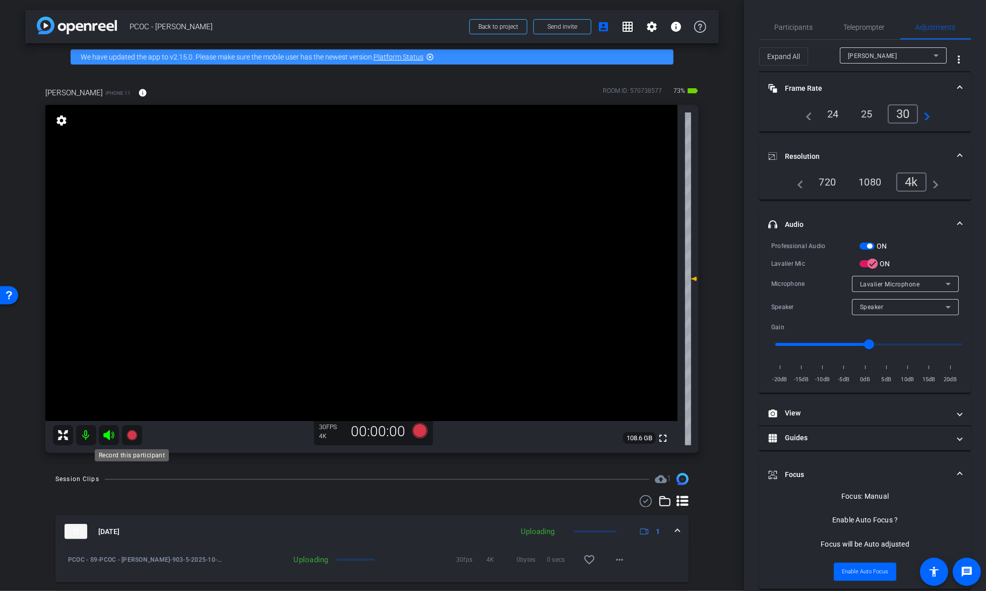
click at [135, 440] on icon at bounding box center [132, 435] width 12 height 12
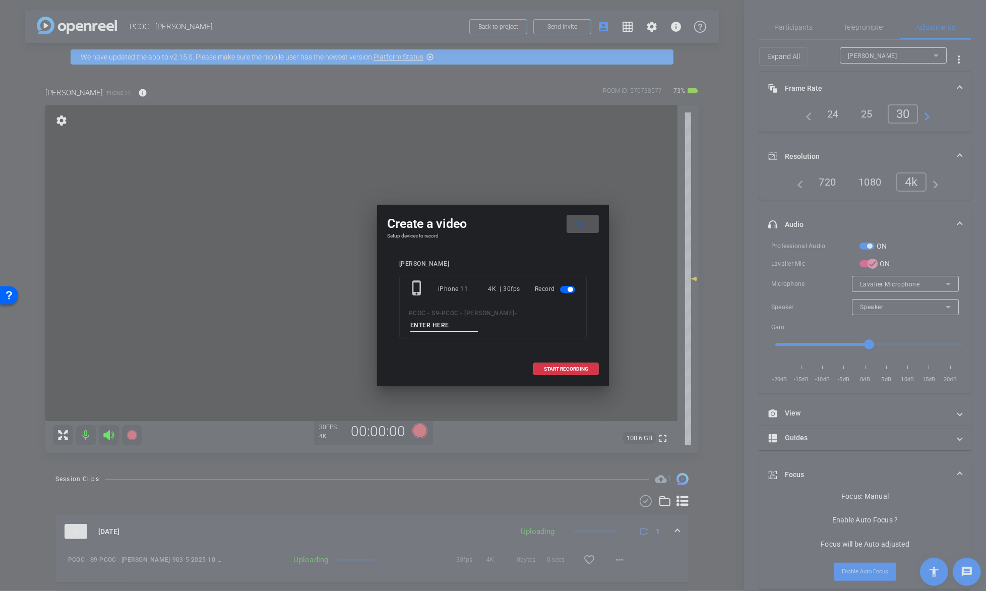
click at [522, 305] on div "phone_iphone iPhone 11 4K | 30fps Record PCOC - S9 - PCOC - [PERSON_NAME] -" at bounding box center [493, 307] width 188 height 63
click at [478, 319] on input at bounding box center [444, 325] width 68 height 13
type input "903-6"
click at [567, 363] on button "START RECORDING" at bounding box center [566, 369] width 66 height 13
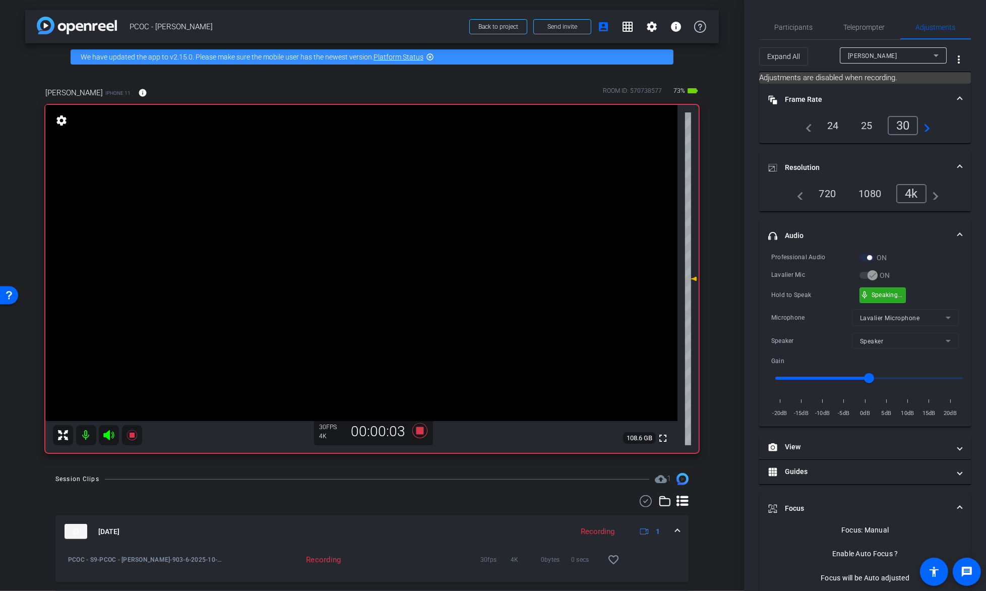
click at [902, 297] on div "mic_none Speaking..." at bounding box center [882, 295] width 45 height 15
click at [365, 279] on video at bounding box center [361, 263] width 632 height 316
click at [400, 237] on video at bounding box center [361, 263] width 632 height 316
click at [398, 249] on video at bounding box center [361, 263] width 632 height 316
click at [411, 247] on video at bounding box center [361, 263] width 632 height 316
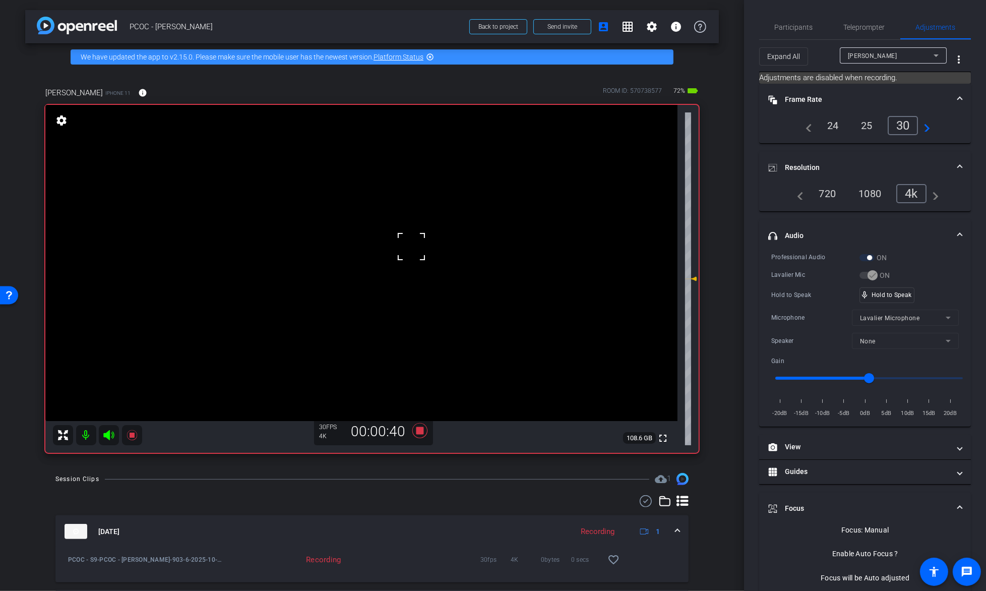
click at [394, 240] on video at bounding box center [361, 263] width 632 height 316
click at [405, 238] on video at bounding box center [361, 263] width 632 height 316
click at [400, 255] on video at bounding box center [361, 263] width 632 height 316
click at [883, 288] on div "mic_none Speaking..." at bounding box center [882, 295] width 45 height 15
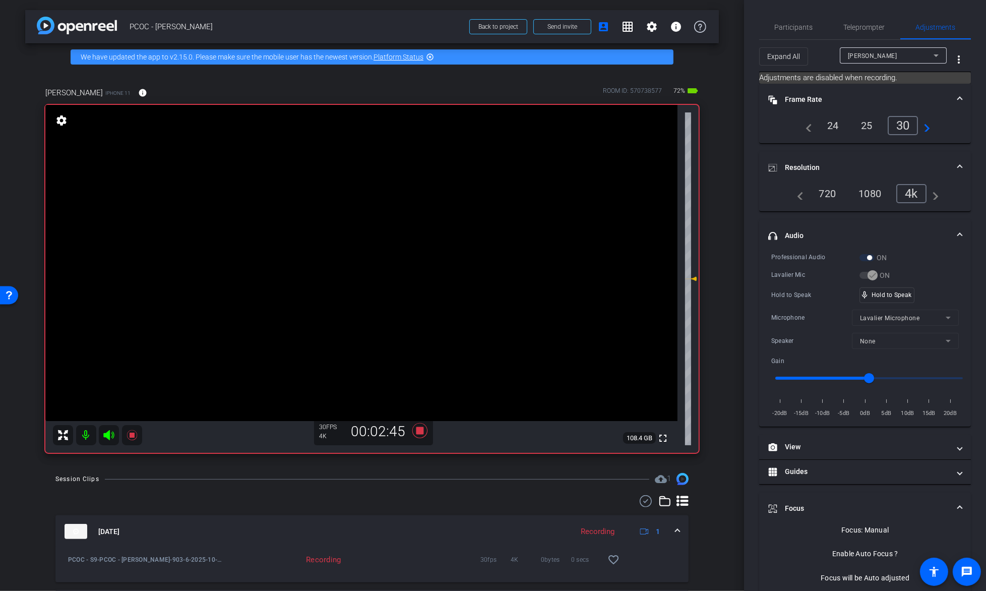
click at [361, 300] on video at bounding box center [361, 263] width 632 height 316
click at [129, 442] on mat-icon at bounding box center [132, 435] width 20 height 20
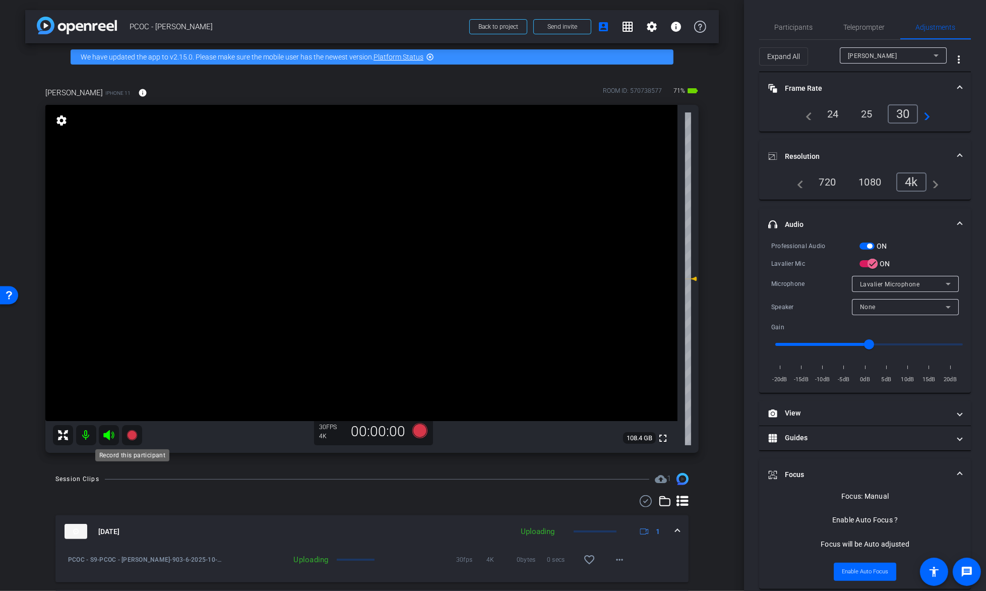
click at [130, 432] on icon at bounding box center [132, 435] width 10 height 10
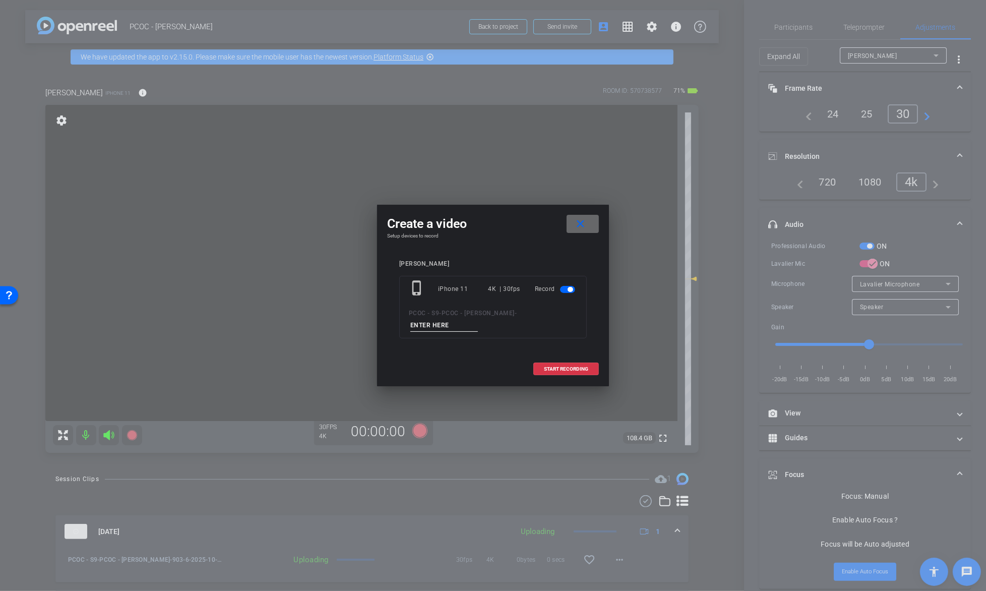
click at [578, 228] on mat-icon "close" at bounding box center [581, 224] width 13 height 13
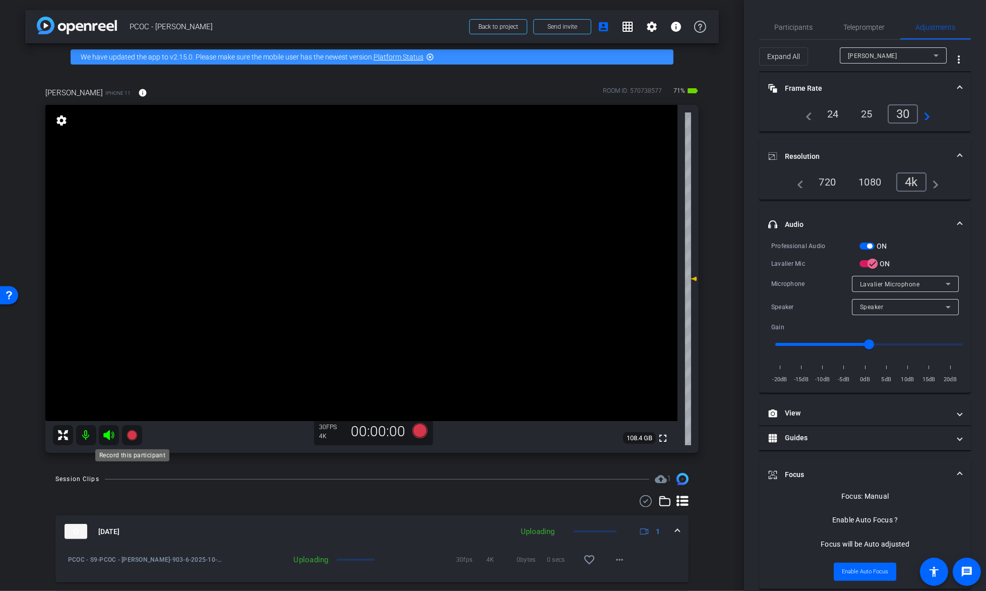
click at [137, 433] on icon at bounding box center [132, 435] width 12 height 12
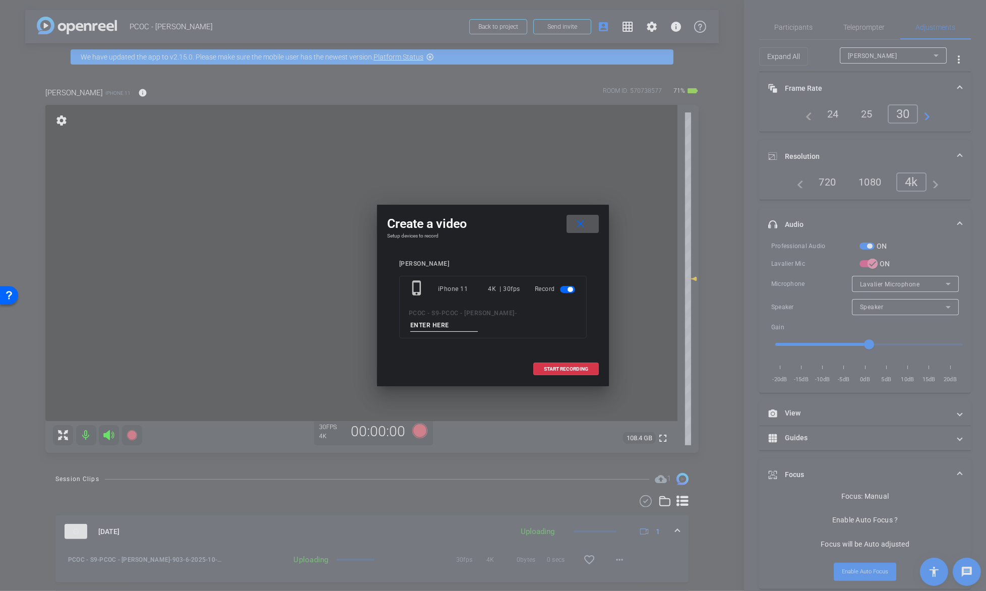
click at [478, 319] on input at bounding box center [444, 325] width 68 height 13
type input "903-6 part 2"
click at [559, 357] on span at bounding box center [566, 369] width 65 height 24
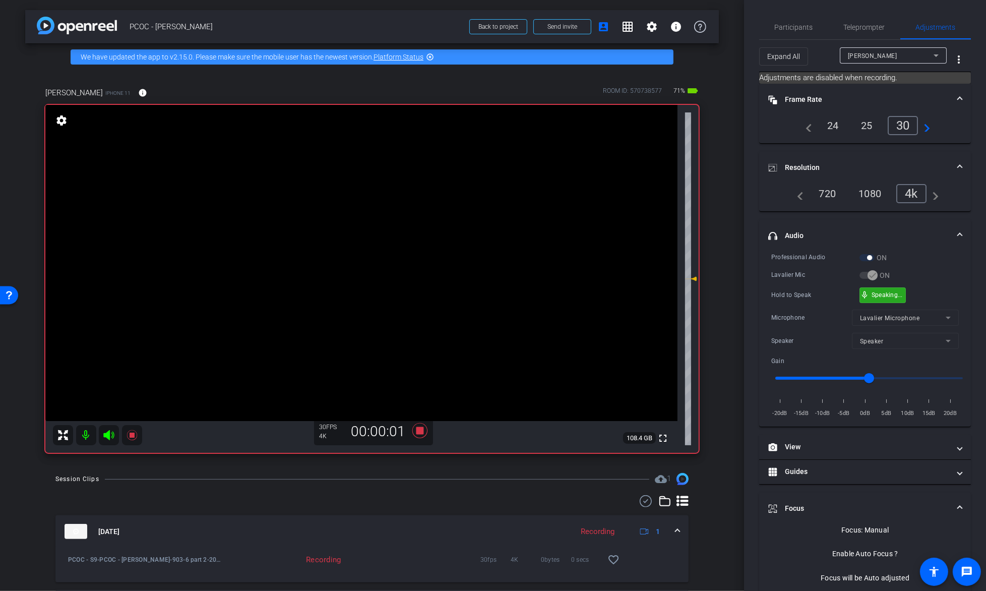
click at [879, 287] on div "mic_none Speaking..." at bounding box center [883, 295] width 46 height 16
click at [372, 256] on video at bounding box center [361, 263] width 632 height 316
click at [134, 437] on icon at bounding box center [132, 435] width 12 height 12
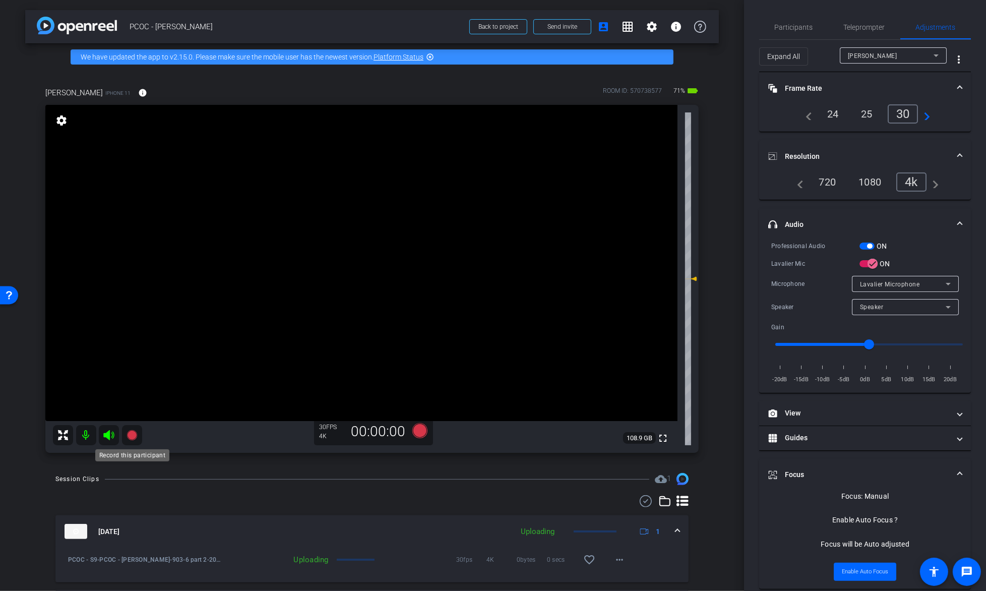
click at [131, 440] on icon at bounding box center [132, 435] width 12 height 12
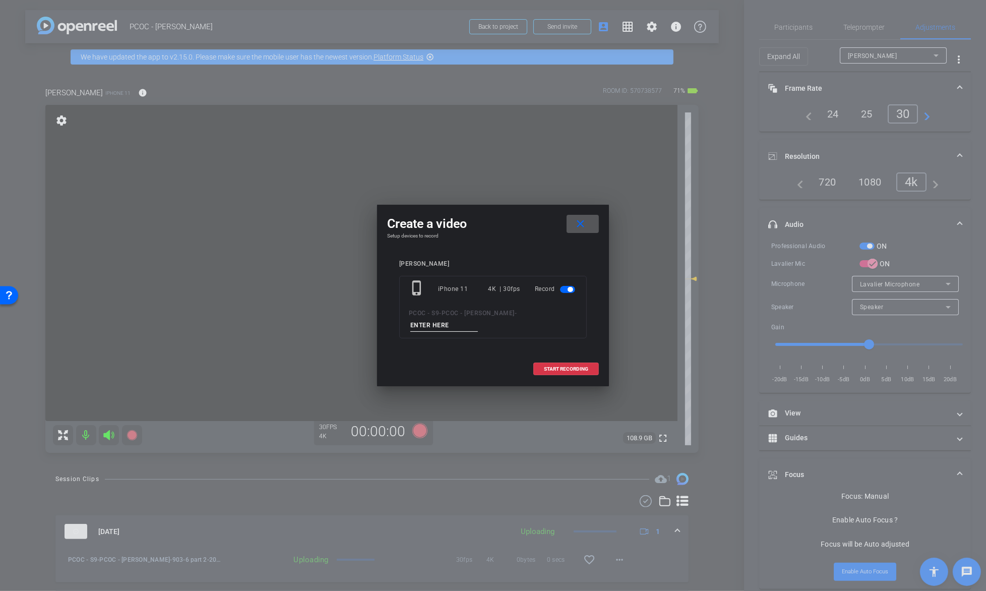
click at [478, 319] on input at bounding box center [444, 325] width 68 height 13
type input "903-7"
click at [571, 363] on button "START RECORDING" at bounding box center [566, 369] width 66 height 13
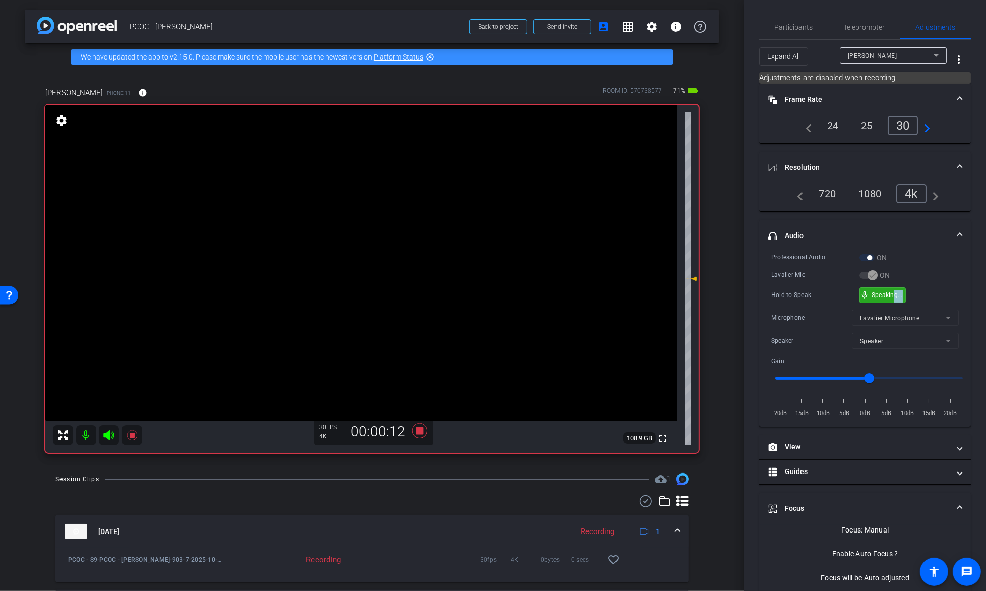
drag, startPoint x: 907, startPoint y: 294, endPoint x: 895, endPoint y: 295, distance: 11.6
click at [404, 243] on video at bounding box center [361, 263] width 632 height 316
click at [382, 244] on video at bounding box center [361, 263] width 632 height 316
click at [369, 231] on span at bounding box center [369, 231] width 0 height 0
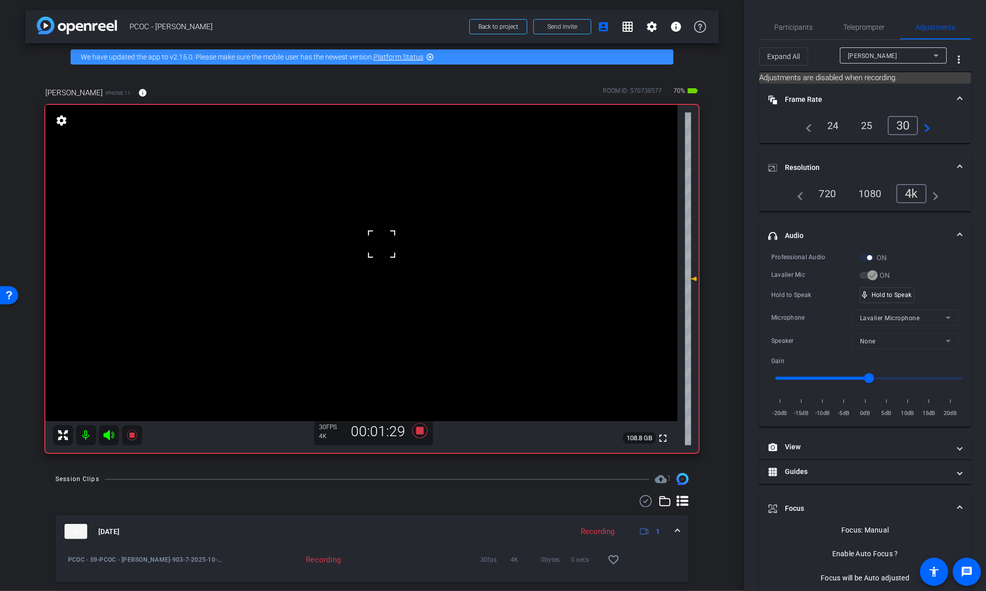
click at [365, 253] on video at bounding box center [361, 263] width 632 height 316
click at [362, 253] on video at bounding box center [361, 263] width 632 height 316
click at [362, 249] on video at bounding box center [361, 263] width 632 height 316
click at [378, 249] on video at bounding box center [361, 263] width 632 height 316
click at [870, 289] on div "mic_none Speaking..." at bounding box center [882, 295] width 45 height 15
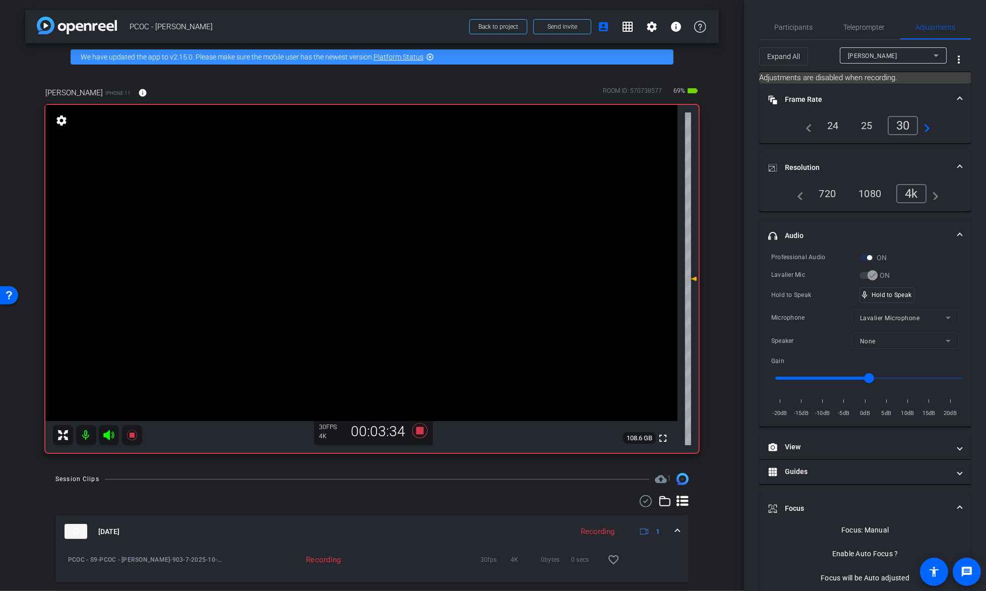
click at [388, 239] on video at bounding box center [361, 263] width 632 height 316
click at [131, 437] on icon at bounding box center [132, 435] width 10 height 10
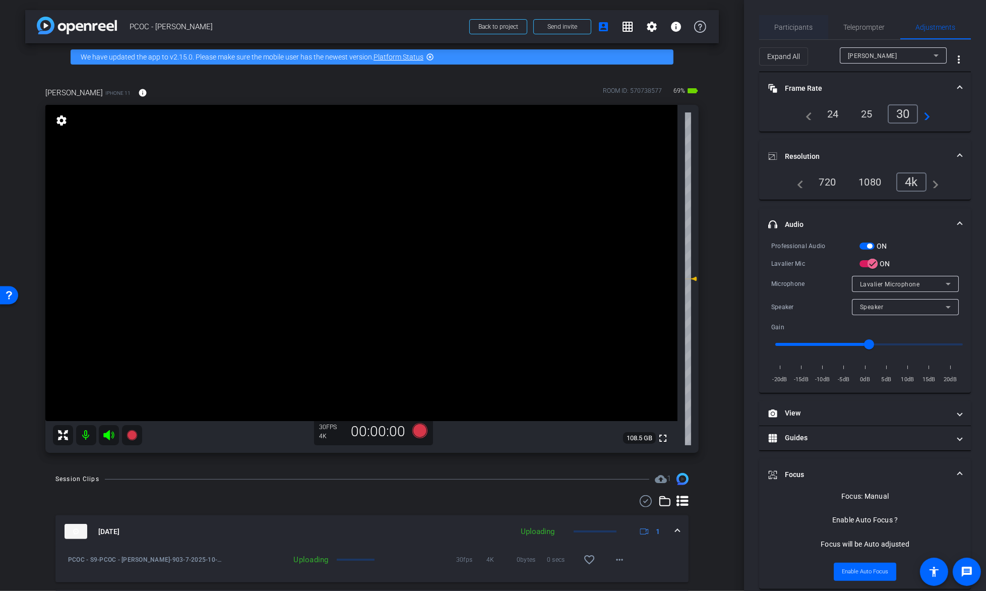
click at [770, 27] on div "Participants" at bounding box center [793, 27] width 69 height 24
